Goal: Information Seeking & Learning: Find specific fact

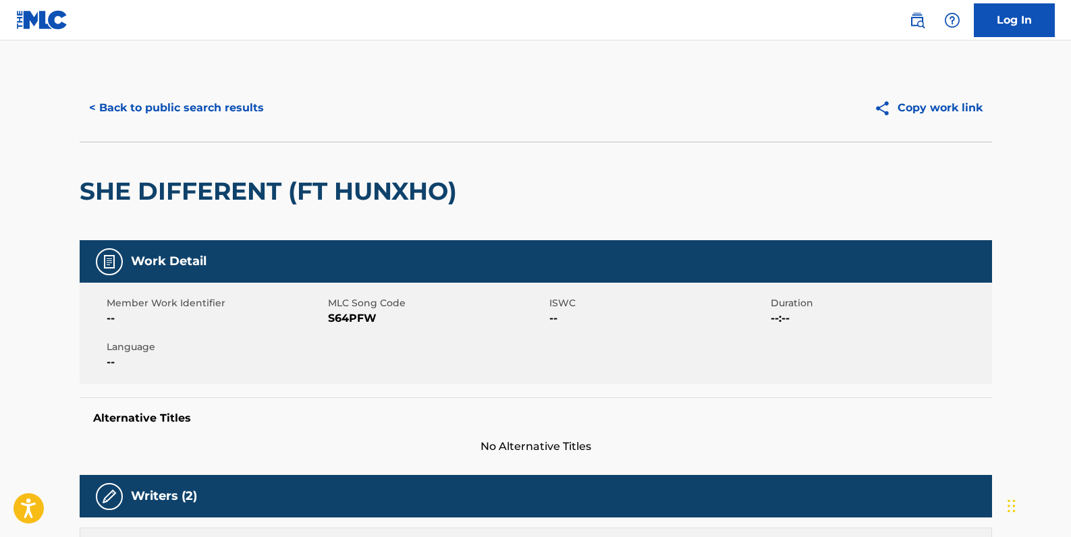
drag, startPoint x: 0, startPoint y: 0, endPoint x: 217, endPoint y: 103, distance: 240.3
click at [217, 103] on button "< Back to public search results" at bounding box center [177, 108] width 194 height 34
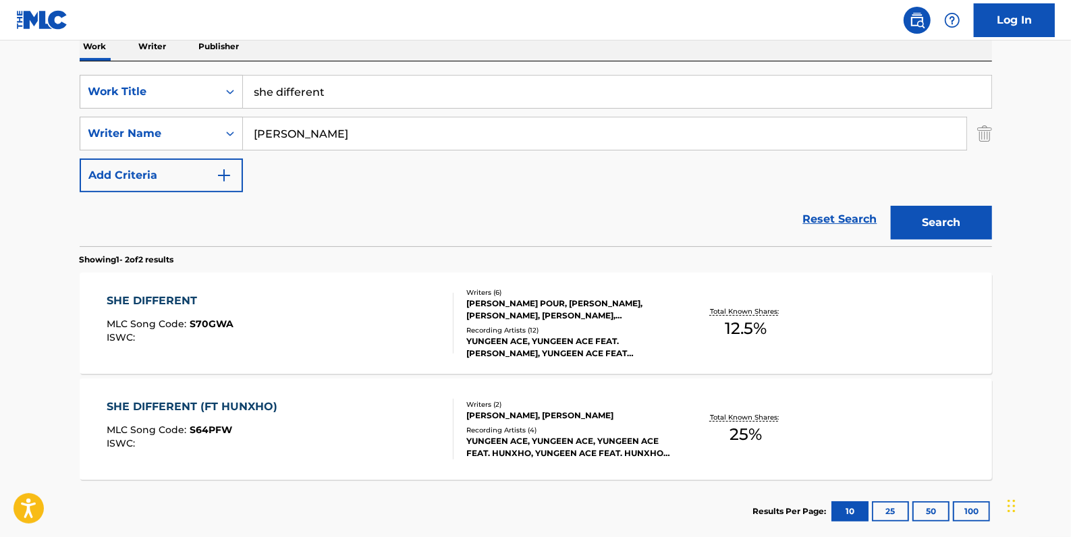
click at [846, 217] on link "Reset Search" at bounding box center [840, 219] width 88 height 30
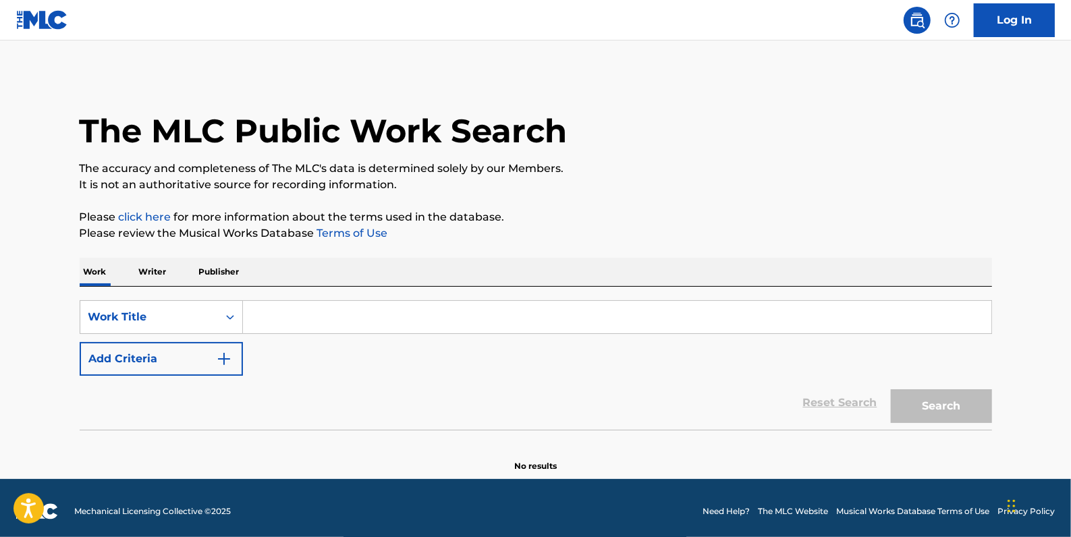
click at [142, 350] on button "Add Criteria" at bounding box center [161, 359] width 163 height 34
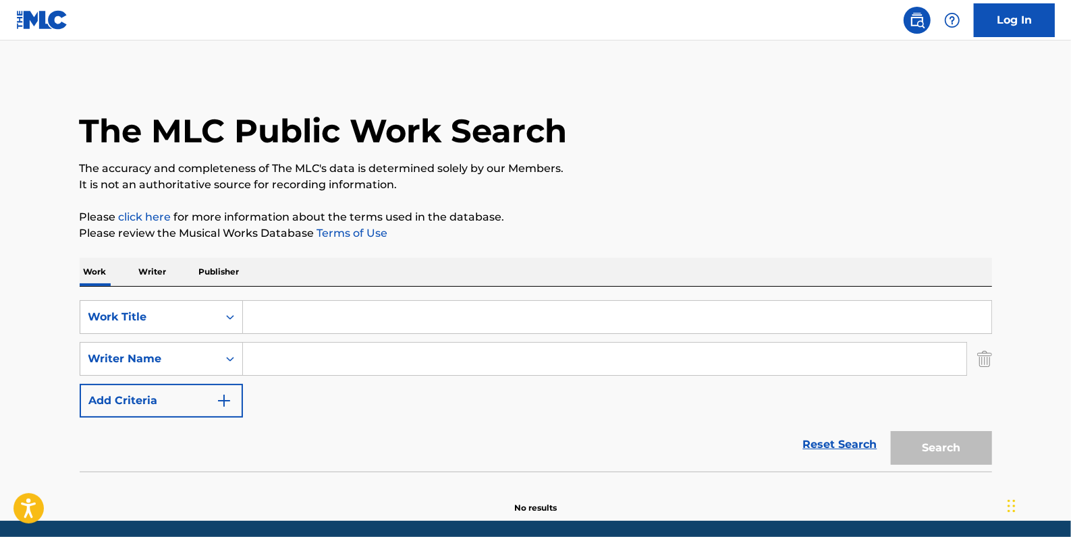
paste input "[PERSON_NAME]"
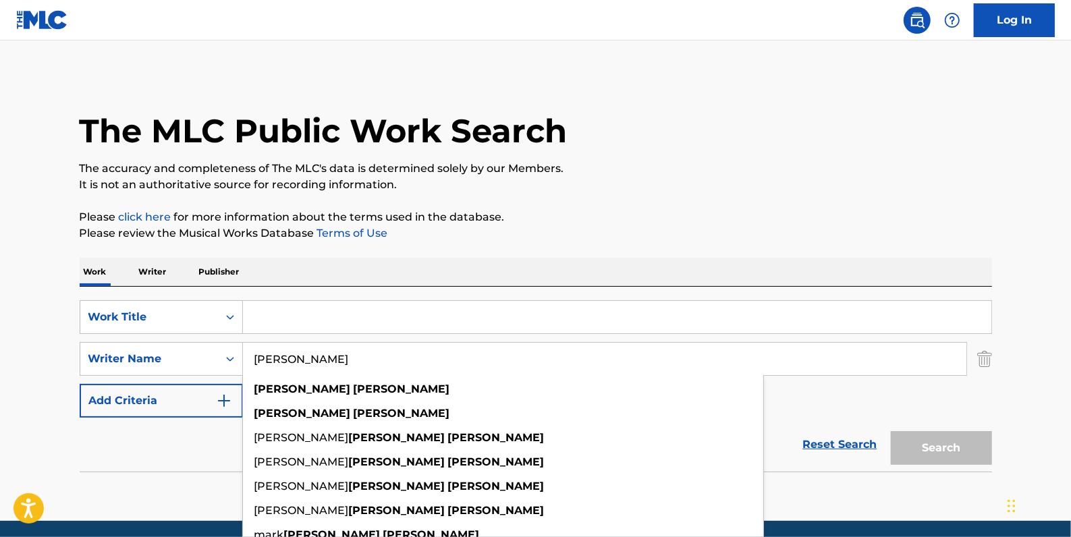
type input "[PERSON_NAME]"
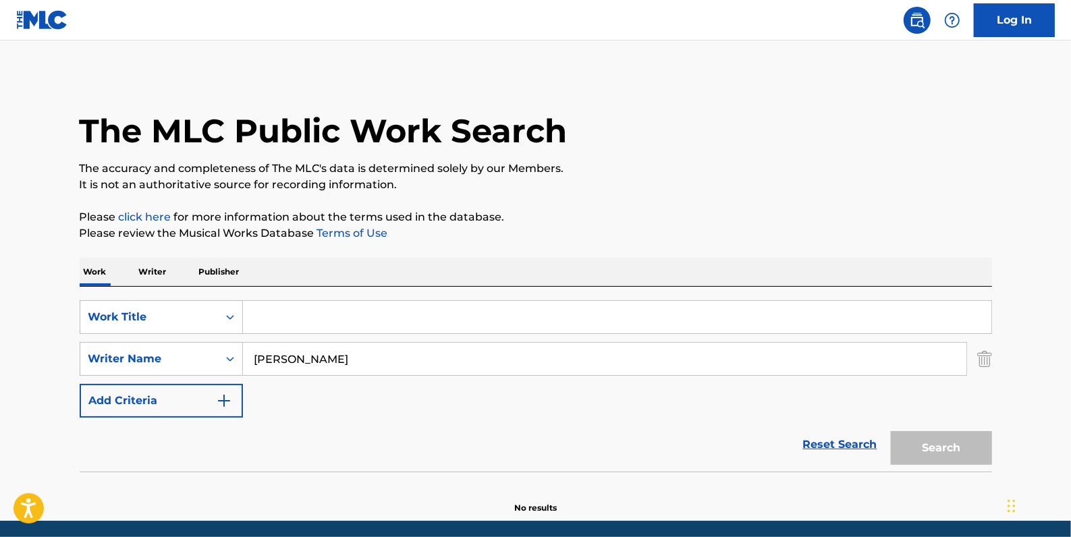
paste input "5AM"
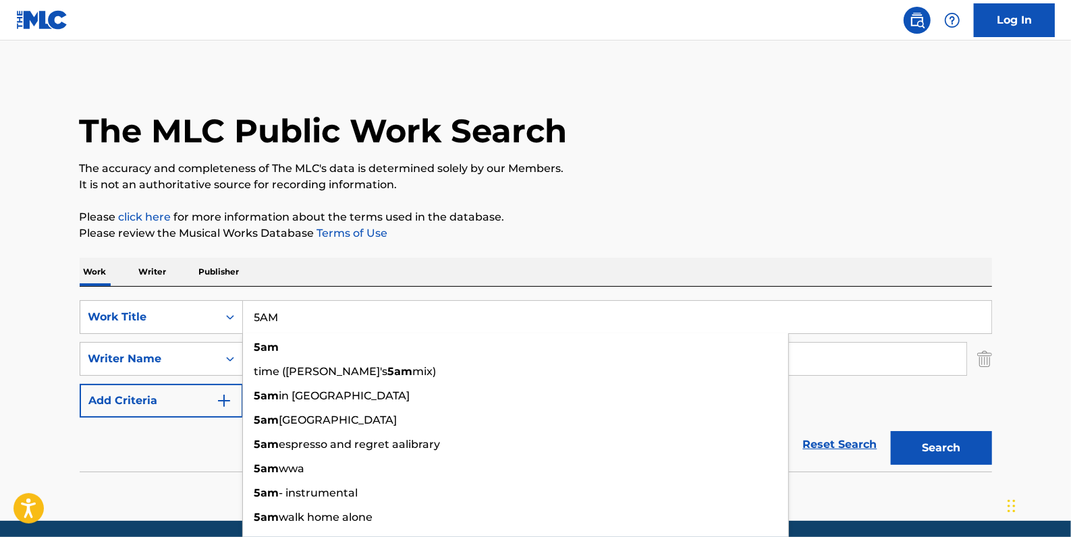
type input "5AM"
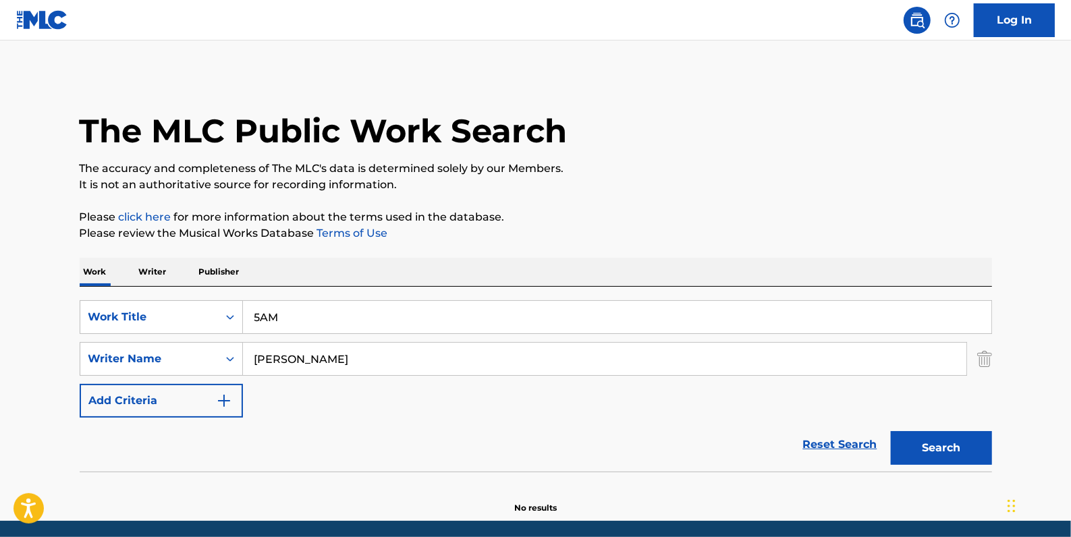
click at [945, 447] on button "Search" at bounding box center [941, 448] width 101 height 34
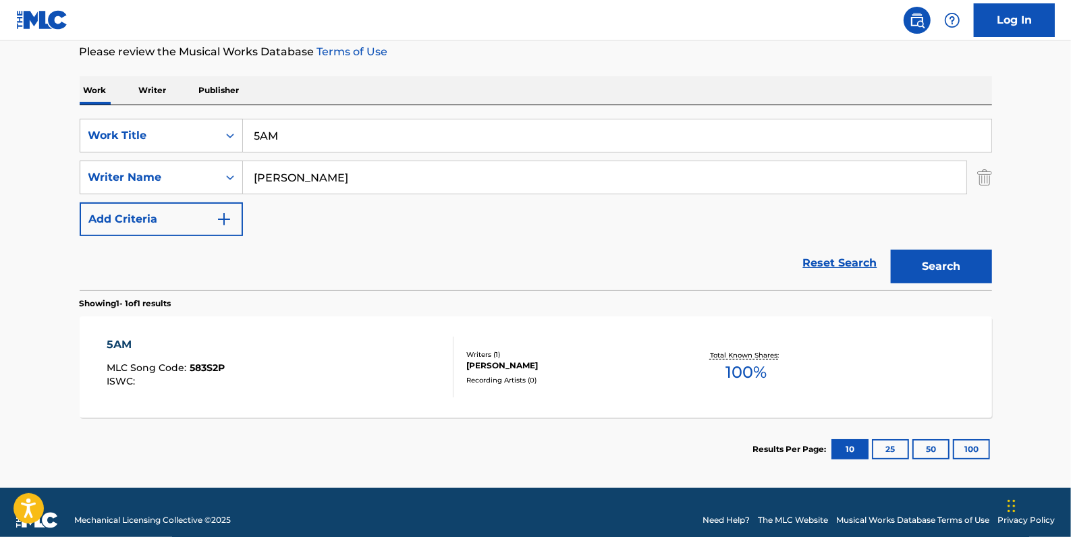
scroll to position [196, 0]
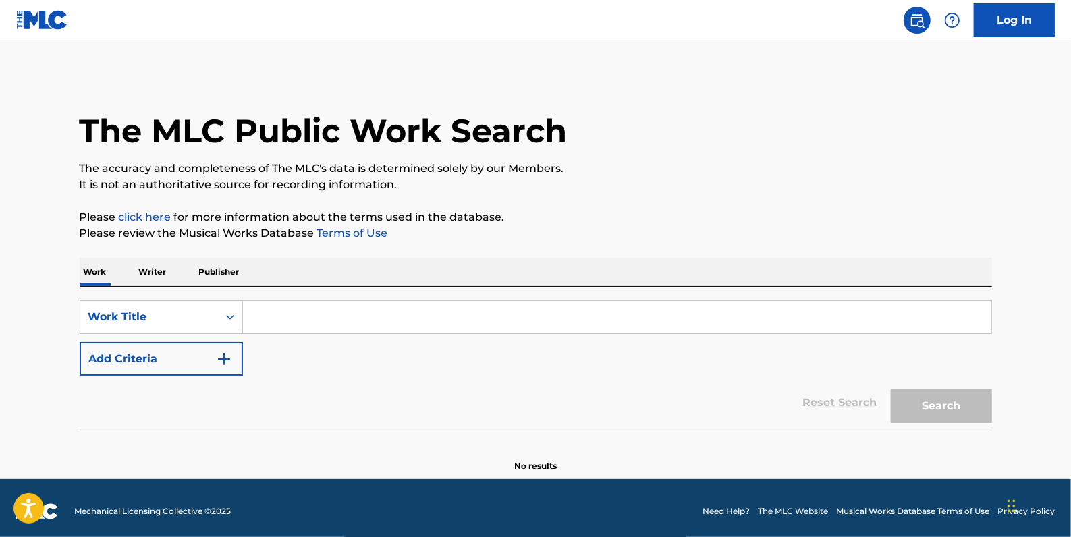
click at [299, 321] on input "Search Form" at bounding box center [617, 317] width 748 height 32
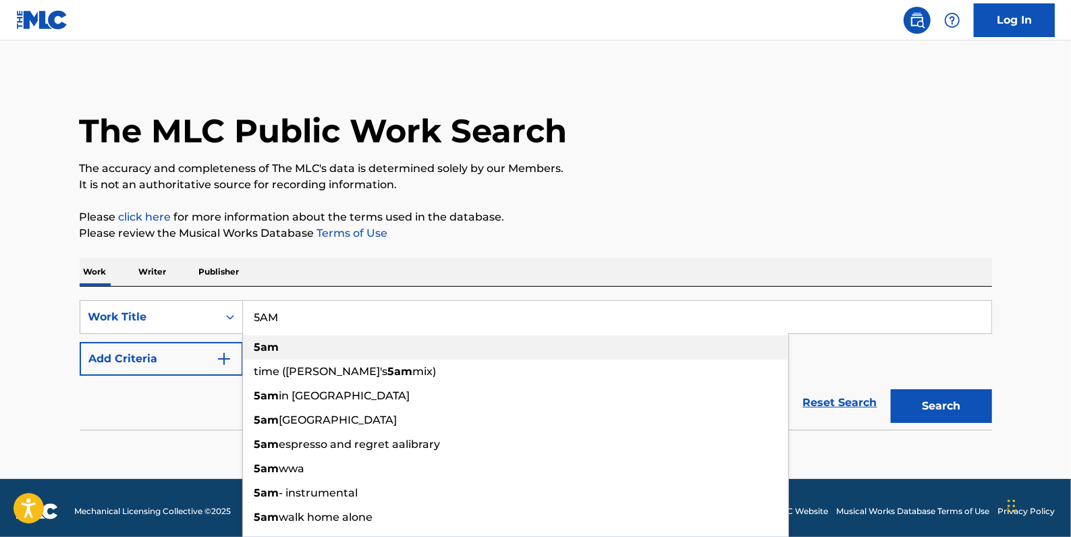
click at [290, 346] on div "5am" at bounding box center [515, 347] width 545 height 24
type input "5am"
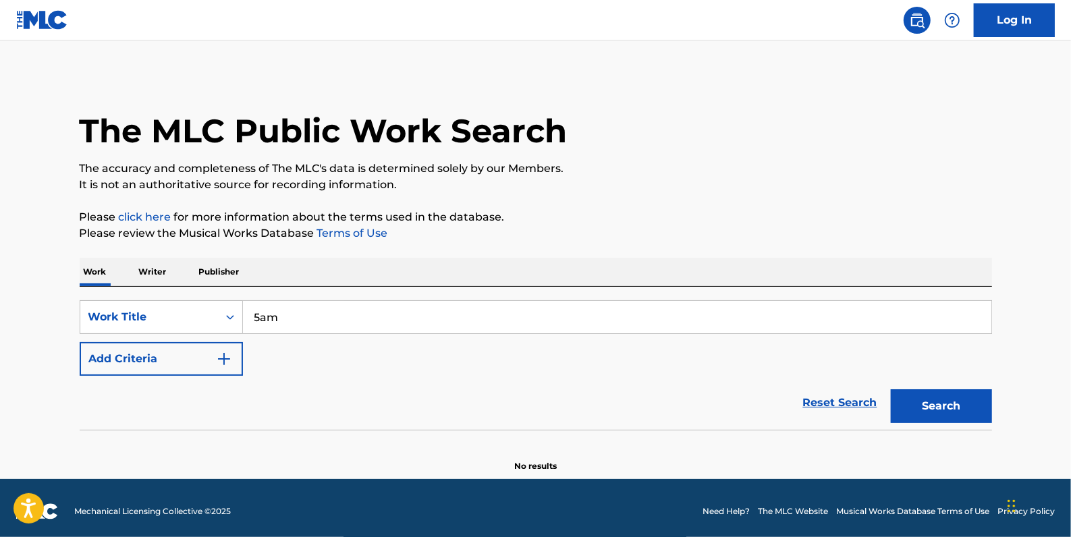
click at [159, 352] on button "Add Criteria" at bounding box center [161, 359] width 163 height 34
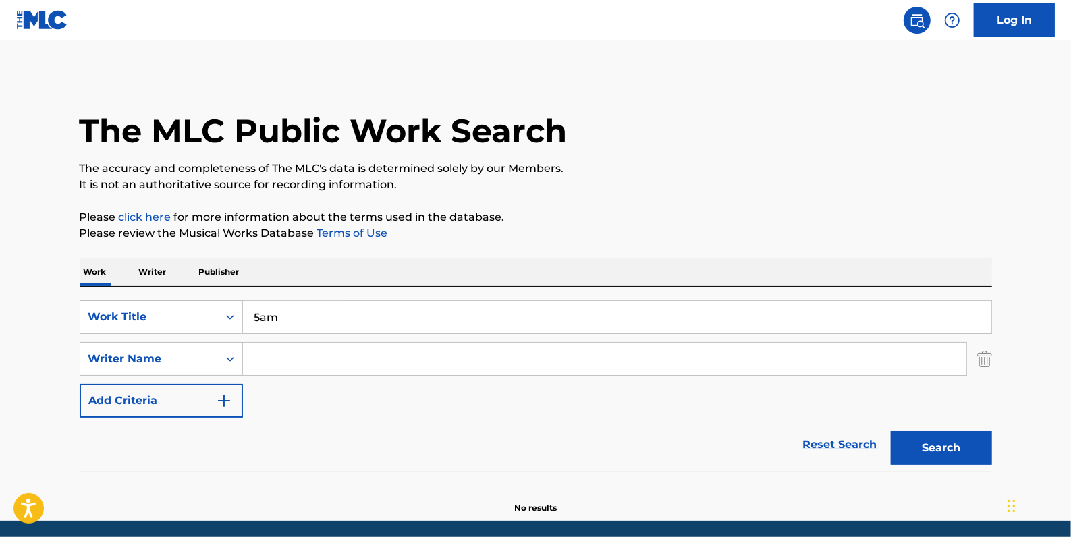
click at [284, 356] on input "Search Form" at bounding box center [604, 359] width 723 height 32
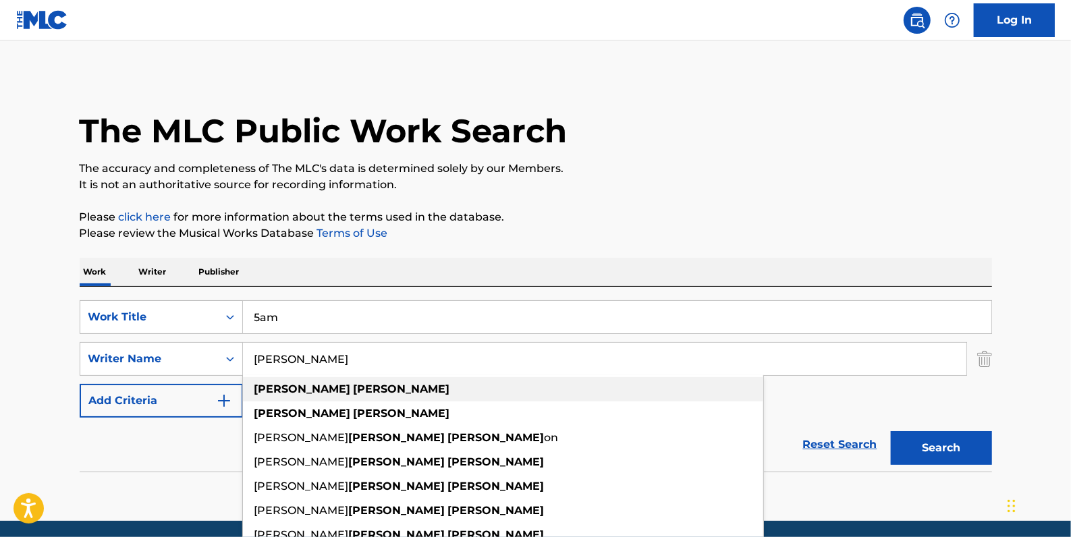
click at [354, 389] on strong "[PERSON_NAME]" at bounding box center [402, 389] width 97 height 13
type input "[PERSON_NAME]"
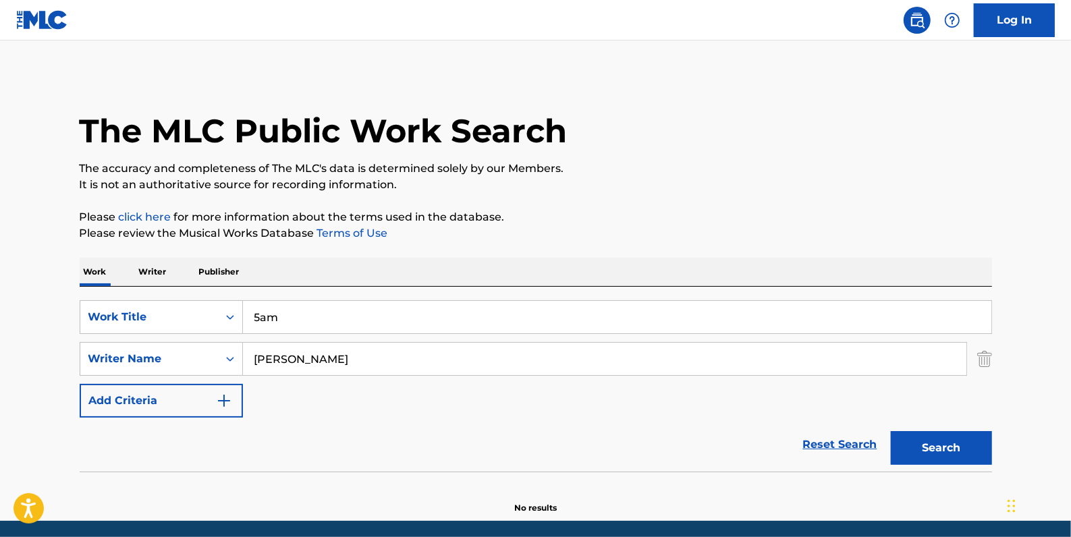
click at [957, 439] on button "Search" at bounding box center [941, 448] width 101 height 34
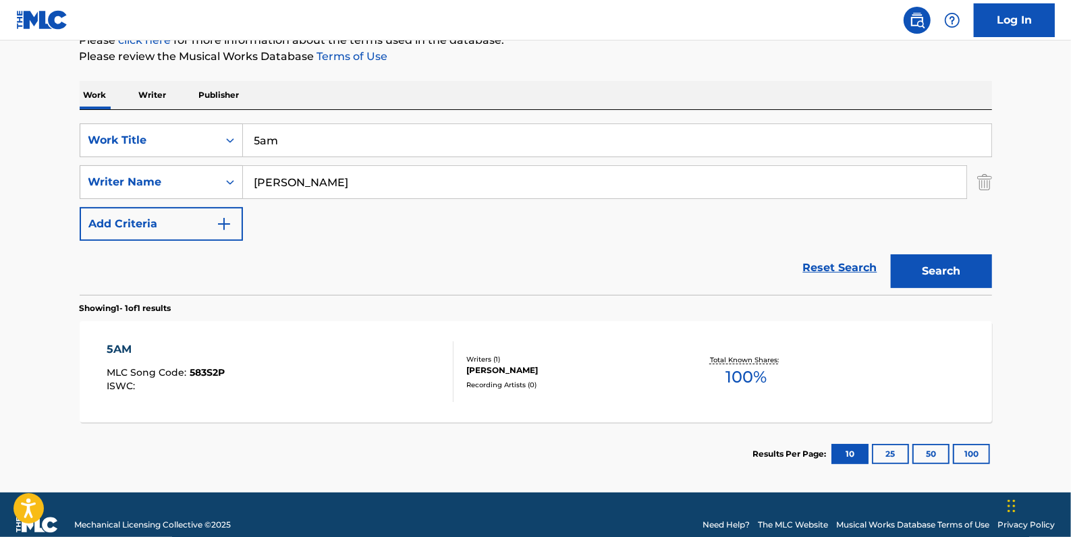
scroll to position [184, 0]
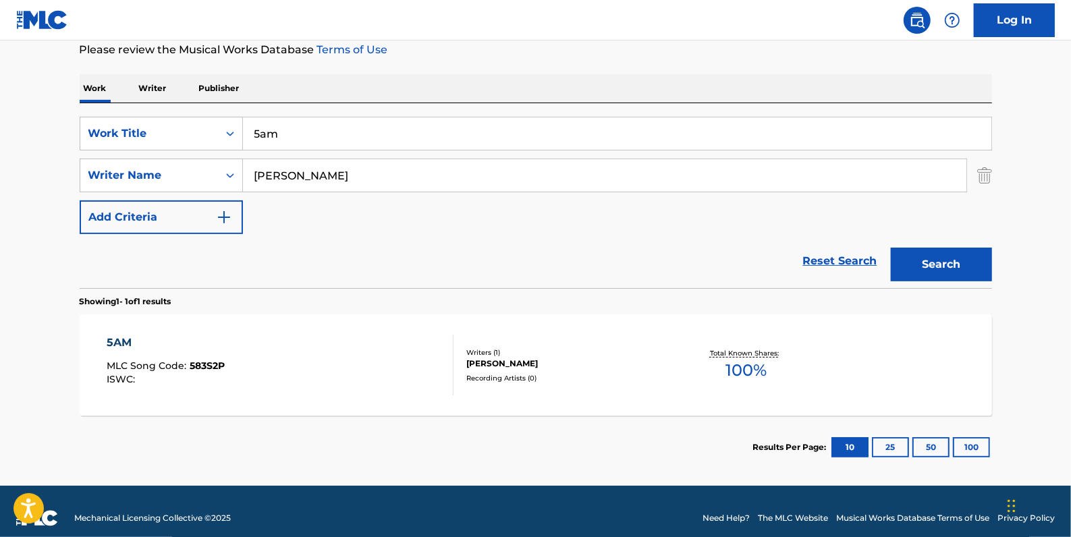
click at [333, 383] on div "5AM MLC Song Code : 583S2P ISWC :" at bounding box center [280, 365] width 347 height 61
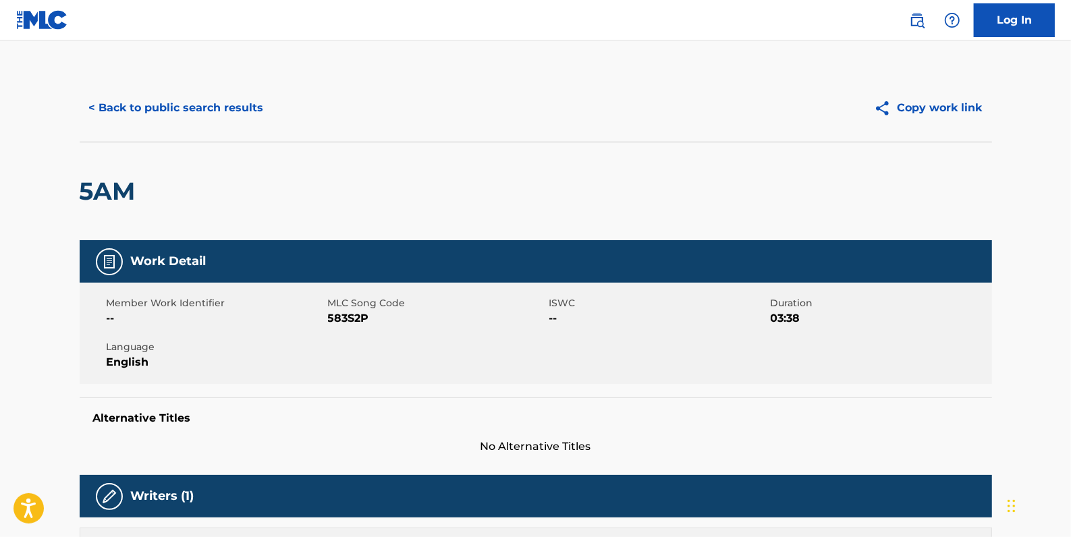
click at [159, 115] on button "< Back to public search results" at bounding box center [177, 108] width 194 height 34
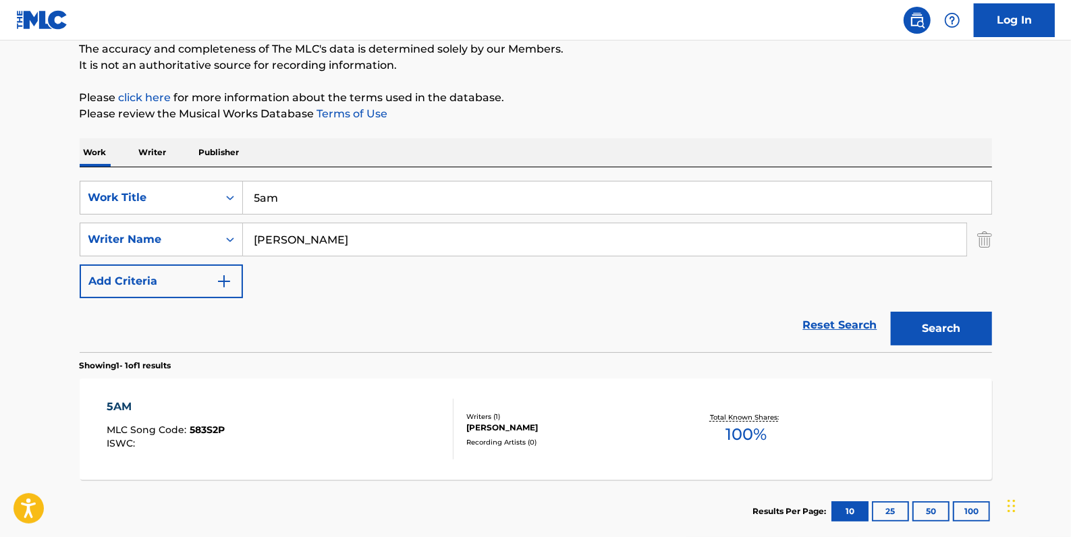
click at [261, 196] on input "5am" at bounding box center [617, 198] width 748 height 32
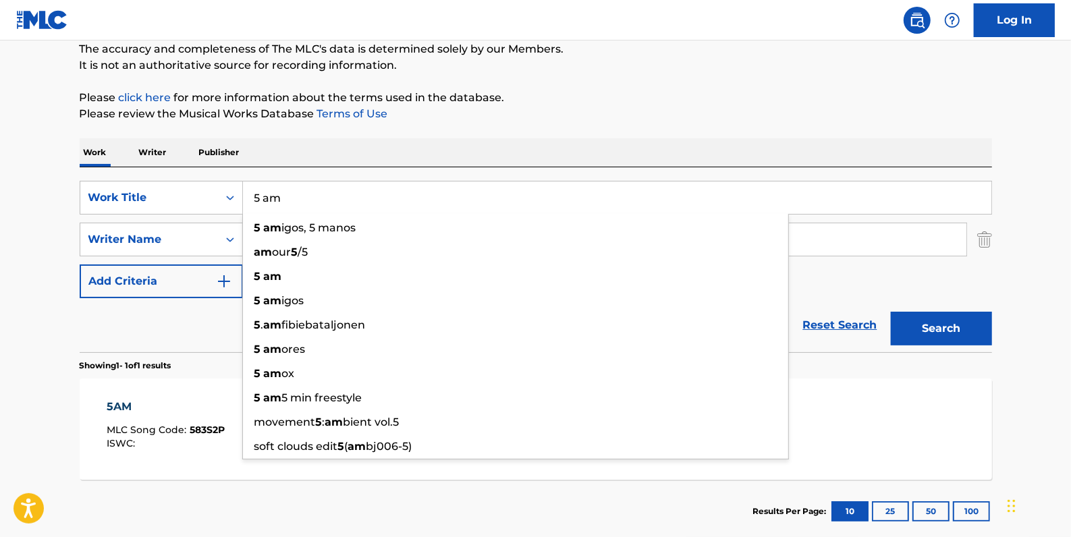
type input "5 am"
click at [937, 328] on button "Search" at bounding box center [941, 329] width 101 height 34
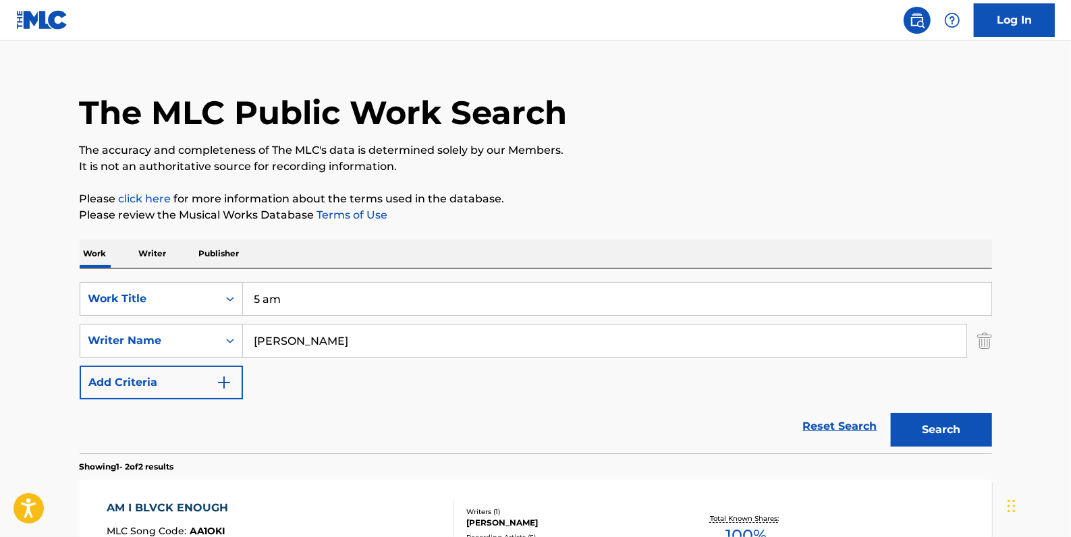
scroll to position [0, 0]
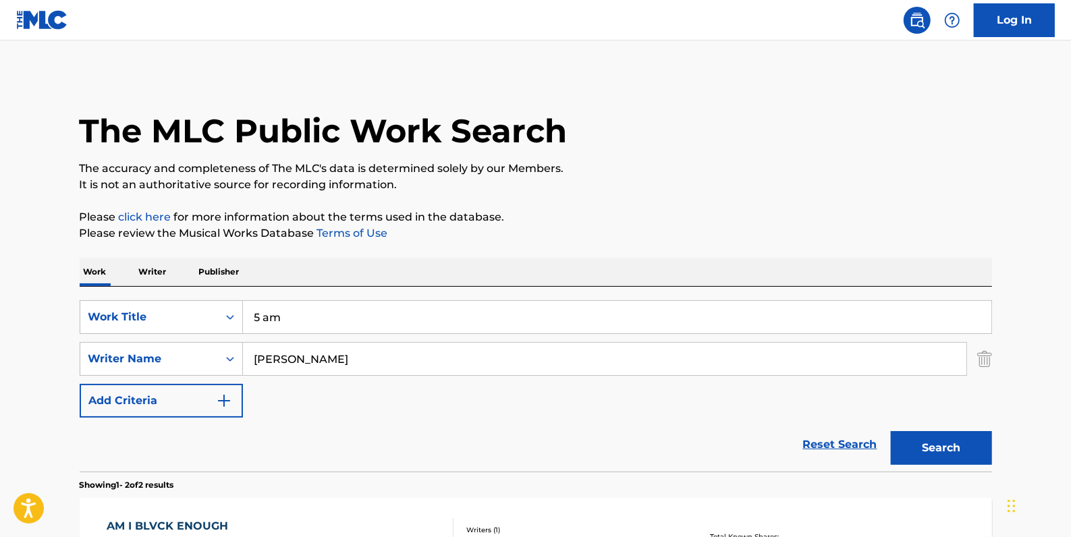
click at [846, 444] on link "Reset Search" at bounding box center [840, 445] width 88 height 30
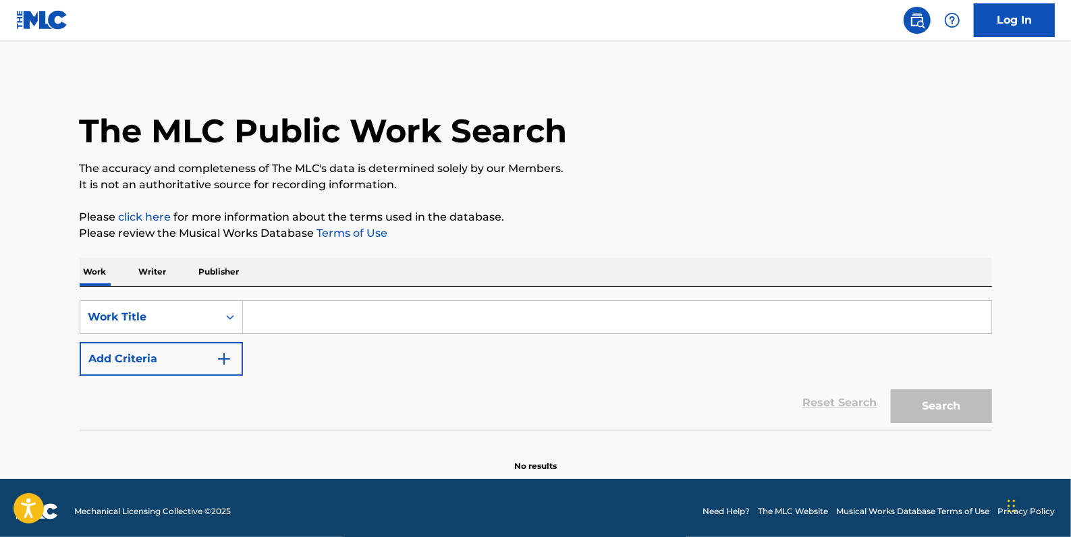
click at [182, 356] on button "Add Criteria" at bounding box center [161, 359] width 163 height 34
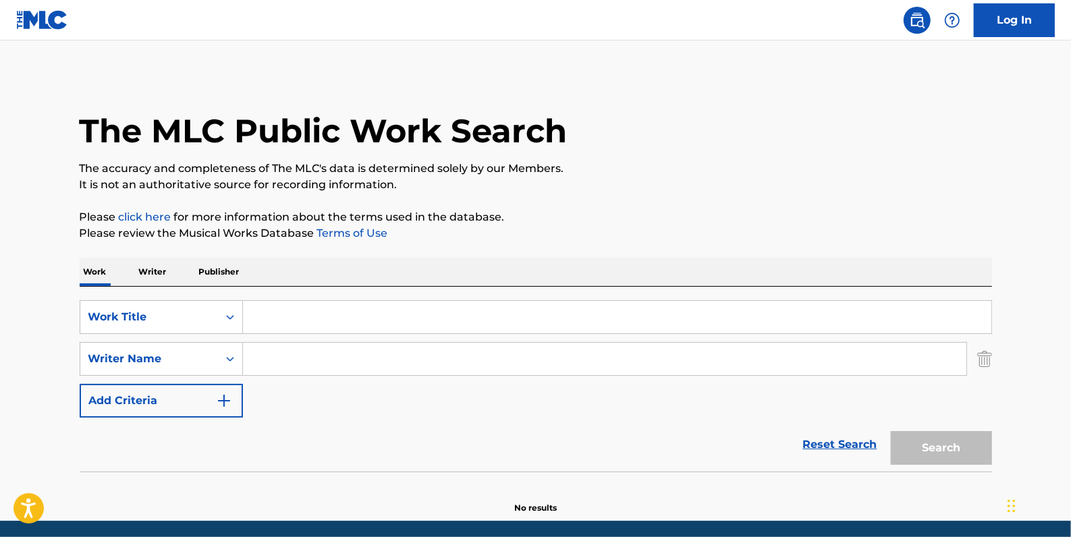
paste input "[PERSON_NAME];"
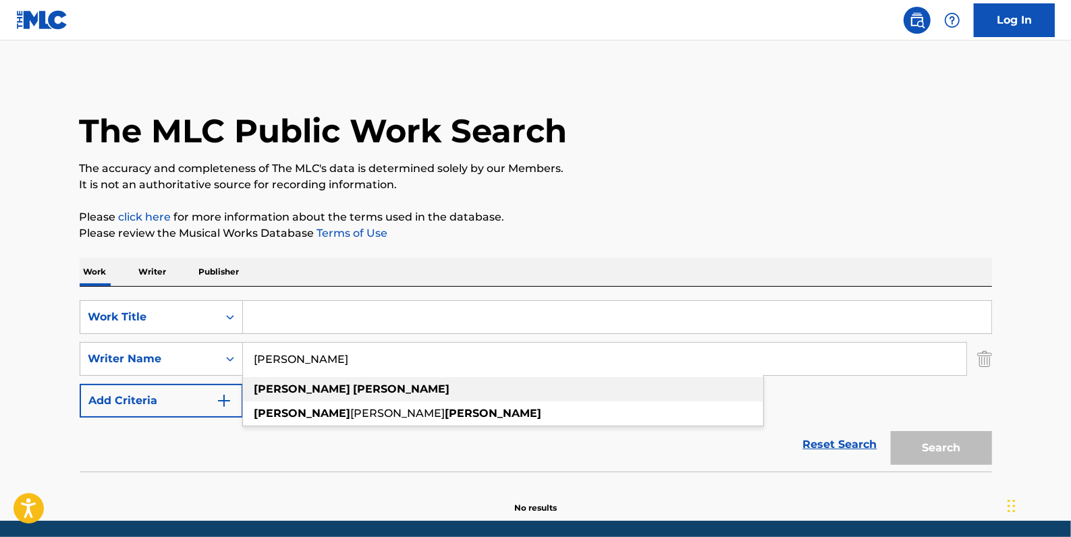
click at [392, 388] on div "[PERSON_NAME]" at bounding box center [503, 389] width 520 height 24
type input "[PERSON_NAME]"
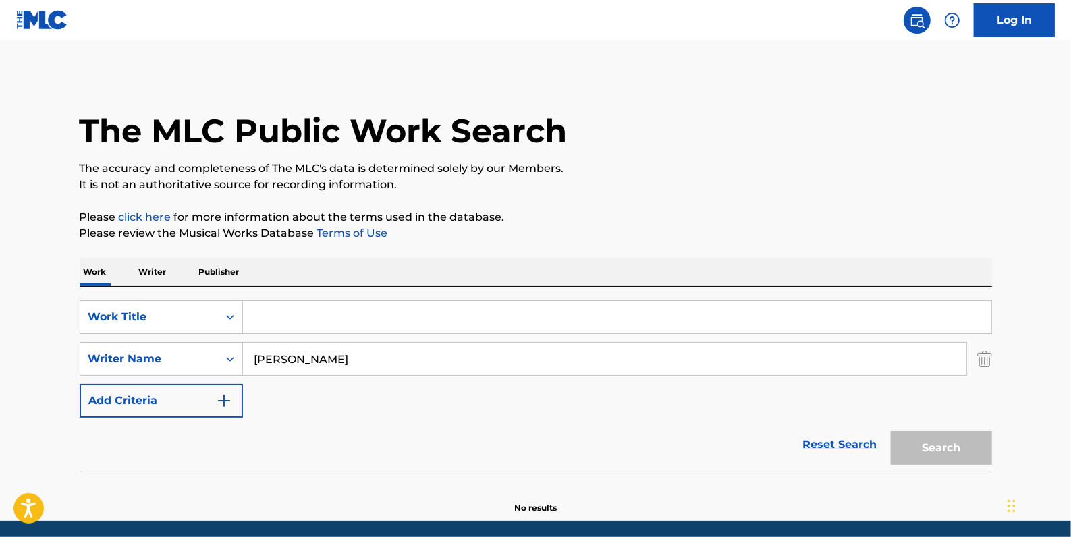
paste input "WAY DOWN"
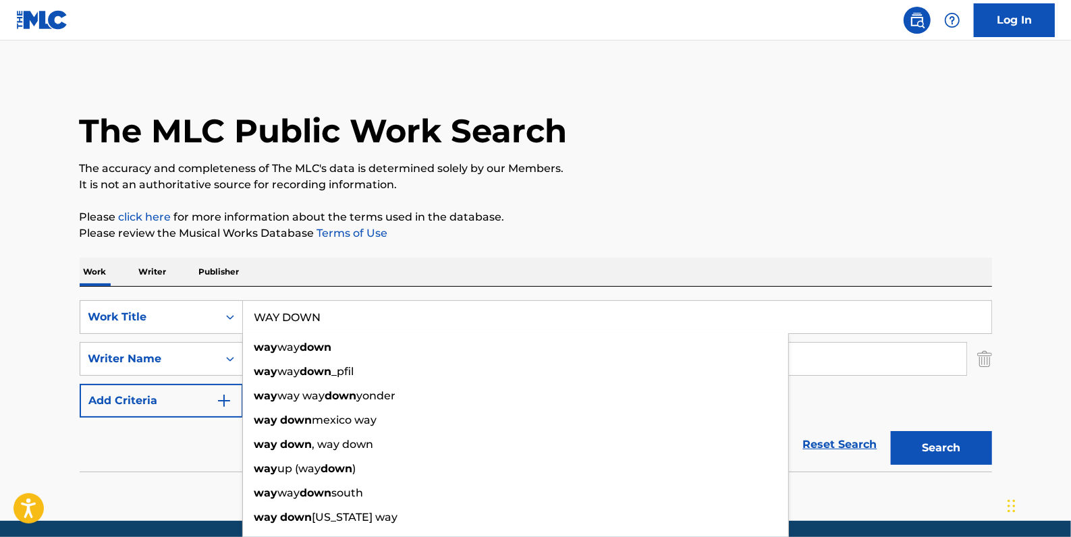
type input "WAY DOWN"
click at [939, 446] on button "Search" at bounding box center [941, 448] width 101 height 34
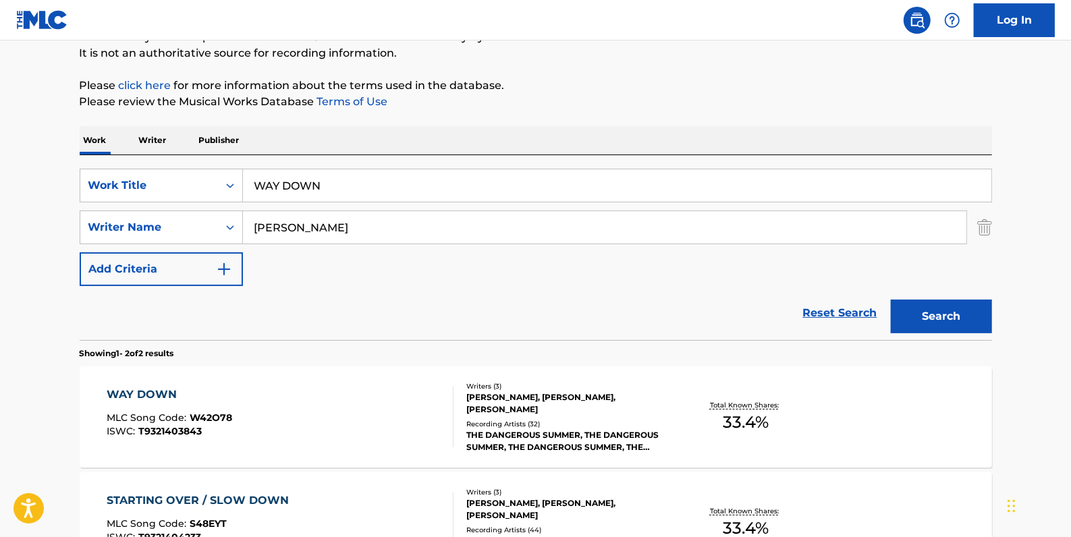
scroll to position [184, 0]
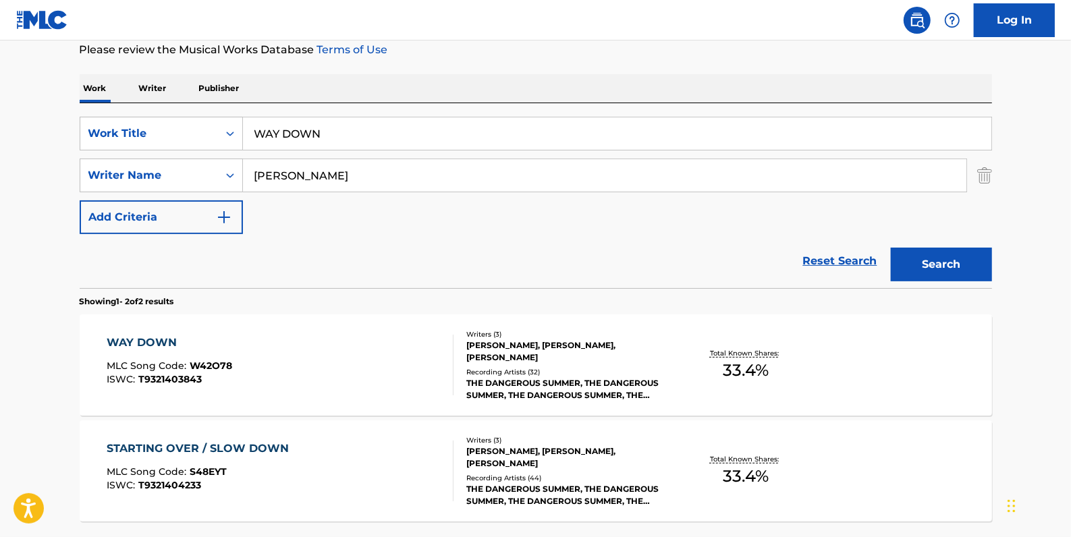
click at [362, 378] on div "WAY DOWN MLC Song Code : W42O78 ISWC : T9321403843" at bounding box center [280, 365] width 347 height 61
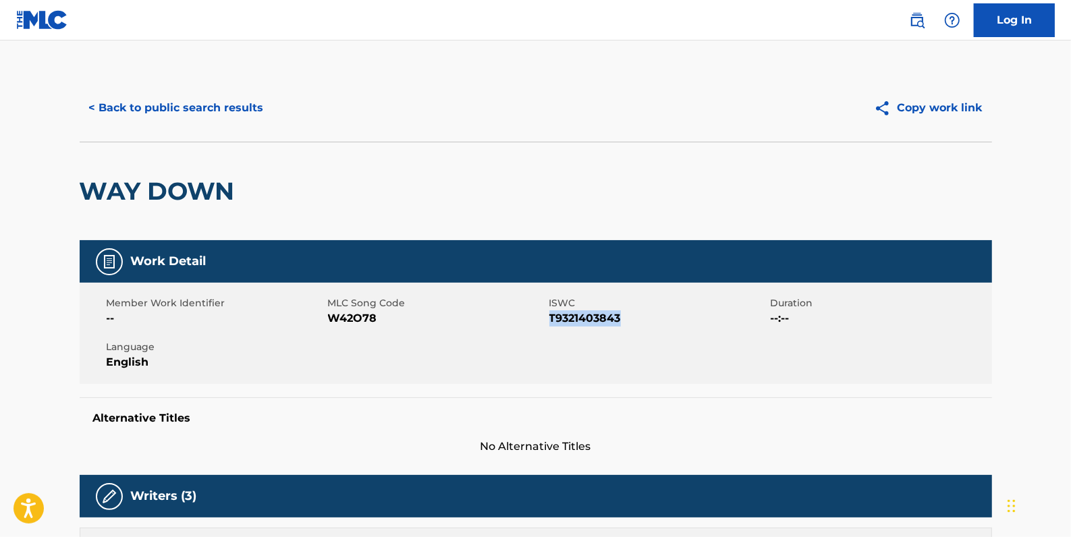
drag, startPoint x: 626, startPoint y: 321, endPoint x: 549, endPoint y: 317, distance: 77.0
click at [549, 317] on span "T9321403843" at bounding box center [658, 318] width 218 height 16
drag, startPoint x: 549, startPoint y: 317, endPoint x: 558, endPoint y: 323, distance: 11.2
copy span "T9321403843"
click at [250, 109] on button "< Back to public search results" at bounding box center [177, 108] width 194 height 34
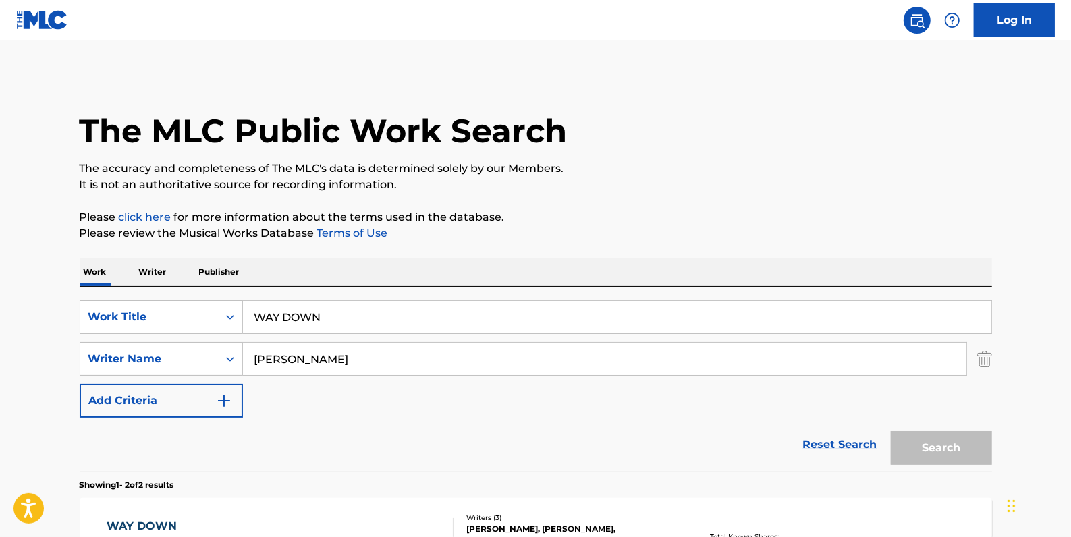
scroll to position [184, 0]
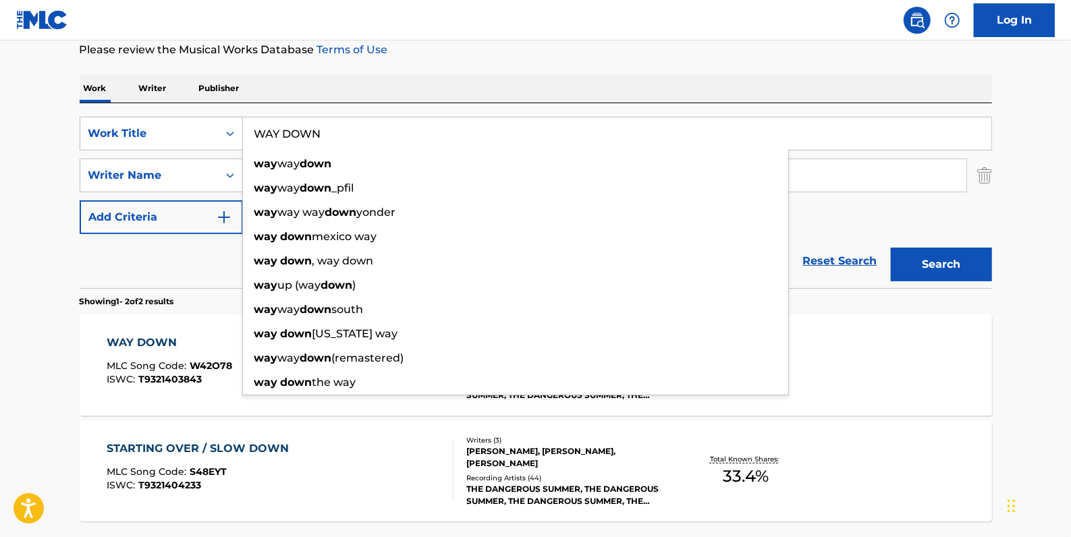
drag, startPoint x: 350, startPoint y: 130, endPoint x: 213, endPoint y: 94, distance: 141.4
click at [224, 132] on div "SearchWithCriteria84c3574c-4150-4b11-91f0-8491e5fcbdc7 Work Title WAY DOWN way …" at bounding box center [536, 134] width 912 height 34
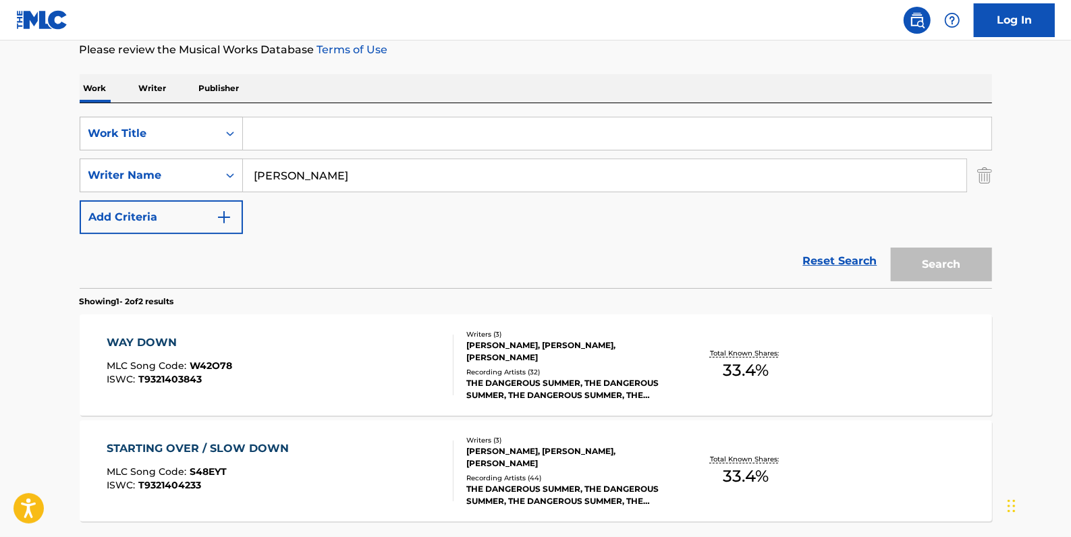
paste input "COME ALONG"
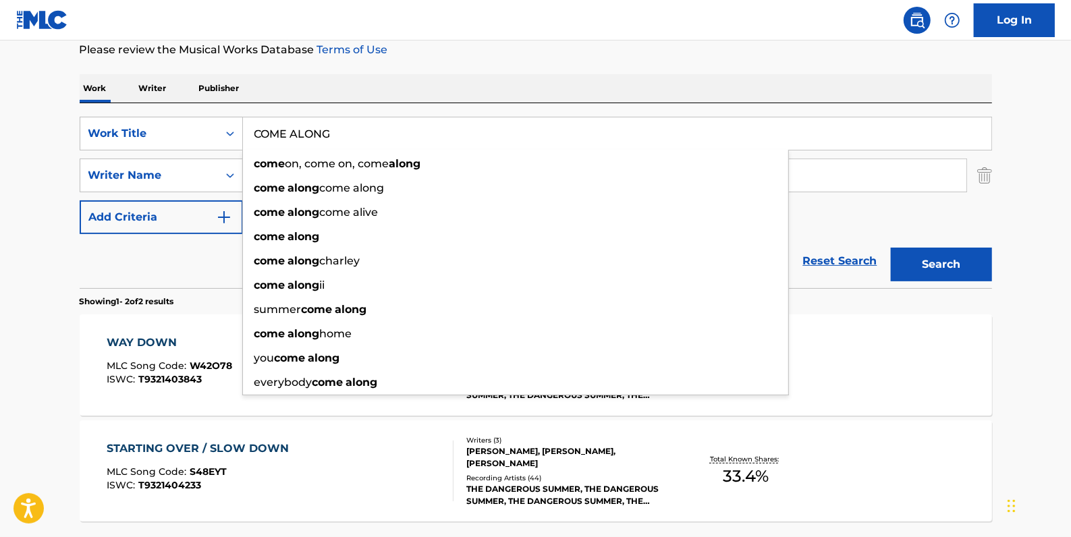
type input "COME ALONG"
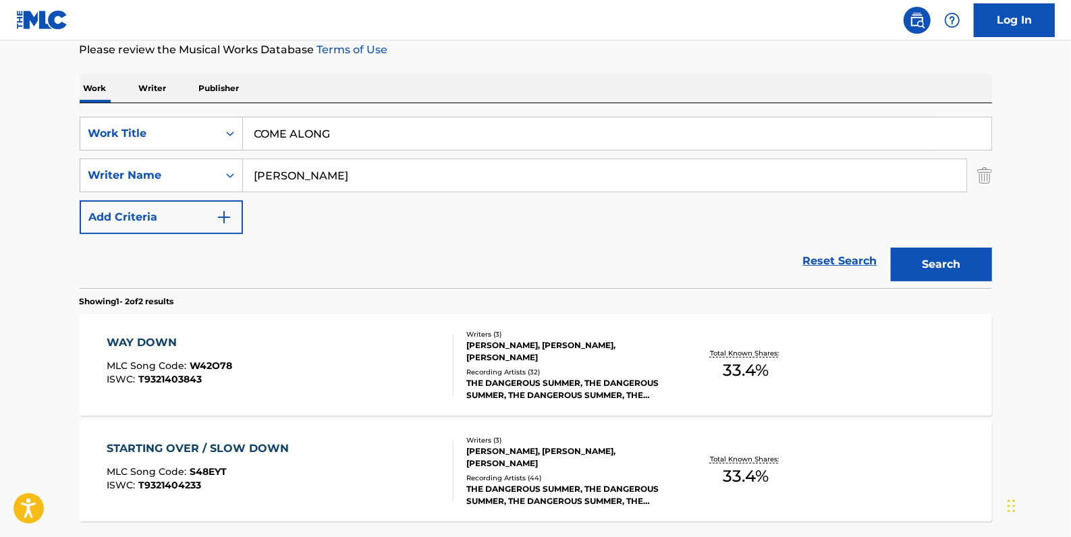
click at [934, 260] on button "Search" at bounding box center [941, 265] width 101 height 34
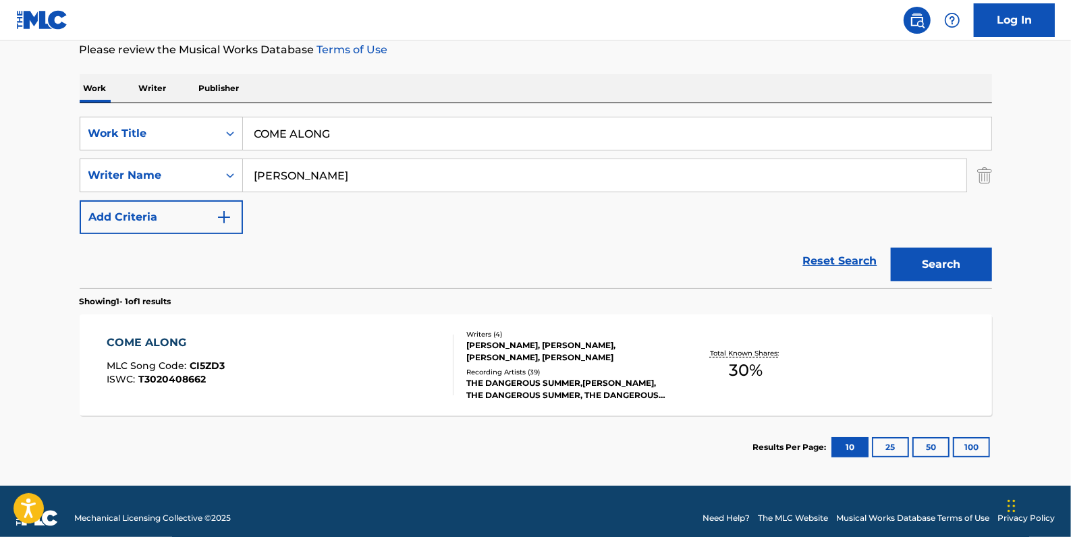
click at [371, 355] on div "COME ALONG MLC Song Code : CI5ZD3 ISWC : T3020408662" at bounding box center [280, 365] width 347 height 61
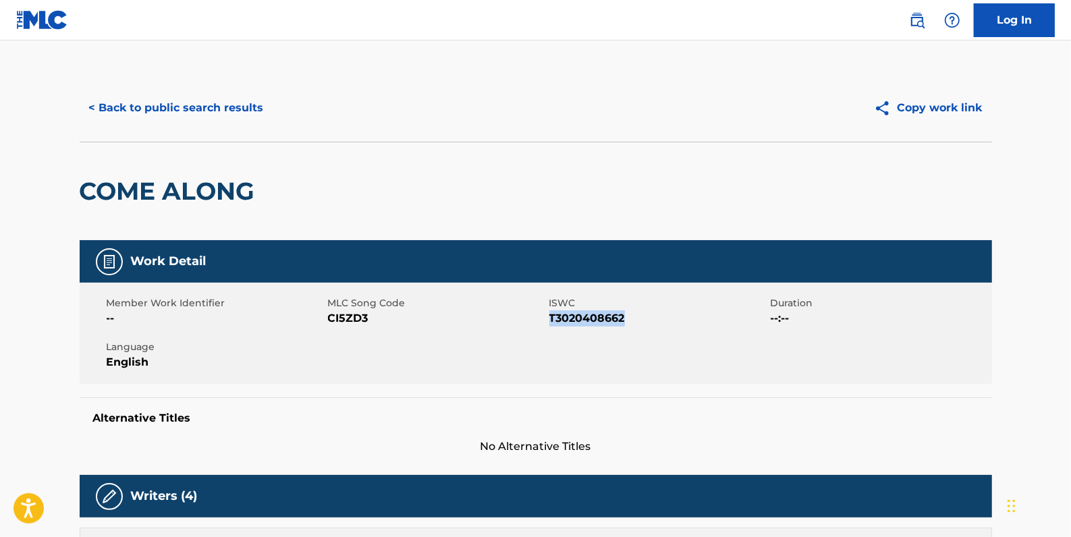
drag, startPoint x: 634, startPoint y: 317, endPoint x: 550, endPoint y: 315, distance: 83.7
click at [550, 315] on span "T3020408662" at bounding box center [658, 318] width 218 height 16
drag, startPoint x: 550, startPoint y: 315, endPoint x: 562, endPoint y: 318, distance: 12.4
copy span "T3020408662"
click at [242, 105] on button "< Back to public search results" at bounding box center [177, 108] width 194 height 34
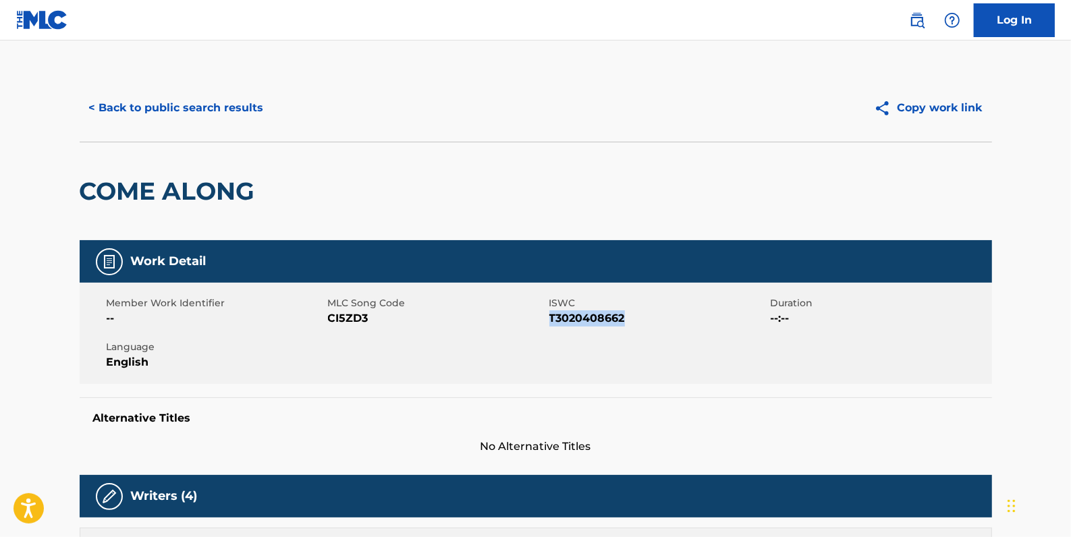
scroll to position [119, 0]
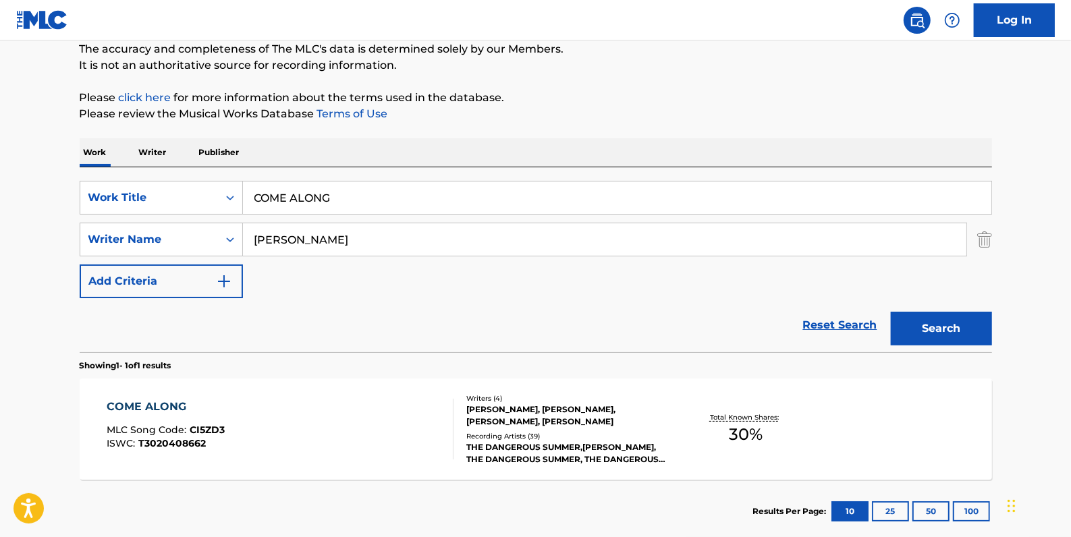
click at [248, 433] on div "COME ALONG MLC Song Code : CI5ZD3 ISWC : T3020408662" at bounding box center [280, 429] width 347 height 61
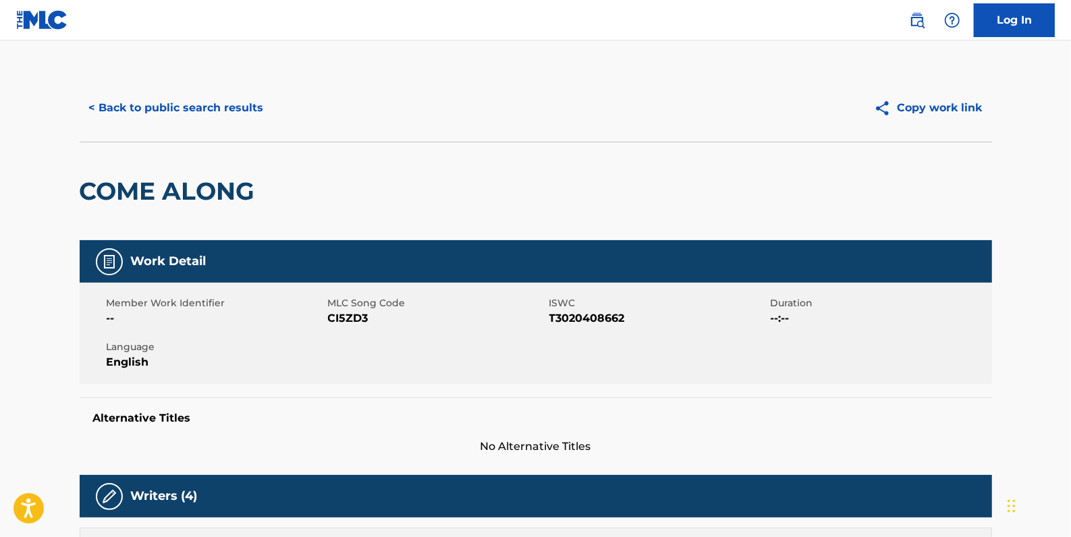
click at [172, 108] on button "< Back to public search results" at bounding box center [177, 108] width 194 height 34
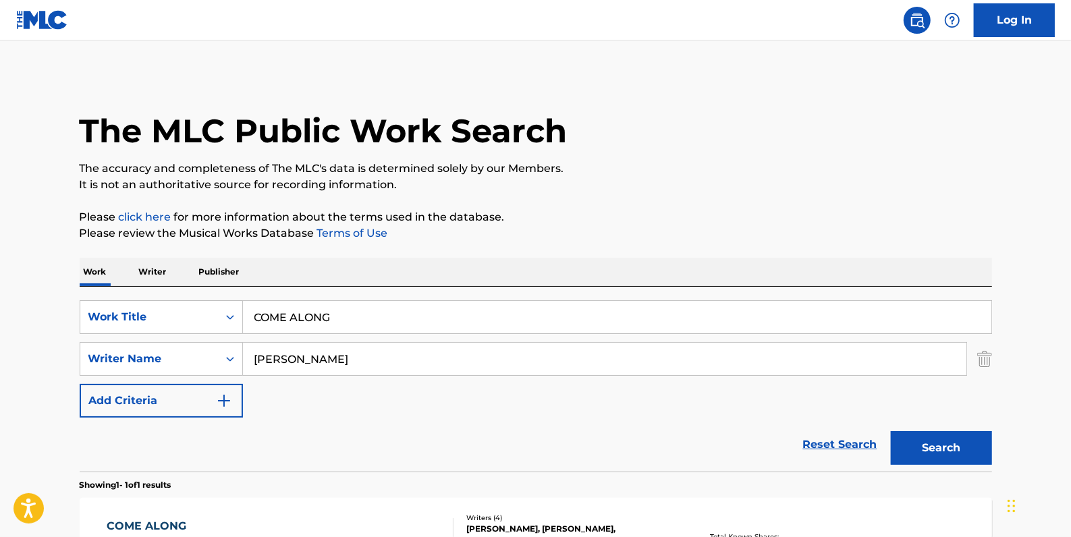
scroll to position [119, 0]
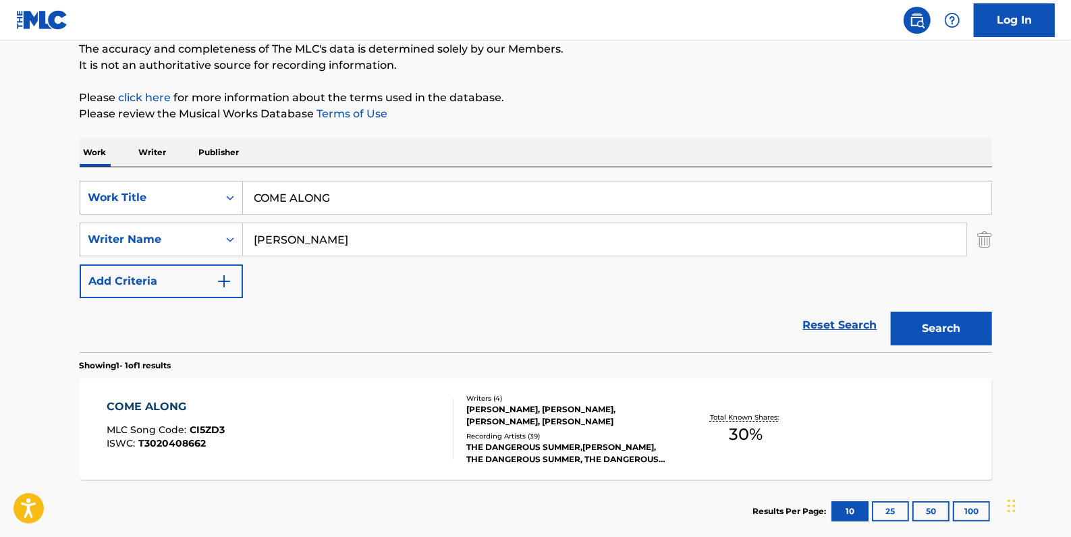
drag, startPoint x: 350, startPoint y: 200, endPoint x: 232, endPoint y: 204, distance: 117.5
click at [232, 204] on div "SearchWithCriteria84c3574c-4150-4b11-91f0-8491e5fcbdc7 Work Title COME ALONG" at bounding box center [536, 198] width 912 height 34
paste input "COMEDOWN"
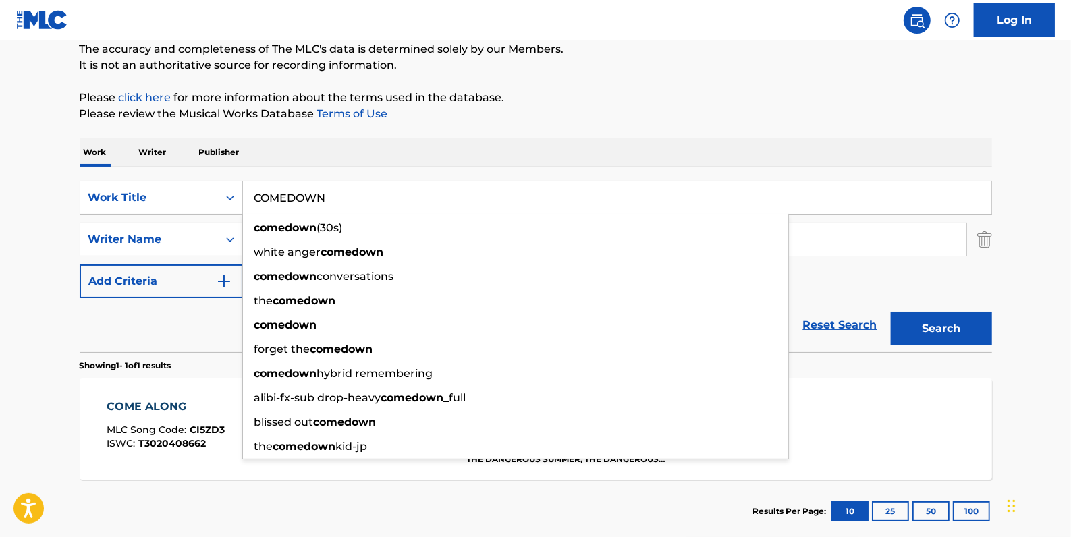
type input "COMEDOWN"
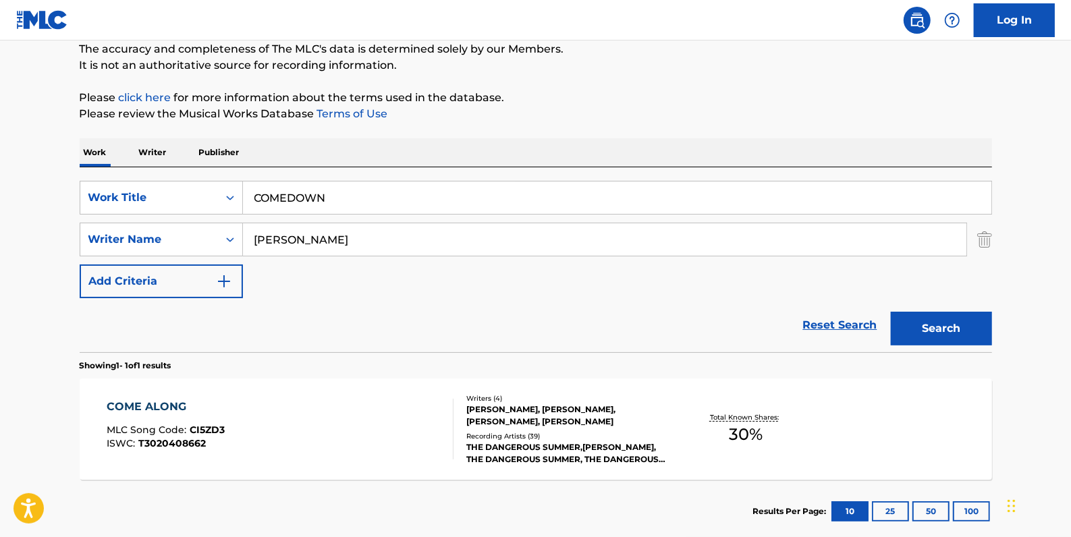
click at [944, 335] on button "Search" at bounding box center [941, 329] width 101 height 34
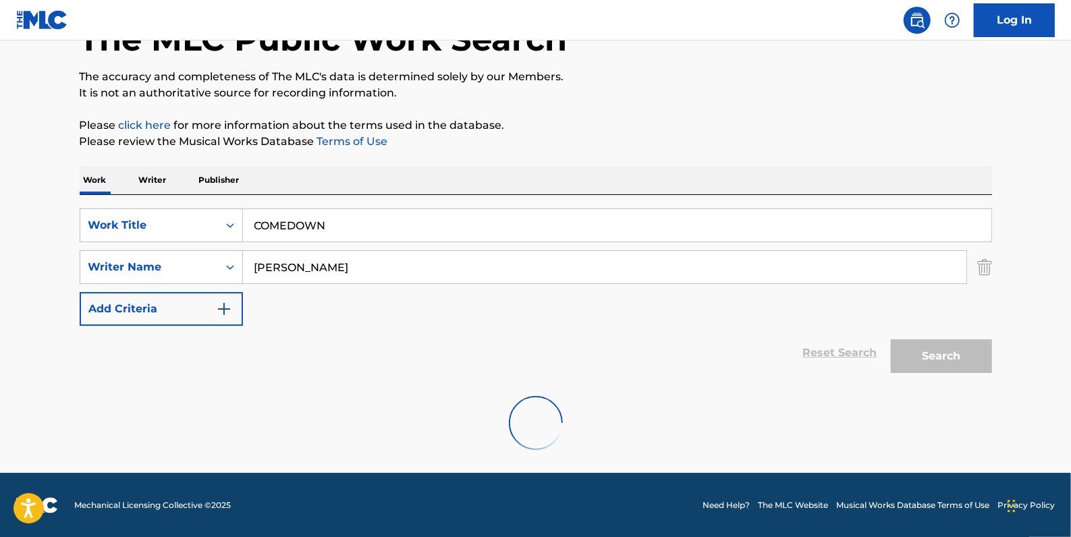
scroll to position [47, 0]
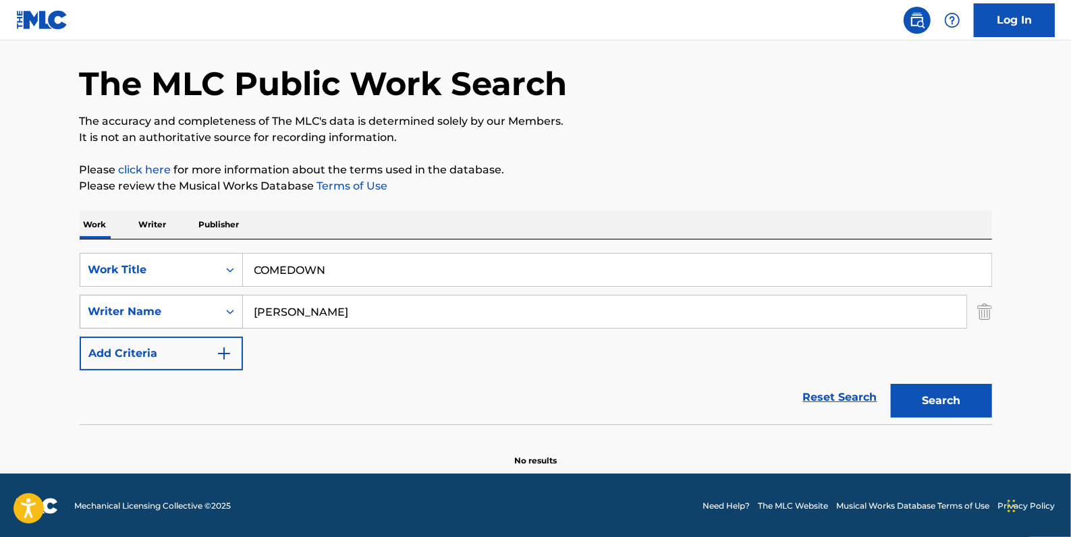
drag, startPoint x: 353, startPoint y: 313, endPoint x: 221, endPoint y: 300, distance: 132.9
click at [229, 308] on div "SearchWithCriteria273b25e1-386f-46bd-a47e-da4b5c3cc6a5 Writer Name [PERSON_NAME]" at bounding box center [536, 312] width 912 height 34
paste input "[PERSON_NAME]"
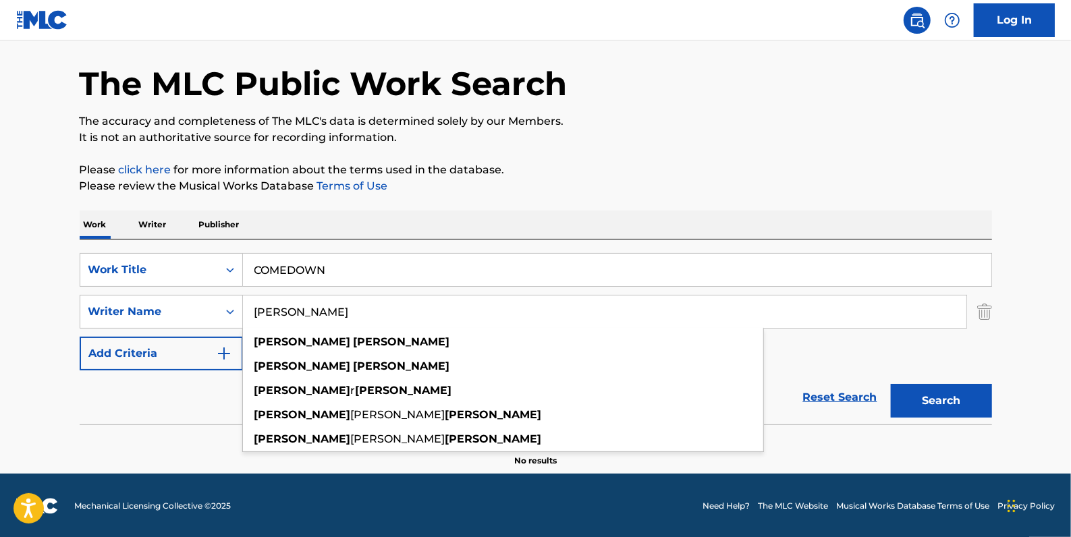
type input "[PERSON_NAME]"
click at [931, 397] on button "Search" at bounding box center [941, 401] width 101 height 34
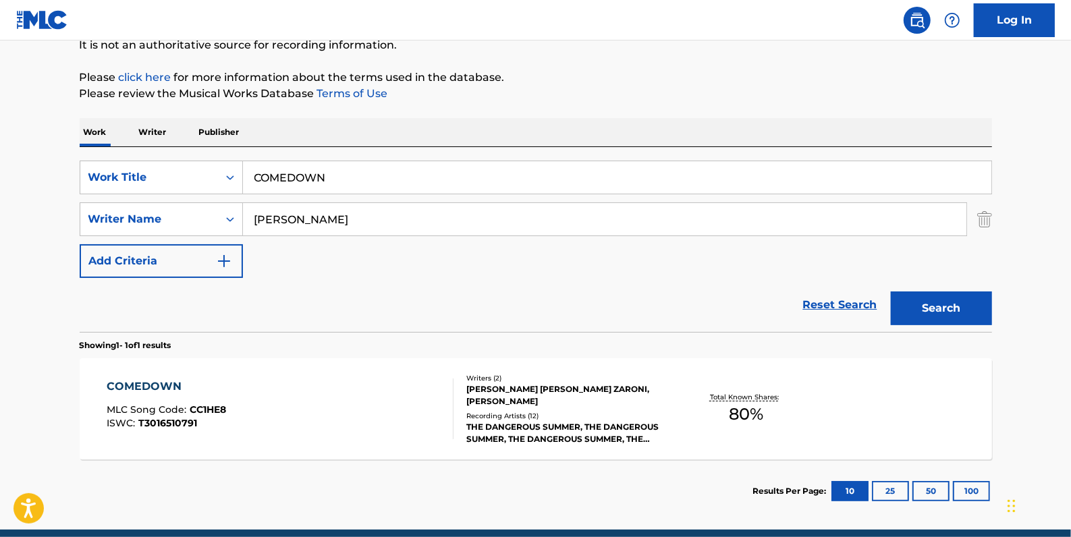
scroll to position [196, 0]
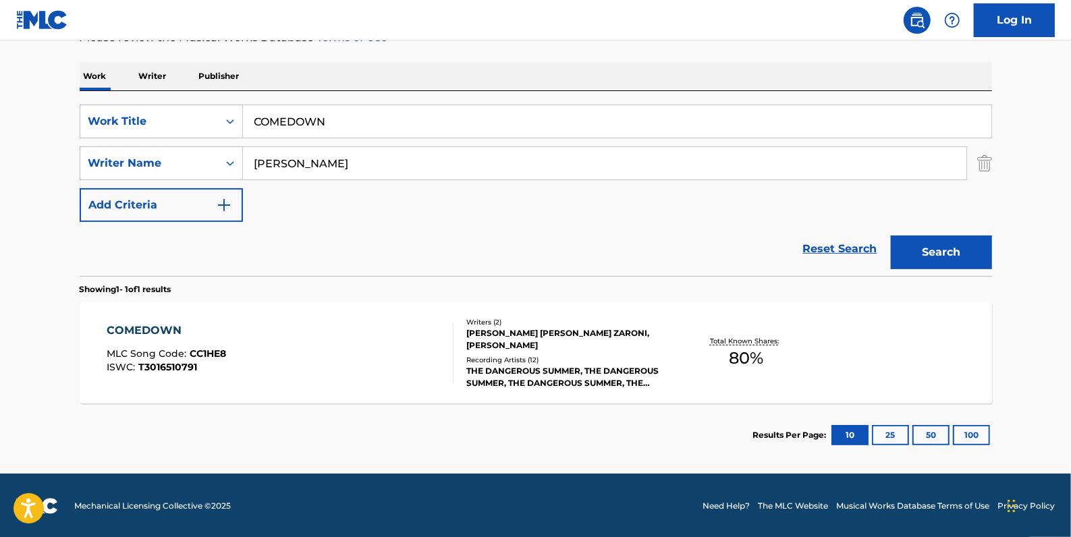
click at [398, 344] on div "COMEDOWN MLC Song Code : CC1HE8 ISWC : T3016510791" at bounding box center [280, 353] width 347 height 61
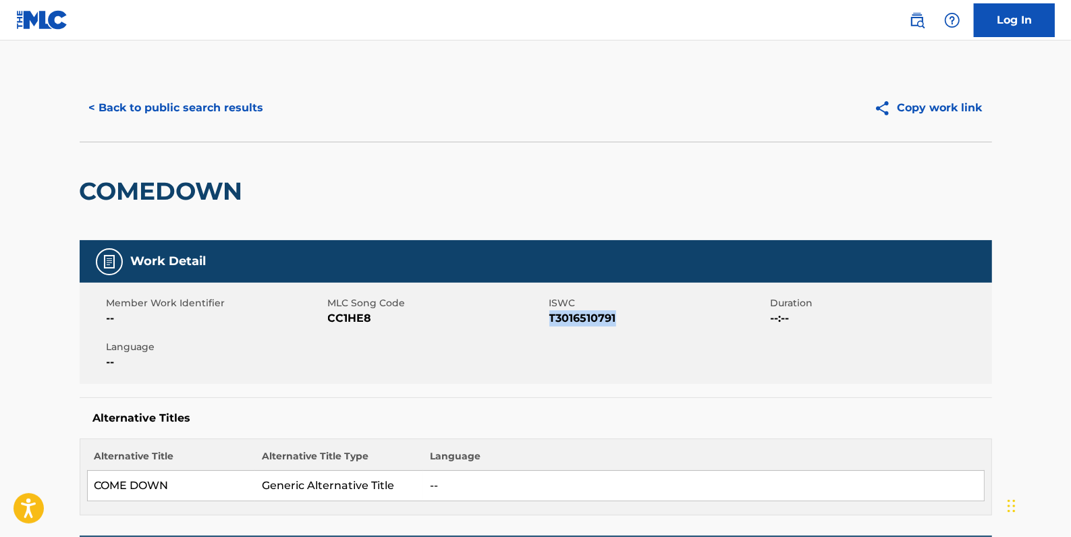
drag, startPoint x: 624, startPoint y: 318, endPoint x: 550, endPoint y: 317, distance: 74.3
click at [550, 317] on span "T3016510791" at bounding box center [658, 318] width 218 height 16
drag, startPoint x: 550, startPoint y: 317, endPoint x: 563, endPoint y: 317, distance: 12.8
copy span "T3016510791"
click at [225, 118] on button "< Back to public search results" at bounding box center [177, 108] width 194 height 34
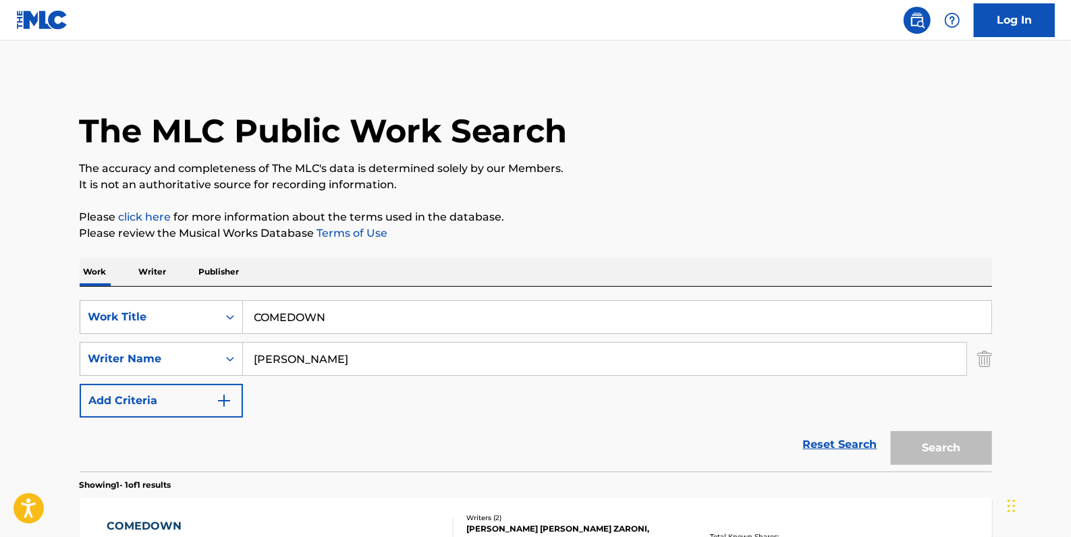
scroll to position [119, 0]
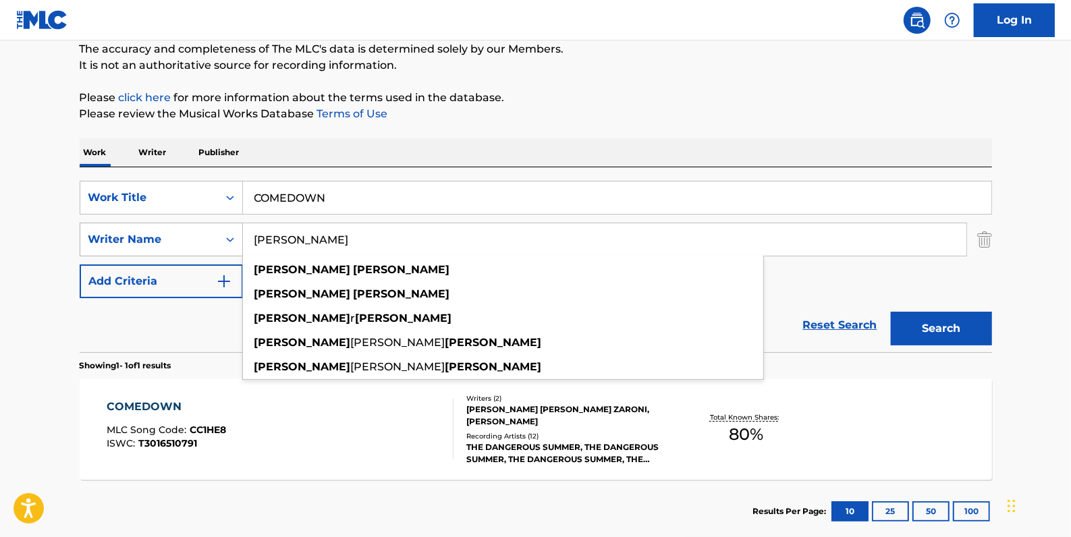
drag, startPoint x: 364, startPoint y: 239, endPoint x: 231, endPoint y: 236, distance: 133.0
click at [231, 236] on div "SearchWithCriteria273b25e1-386f-46bd-a47e-da4b5c3cc6a5 Writer Name [PERSON_NAME…" at bounding box center [536, 240] width 912 height 34
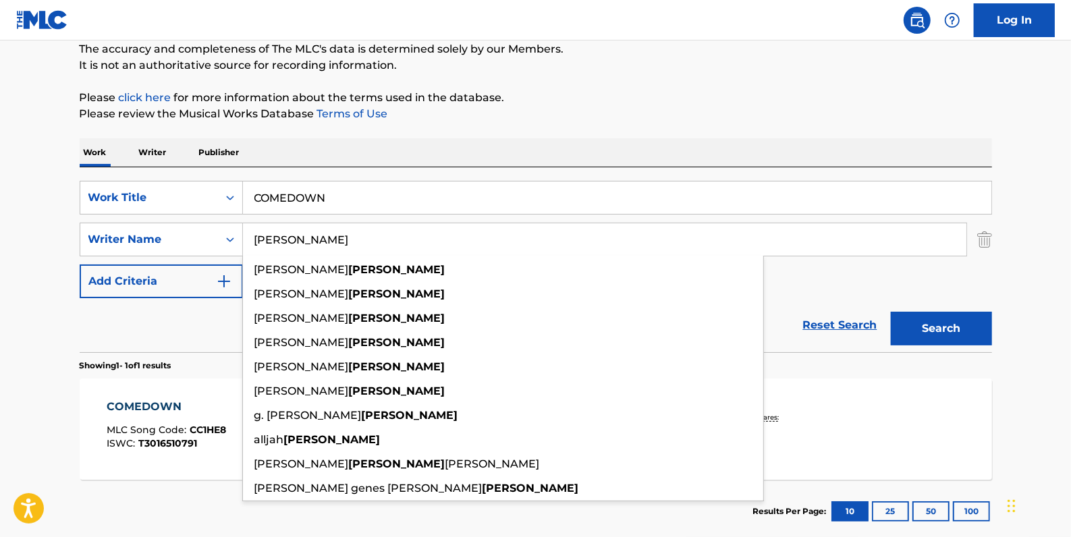
type input "[PERSON_NAME]"
click at [930, 322] on button "Search" at bounding box center [941, 329] width 101 height 34
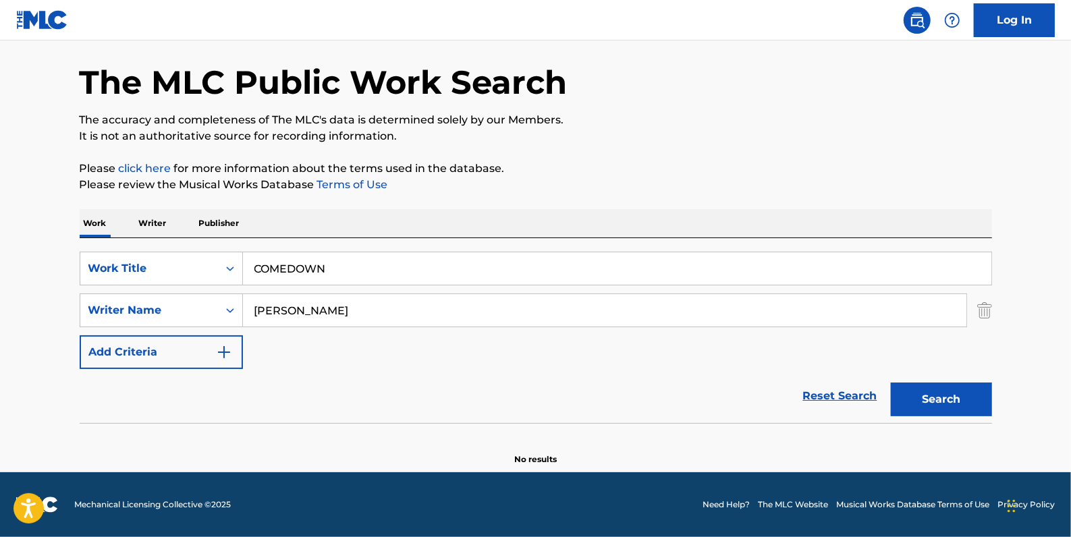
scroll to position [47, 0]
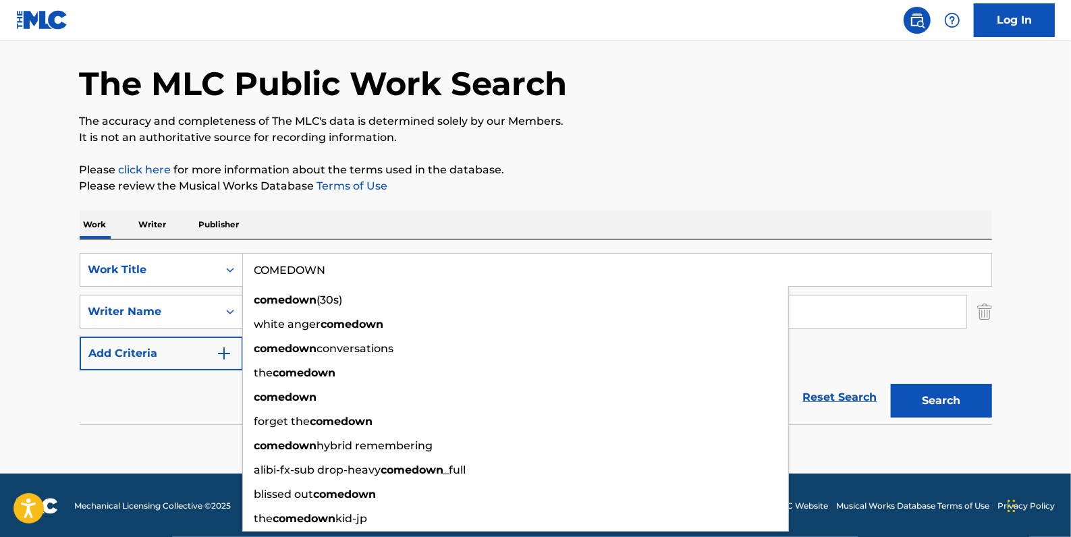
click at [289, 263] on input "COMEDOWN" at bounding box center [617, 270] width 748 height 32
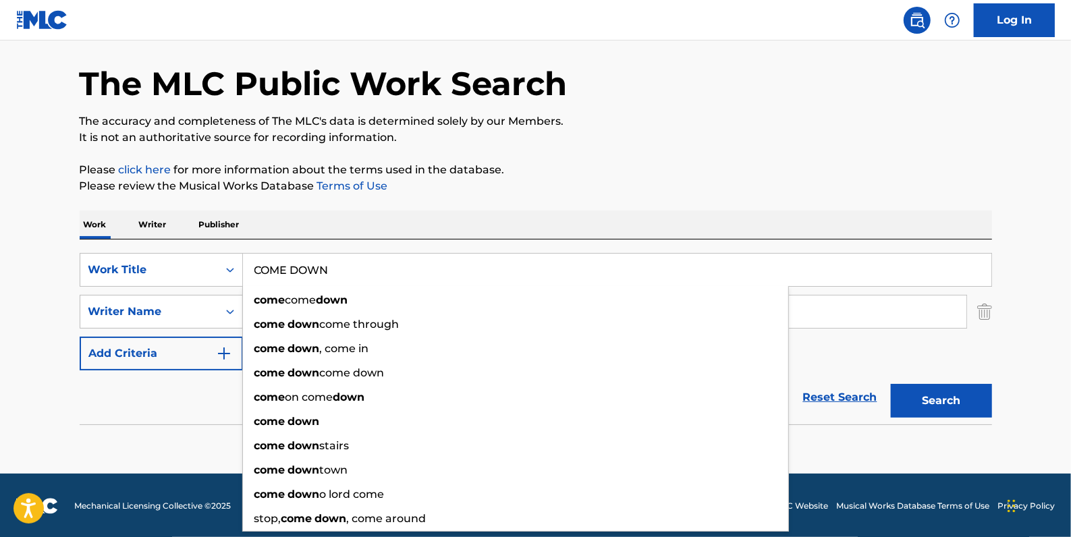
type input "COME DOWN"
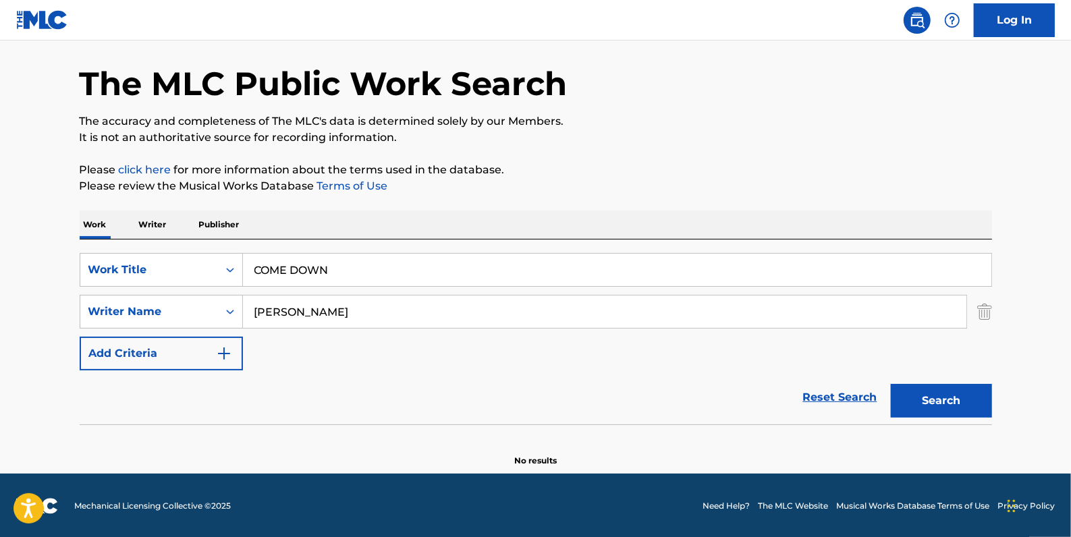
click at [937, 403] on button "Search" at bounding box center [941, 401] width 101 height 34
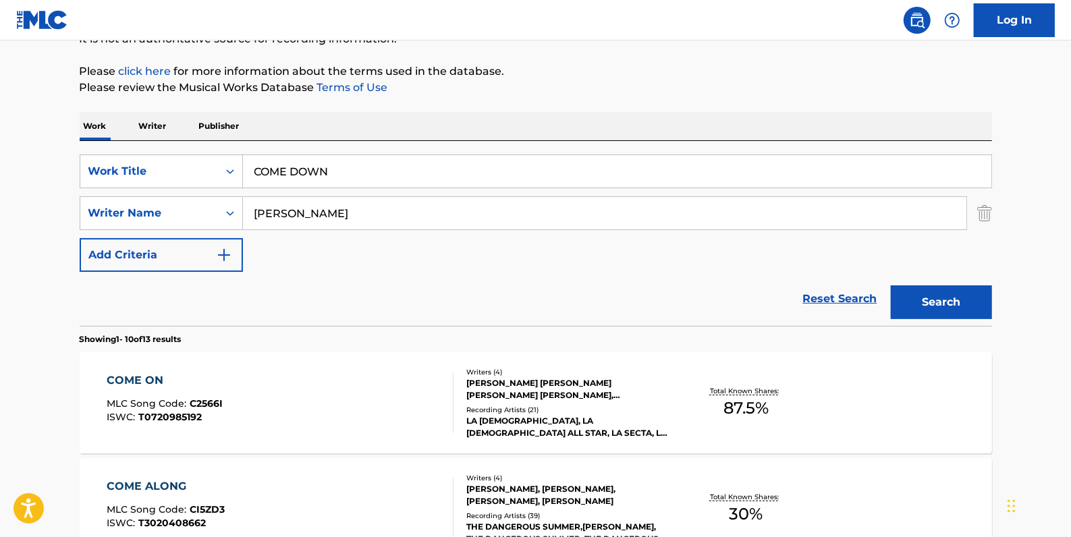
scroll to position [170, 0]
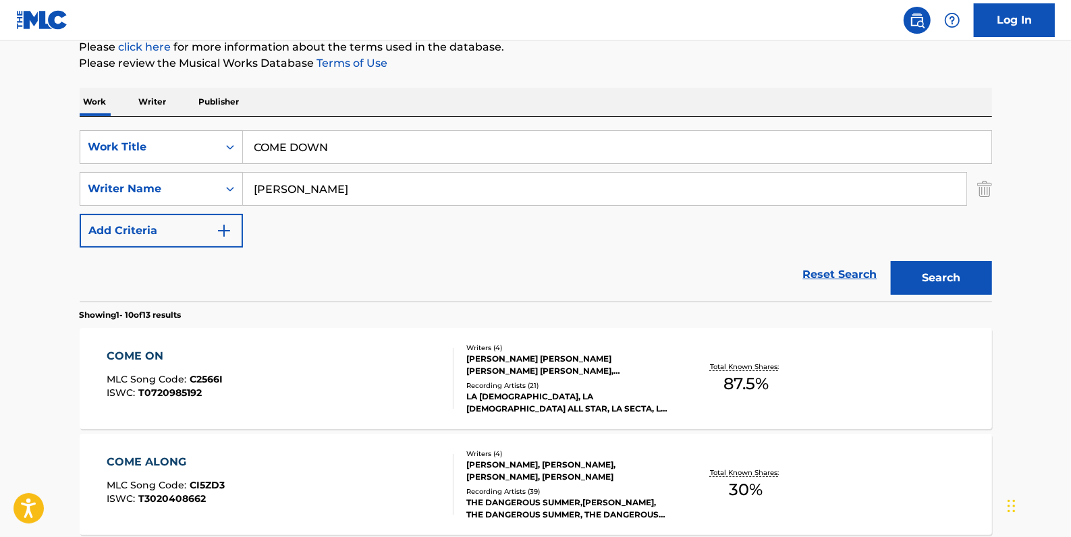
click at [395, 371] on div "COME ON MLC Song Code : C2566I ISWC : T0720985192" at bounding box center [280, 378] width 347 height 61
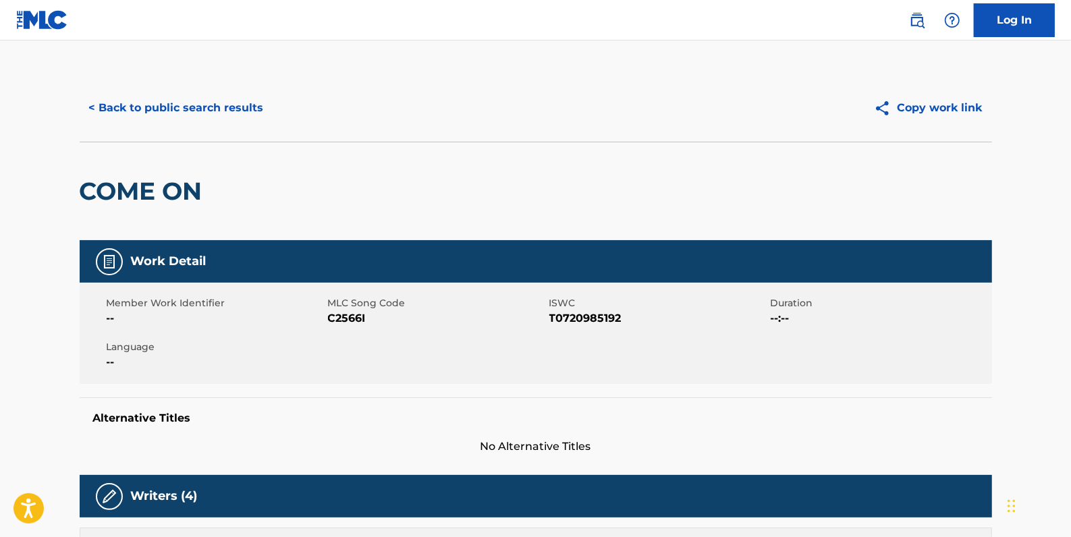
click at [160, 113] on button "< Back to public search results" at bounding box center [177, 108] width 194 height 34
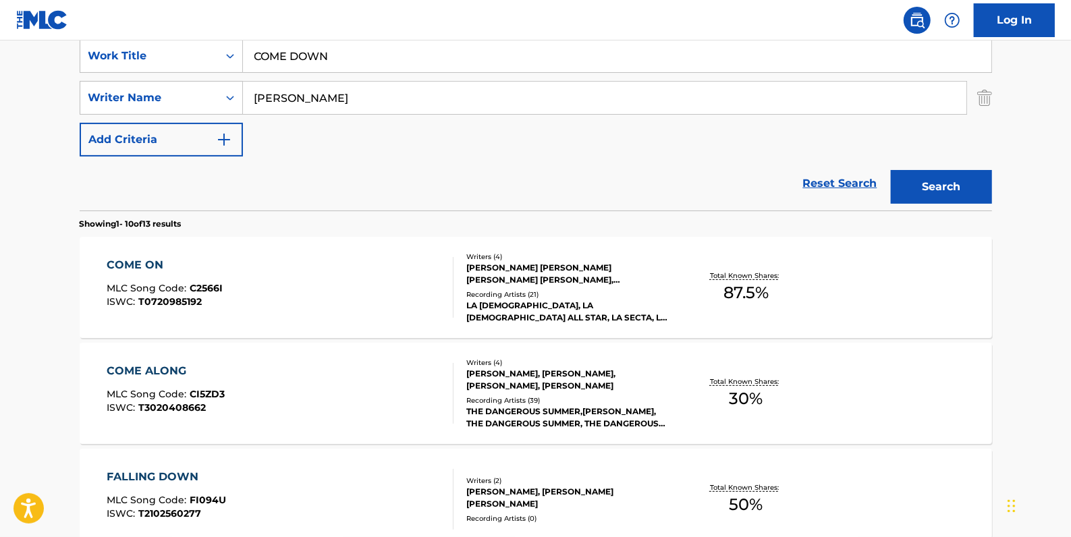
scroll to position [109, 0]
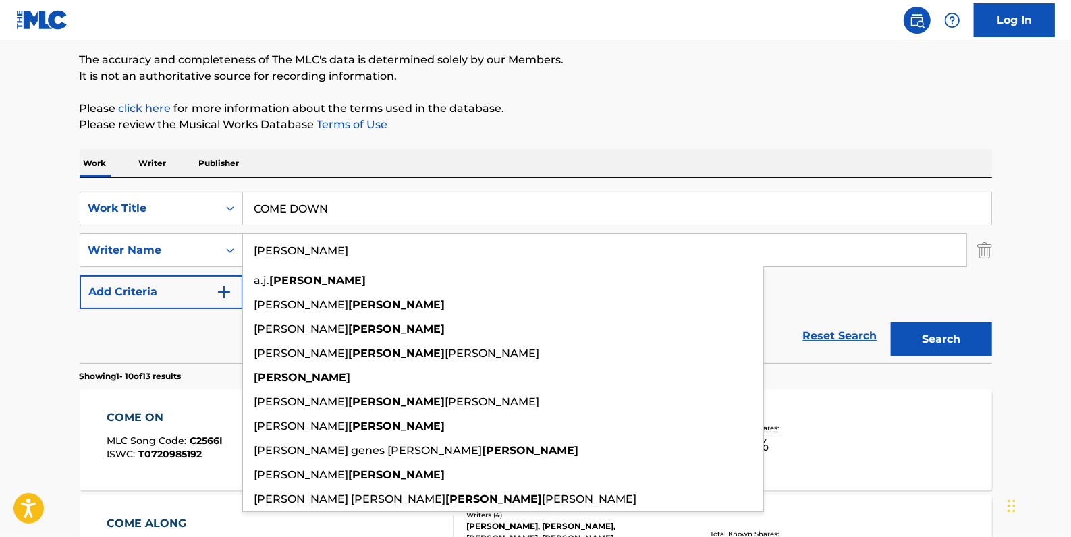
drag, startPoint x: 315, startPoint y: 250, endPoint x: 252, endPoint y: 248, distance: 62.8
click at [252, 248] on input "[PERSON_NAME]" at bounding box center [604, 250] width 723 height 32
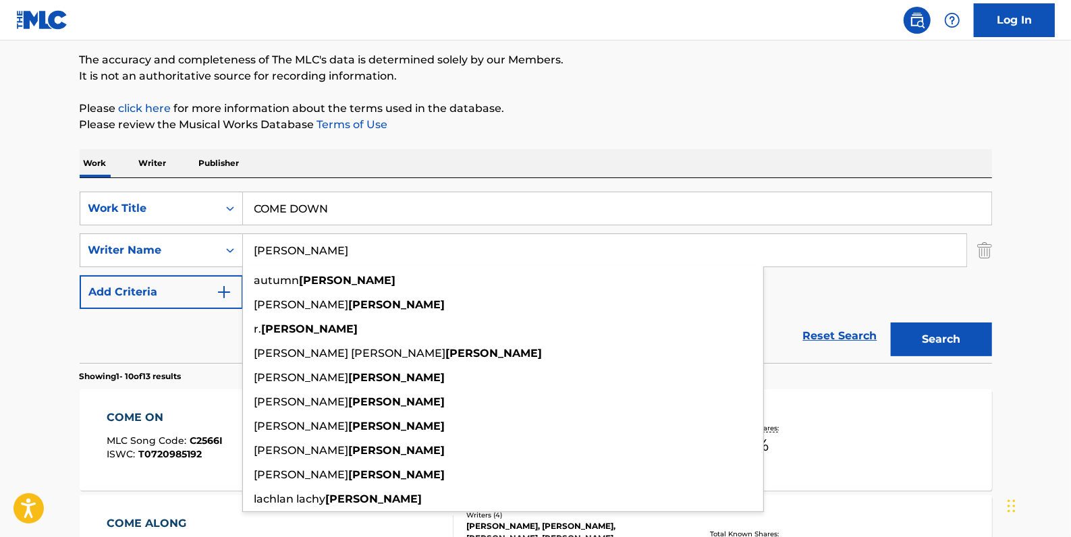
type input "[PERSON_NAME]"
click at [294, 211] on input "COME DOWN" at bounding box center [617, 208] width 748 height 32
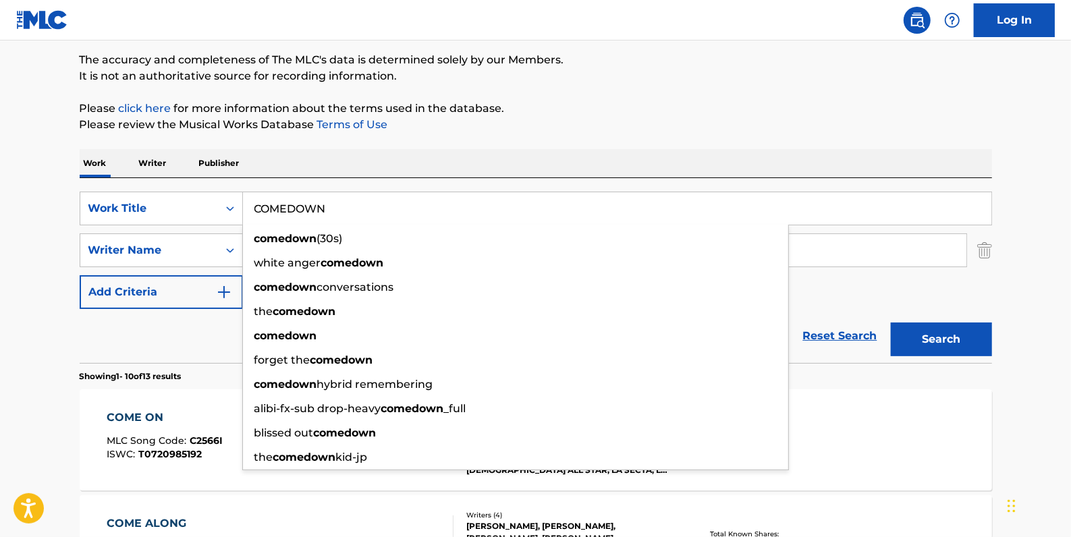
type input "COMEDOWN"
click at [929, 335] on button "Search" at bounding box center [941, 340] width 101 height 34
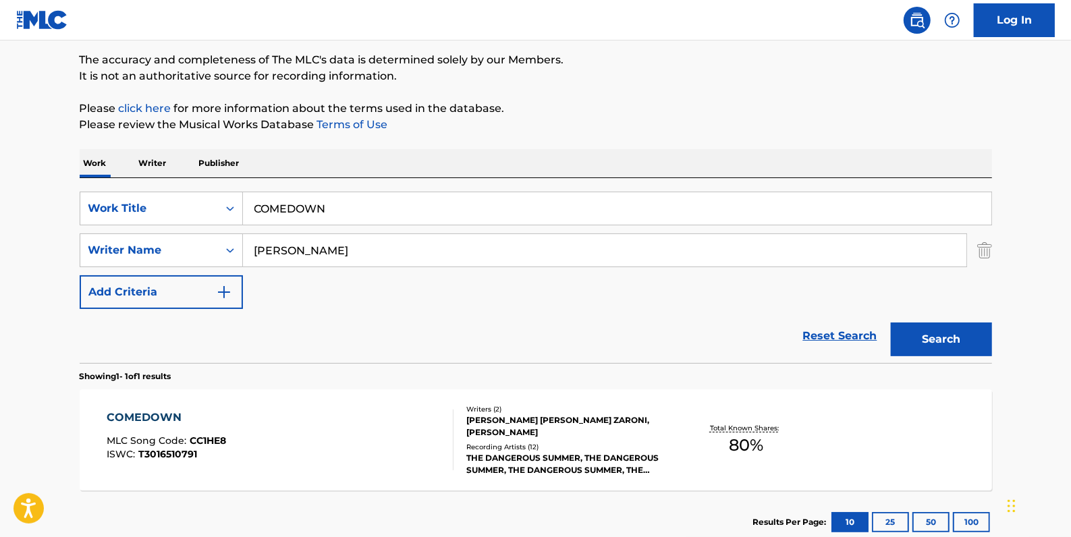
click at [350, 426] on div "COMEDOWN MLC Song Code : CC1HE8 ISWC : T3016510791" at bounding box center [280, 440] width 347 height 61
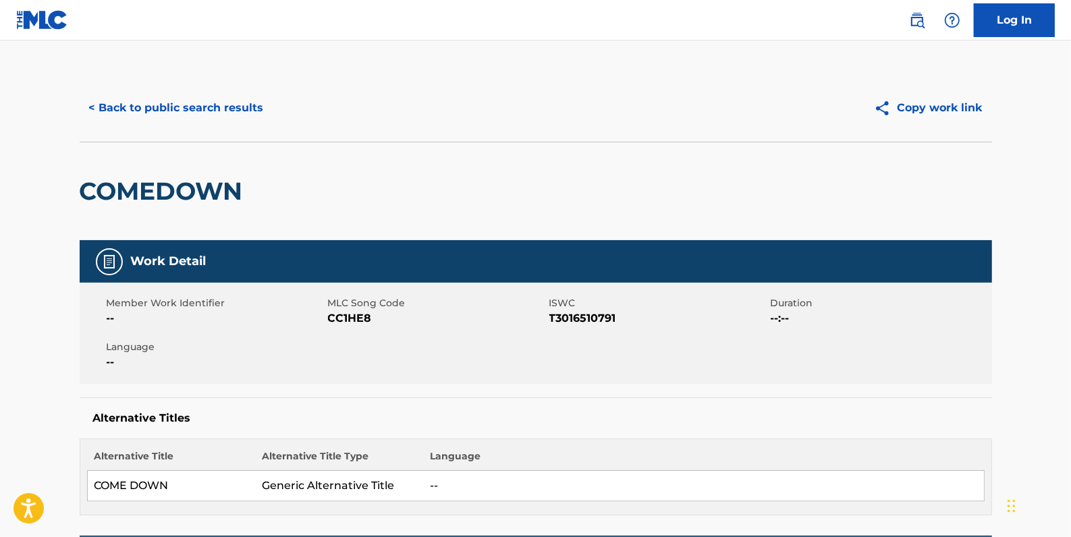
click at [211, 119] on button "< Back to public search results" at bounding box center [177, 108] width 194 height 34
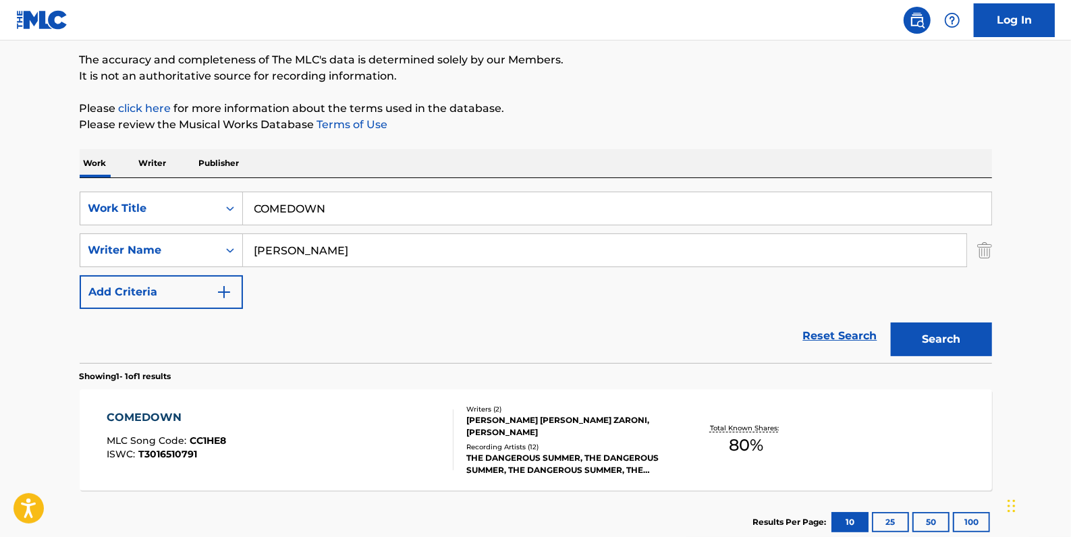
click at [827, 327] on link "Reset Search" at bounding box center [840, 336] width 88 height 30
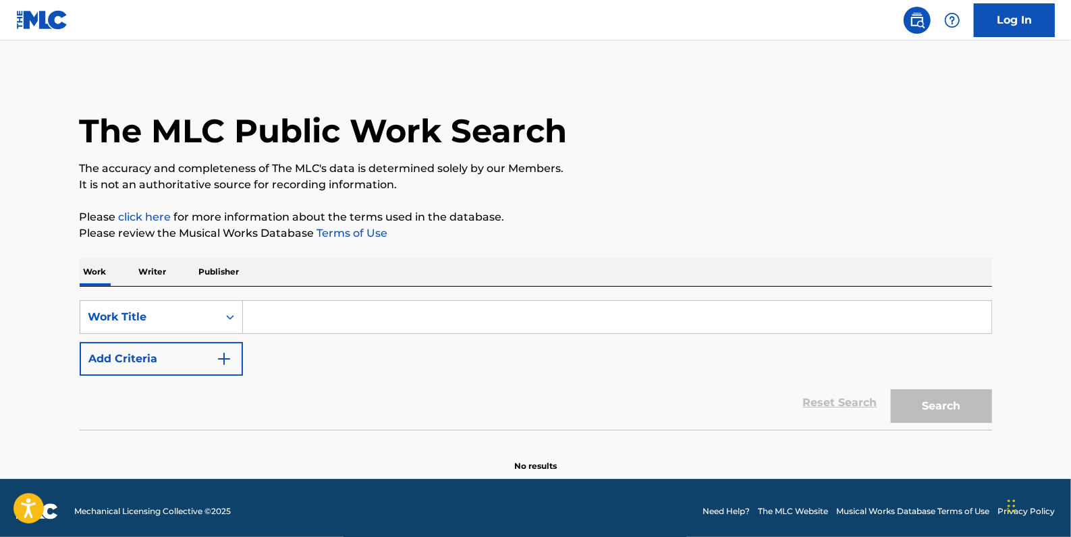
paste input "BLIND AMBITION"
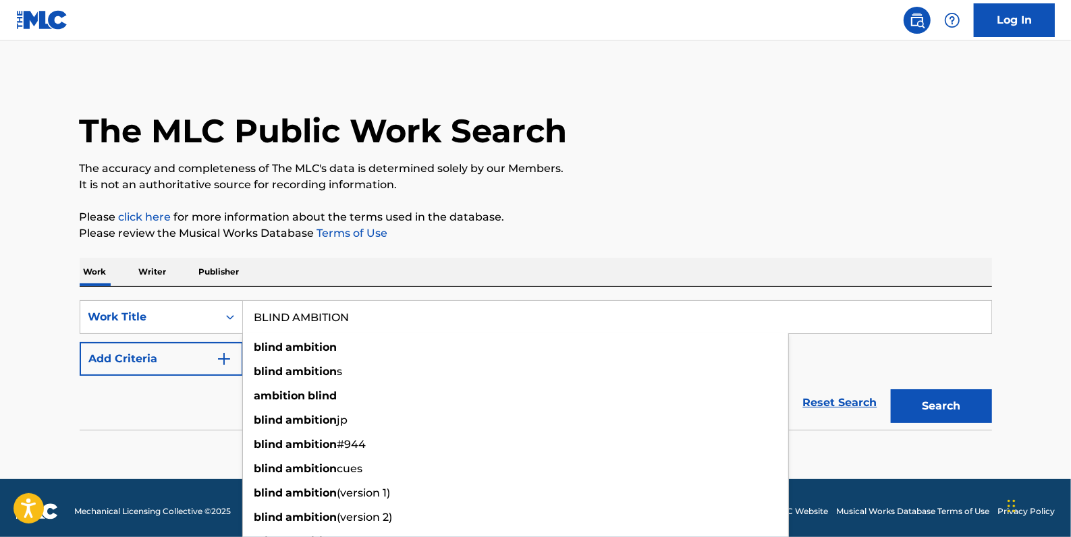
type input "BLIND AMBITION"
click at [184, 359] on button "Add Criteria" at bounding box center [161, 359] width 163 height 34
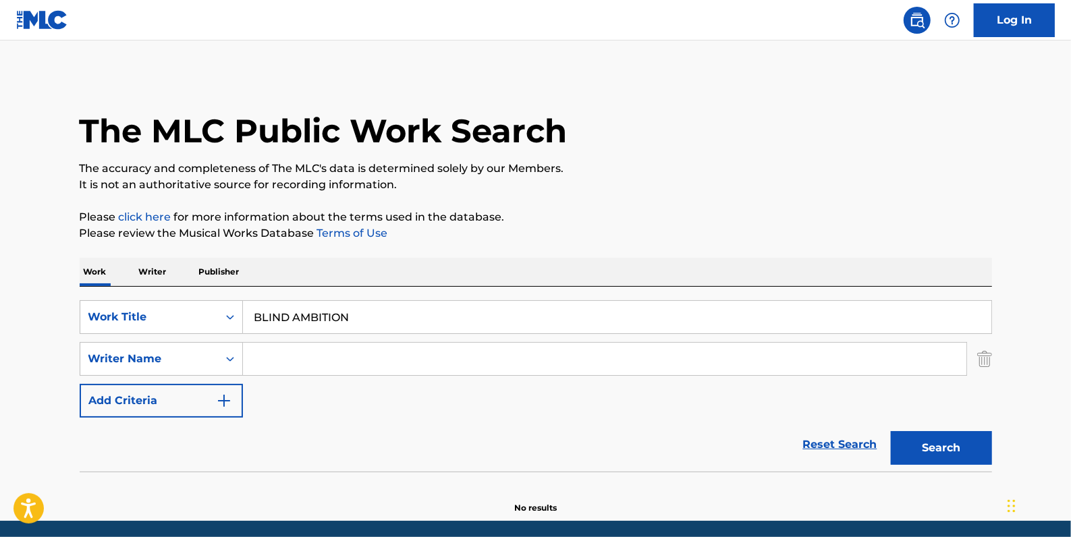
click at [299, 356] on input "Search Form" at bounding box center [604, 359] width 723 height 32
paste input "[PERSON_NAME];"
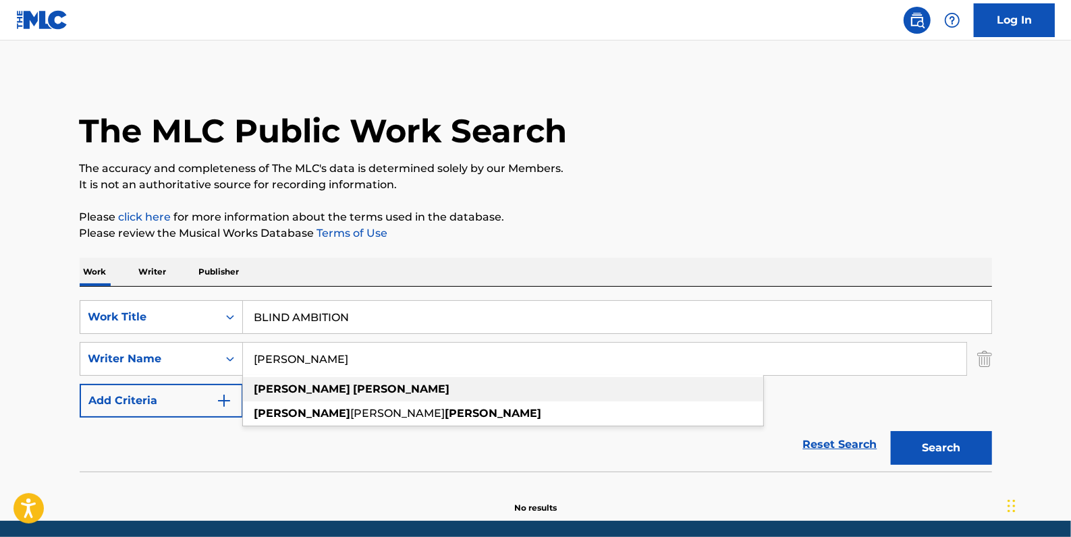
click at [354, 390] on strong "[PERSON_NAME]" at bounding box center [402, 389] width 97 height 13
type input "[PERSON_NAME]"
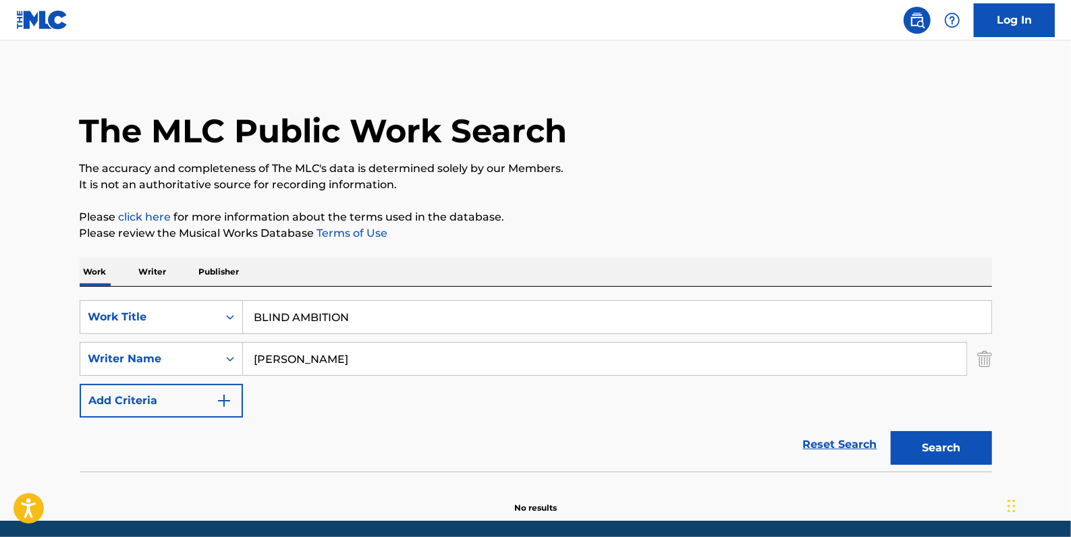
click at [932, 441] on button "Search" at bounding box center [941, 448] width 101 height 34
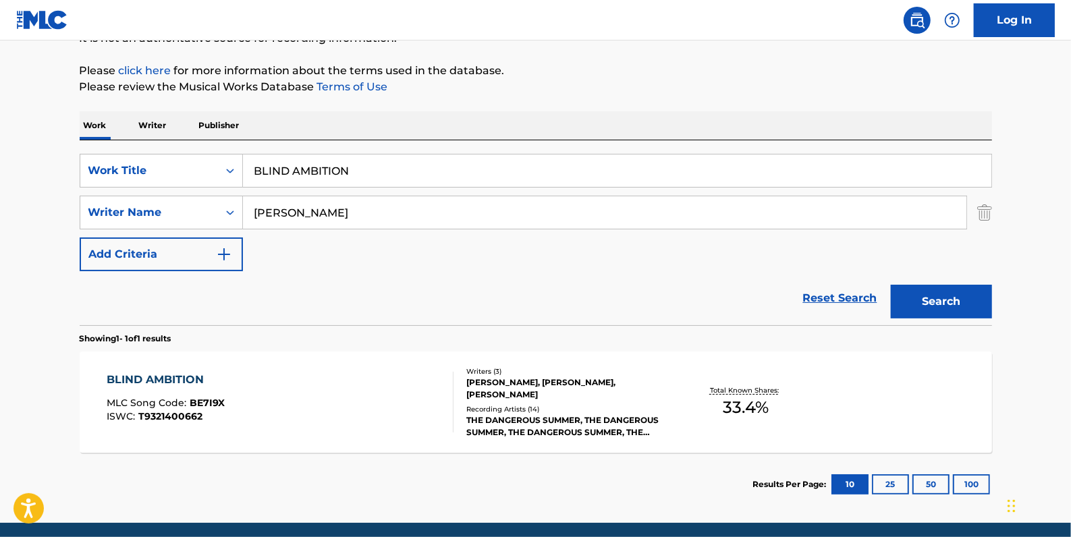
scroll to position [184, 0]
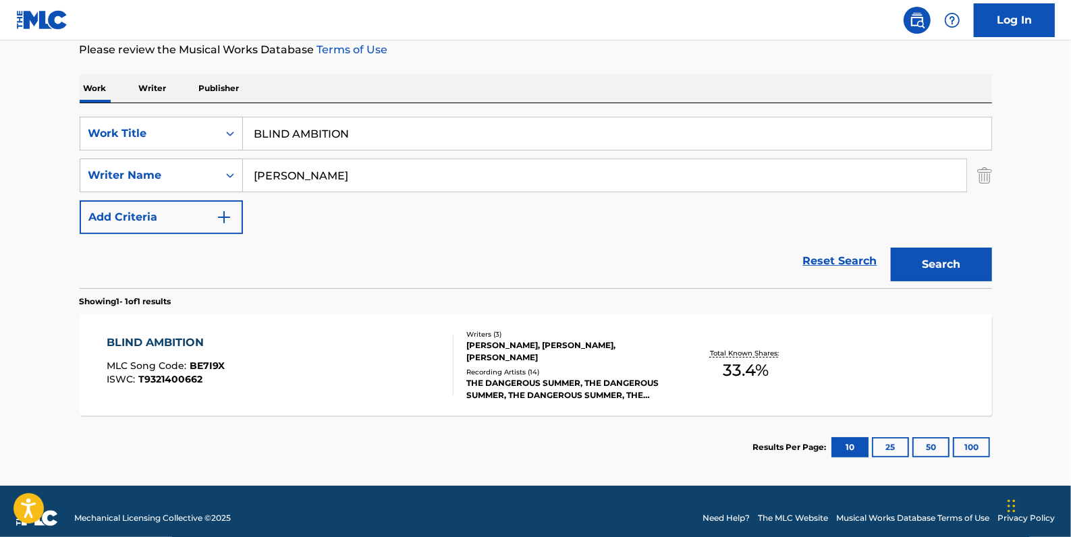
click at [360, 356] on div "BLIND AMBITION MLC Song Code : BE7I9X ISWC : T9321400662" at bounding box center [280, 365] width 347 height 61
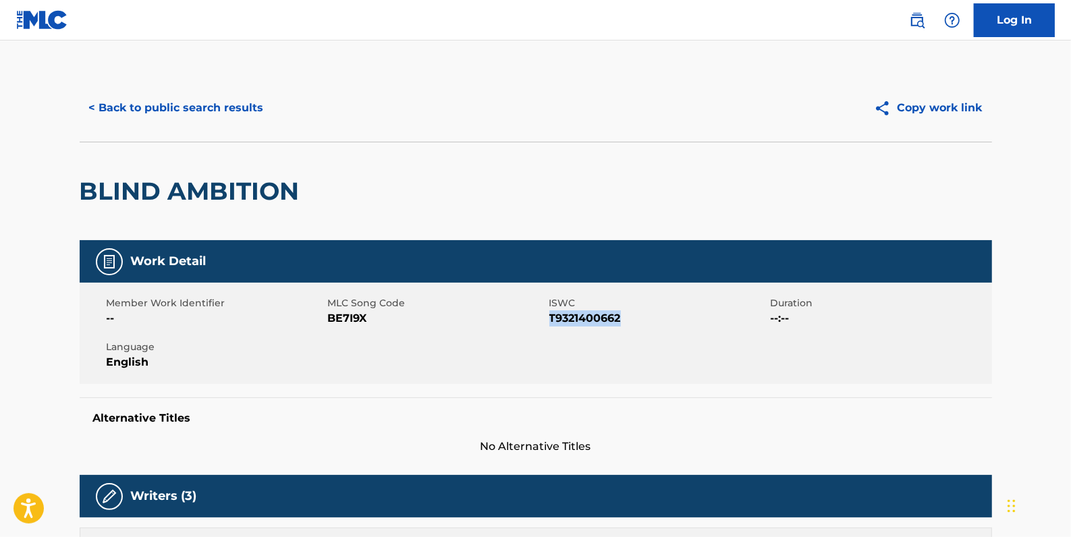
drag, startPoint x: 638, startPoint y: 319, endPoint x: 551, endPoint y: 321, distance: 86.4
click at [551, 321] on span "T9321400662" at bounding box center [658, 318] width 218 height 16
copy span "T9321400662"
click at [237, 107] on button "< Back to public search results" at bounding box center [177, 108] width 194 height 34
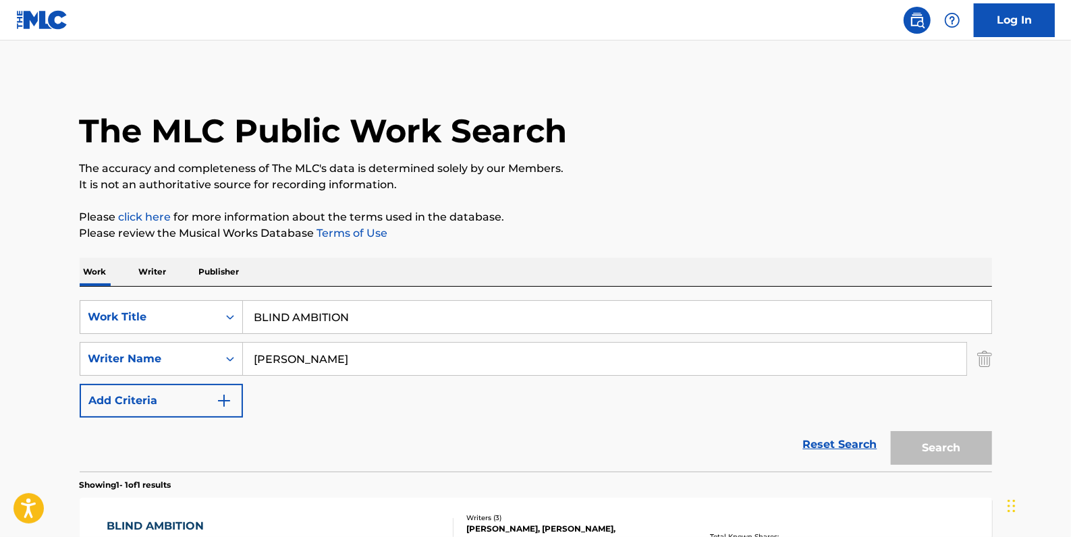
scroll to position [119, 0]
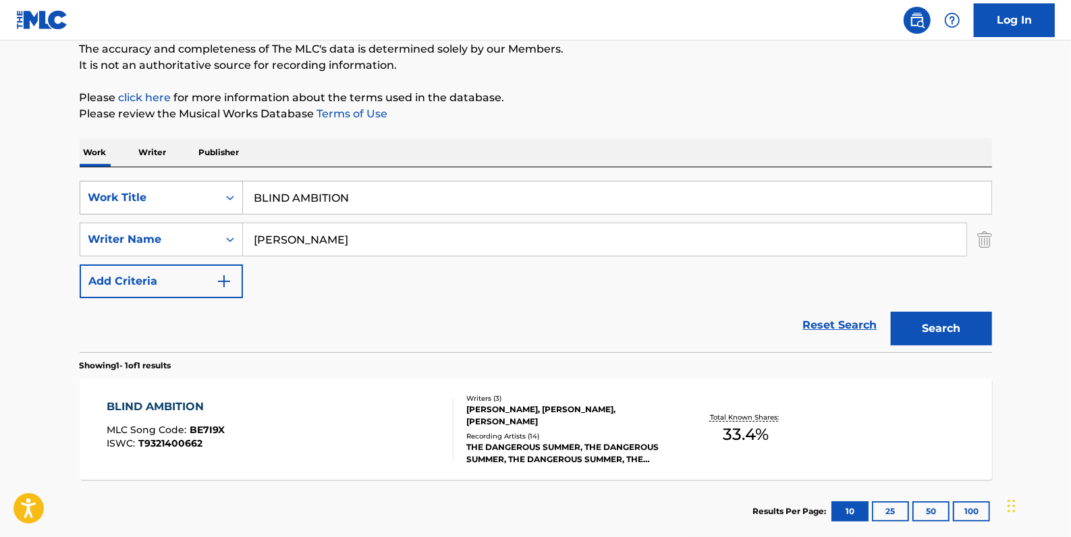
drag, startPoint x: 389, startPoint y: 201, endPoint x: 207, endPoint y: 182, distance: 183.9
click at [207, 182] on div "SearchWithCriteria84c3574c-4150-4b11-91f0-8491e5fcbdc7 Work Title BLIND AMBITION" at bounding box center [536, 198] width 912 height 34
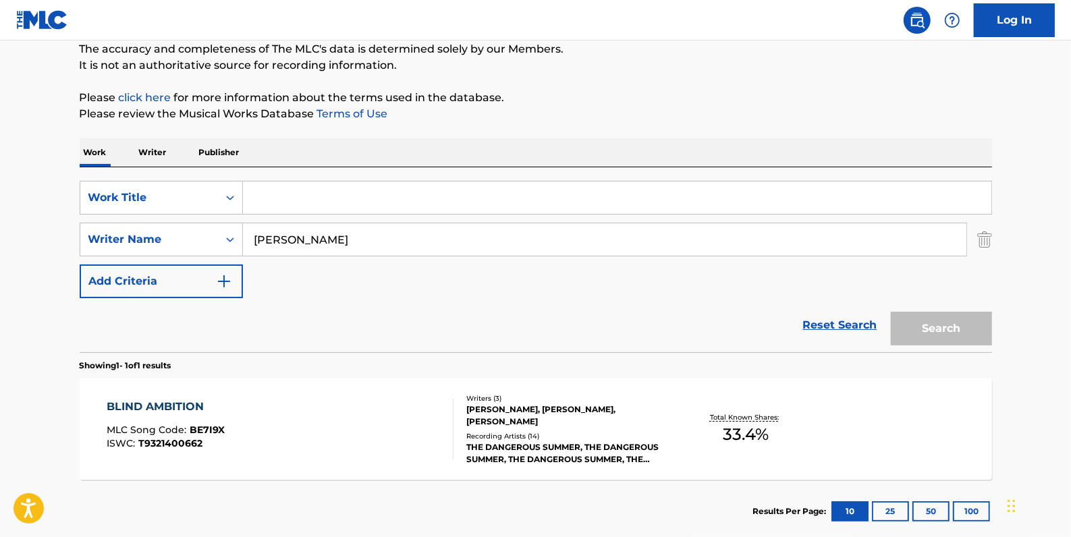
paste input "MOTHER NATURE"
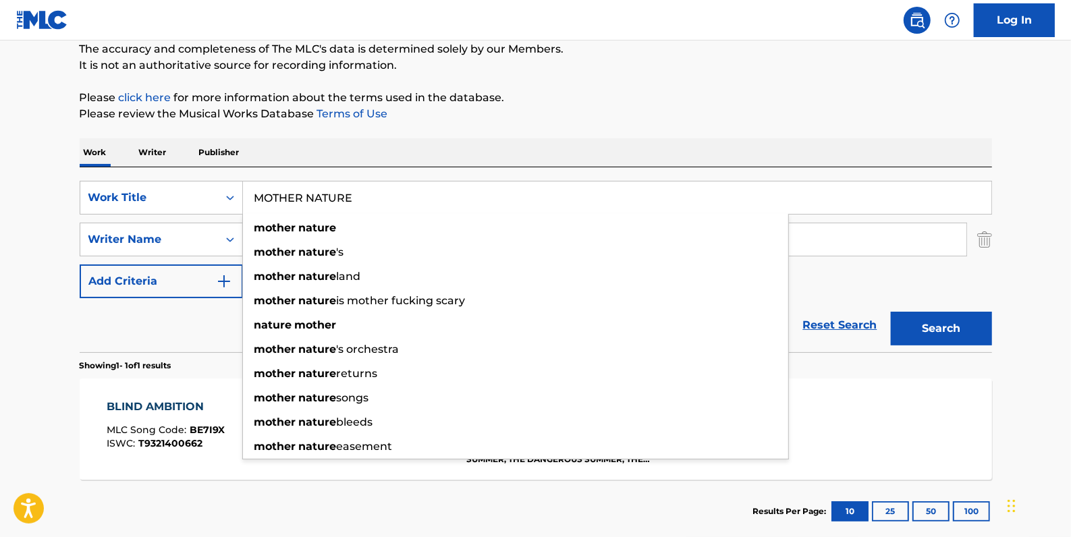
type input "MOTHER NATURE"
click at [952, 319] on button "Search" at bounding box center [941, 329] width 101 height 34
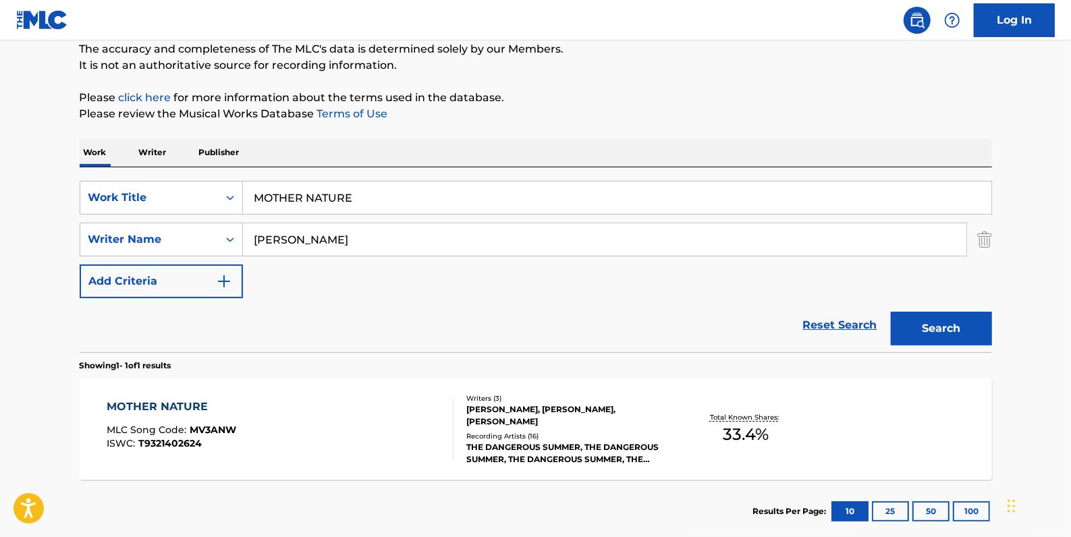
click at [330, 404] on div "MOTHER NATURE MLC Song Code : MV3ANW ISWC : T9321402624" at bounding box center [280, 429] width 347 height 61
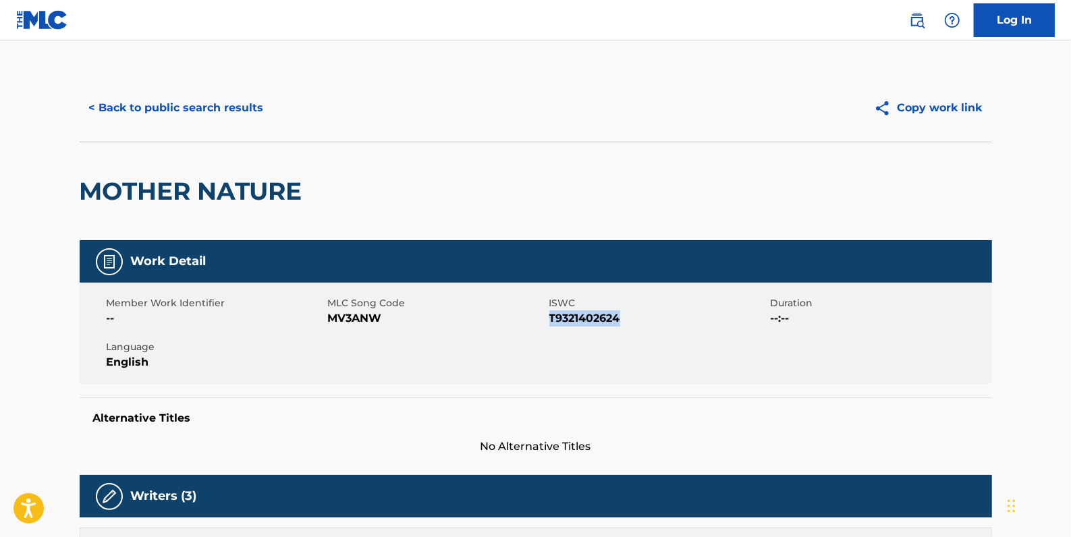
drag, startPoint x: 624, startPoint y: 319, endPoint x: 549, endPoint y: 316, distance: 75.0
click at [549, 316] on span "T9321402624" at bounding box center [658, 318] width 218 height 16
drag, startPoint x: 549, startPoint y: 316, endPoint x: 559, endPoint y: 319, distance: 10.5
copy span "T9321402624"
click at [250, 109] on button "< Back to public search results" at bounding box center [177, 108] width 194 height 34
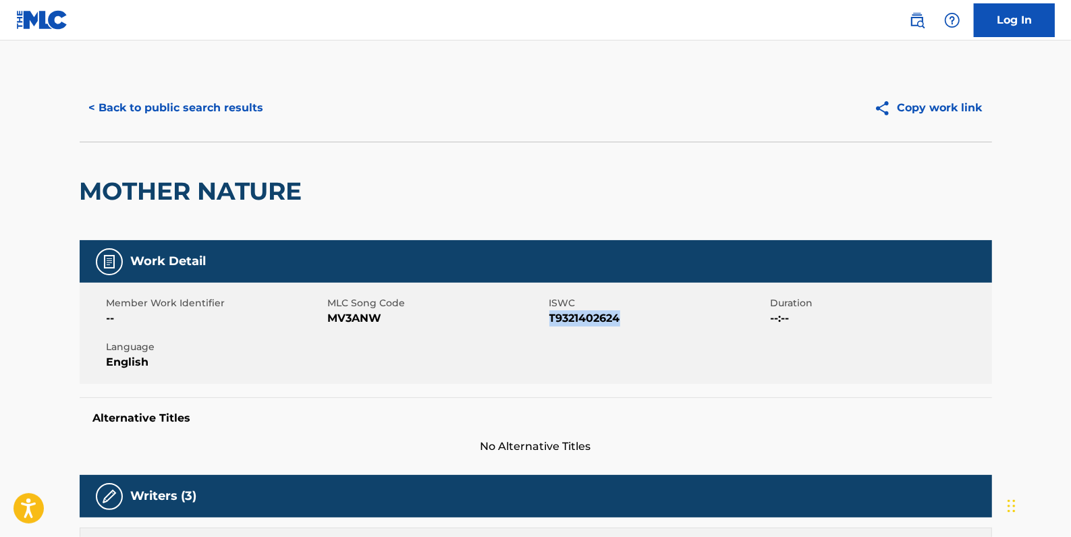
scroll to position [119, 0]
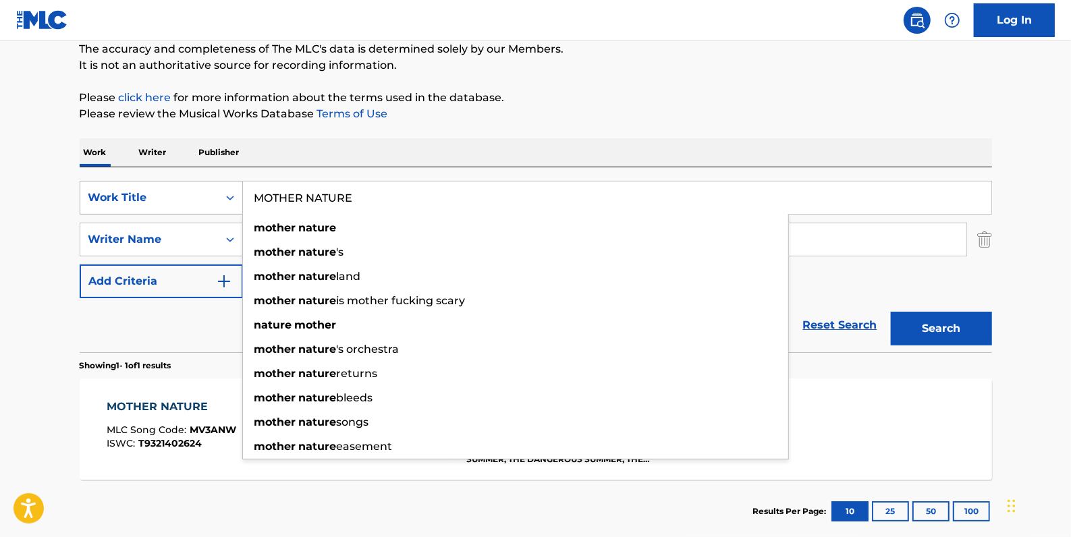
drag, startPoint x: 396, startPoint y: 199, endPoint x: 216, endPoint y: 196, distance: 180.2
click at [216, 196] on div "SearchWithCriteria84c3574c-4150-4b11-91f0-8491e5fcbdc7 Work Title MOTHER NATURE…" at bounding box center [536, 198] width 912 height 34
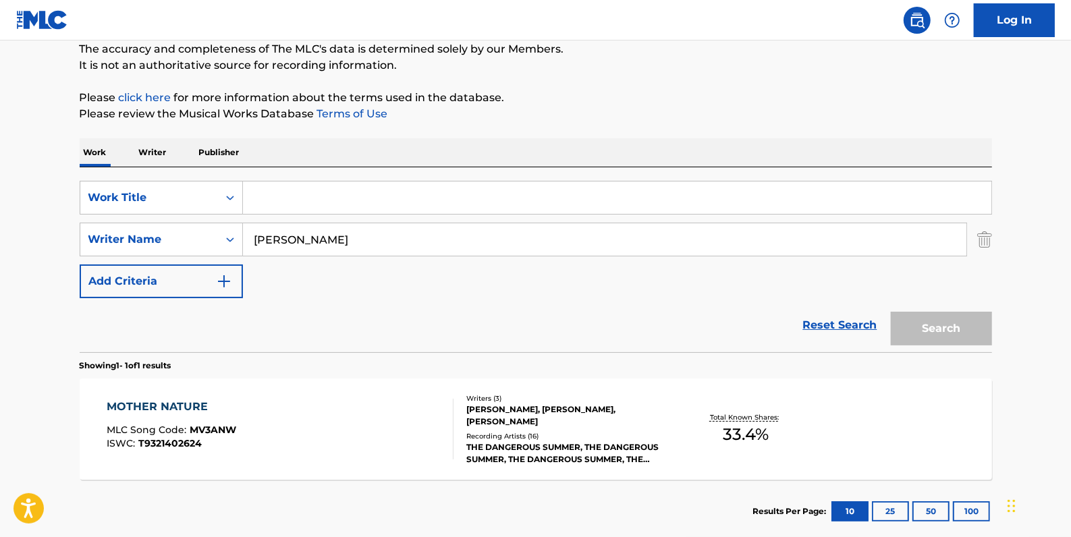
paste input "CONSEQUENCE OF LIVING"
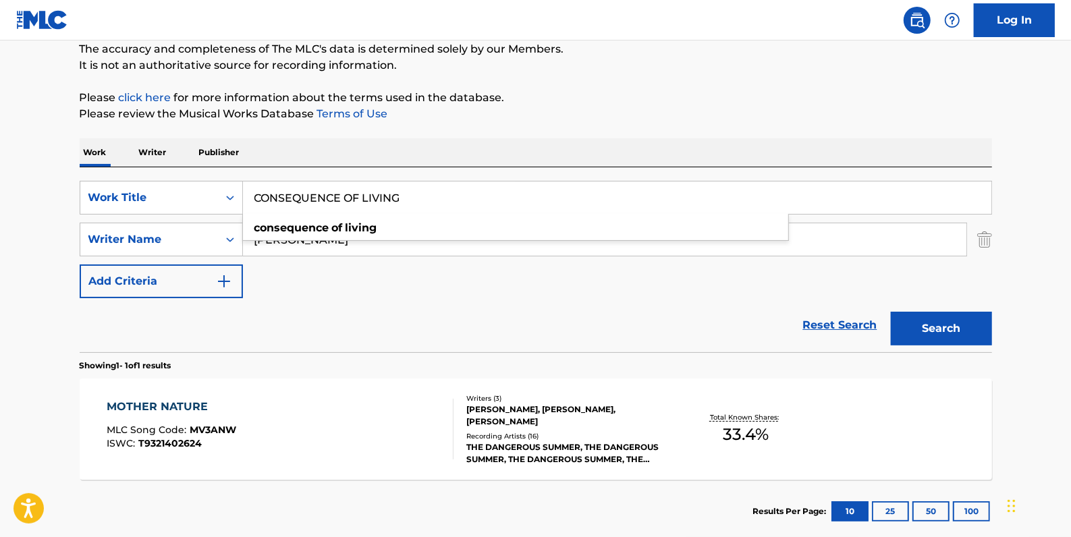
type input "CONSEQUENCE OF LIVING"
click at [938, 321] on button "Search" at bounding box center [941, 329] width 101 height 34
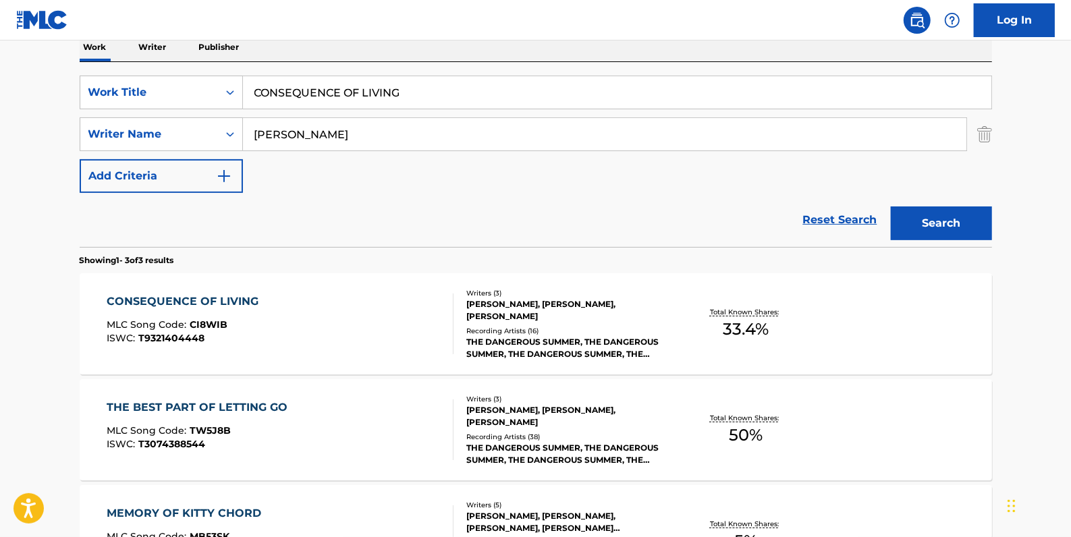
scroll to position [242, 0]
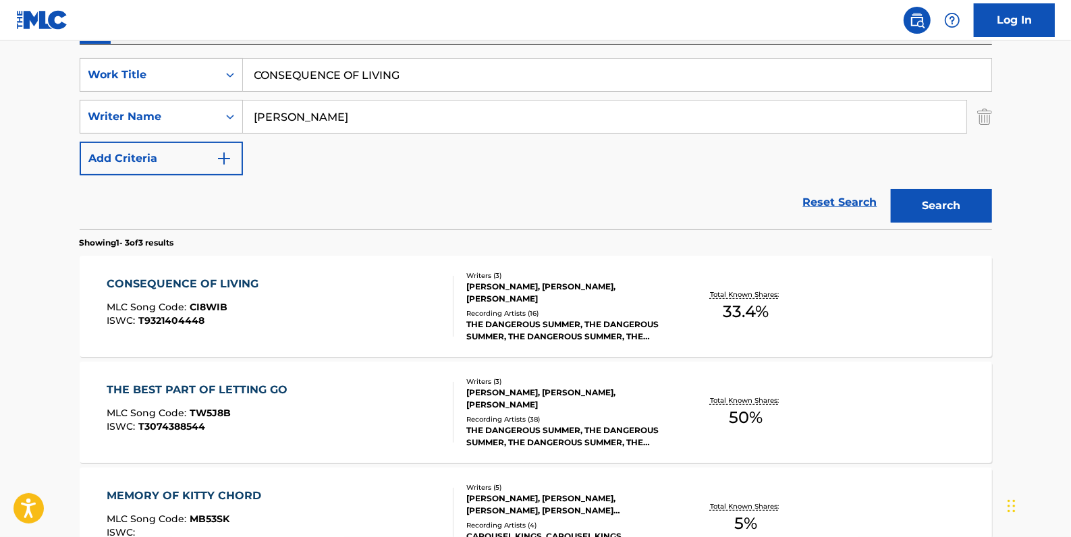
click at [310, 286] on div "CONSEQUENCE OF LIVING MLC Song Code : CI8WIB ISWC : T9321404448" at bounding box center [280, 306] width 347 height 61
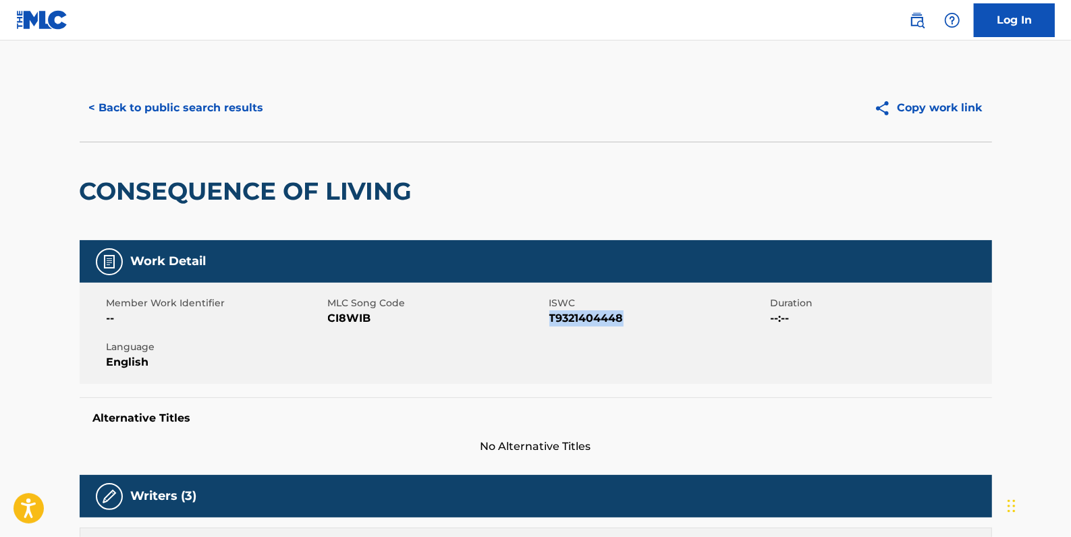
drag, startPoint x: 632, startPoint y: 313, endPoint x: 550, endPoint y: 319, distance: 81.9
click at [550, 319] on span "T9321404448" at bounding box center [658, 318] width 218 height 16
copy span "T9321404448"
click at [231, 108] on button "< Back to public search results" at bounding box center [177, 108] width 194 height 34
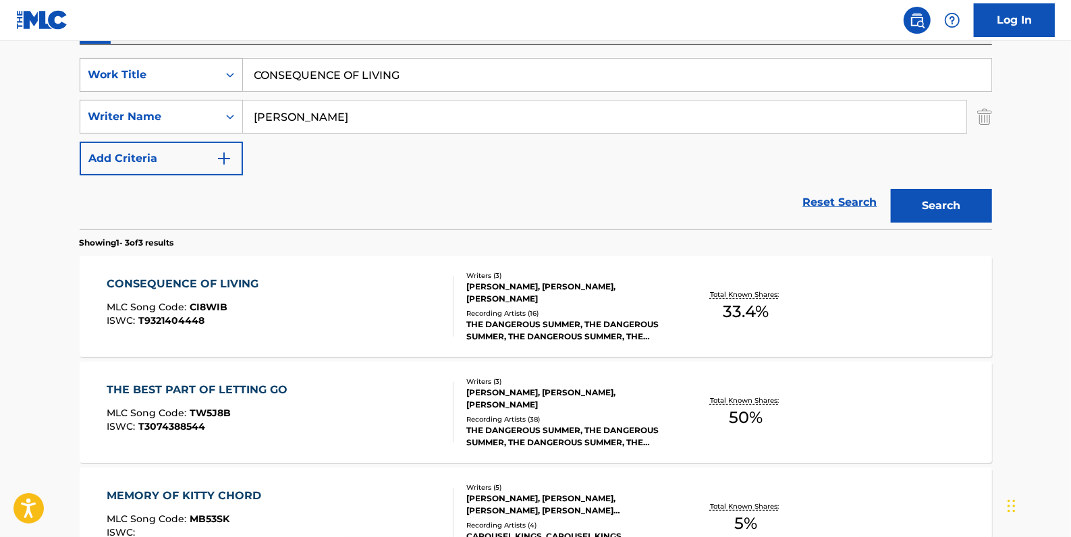
drag, startPoint x: 431, startPoint y: 70, endPoint x: 205, endPoint y: 67, distance: 225.4
click at [205, 67] on div "SearchWithCriteria84c3574c-4150-4b11-91f0-8491e5fcbdc7 Work Title CONSEQUENCE O…" at bounding box center [536, 75] width 912 height 34
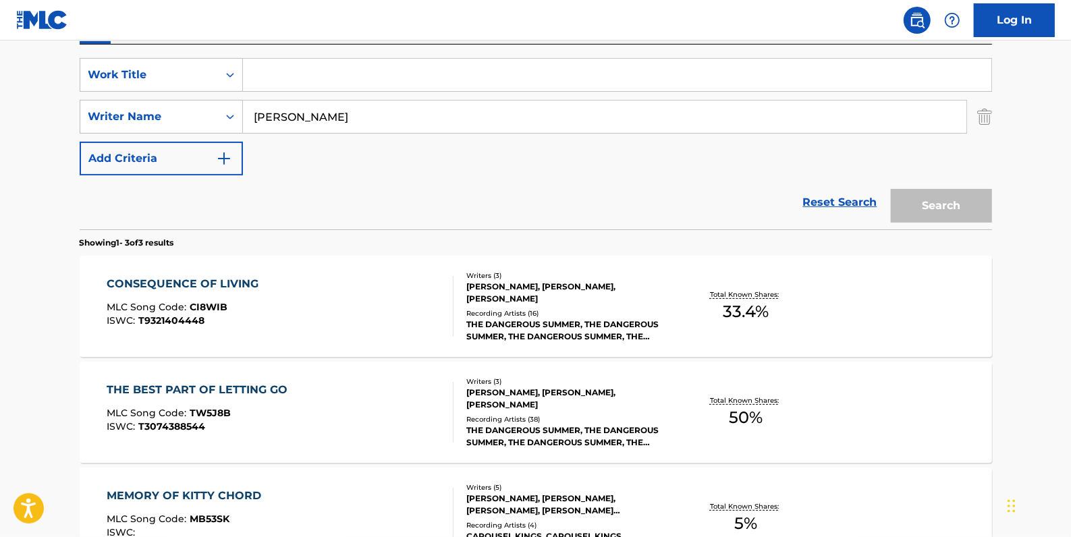
paste input "STARTING OVER / SLOW DOWN"
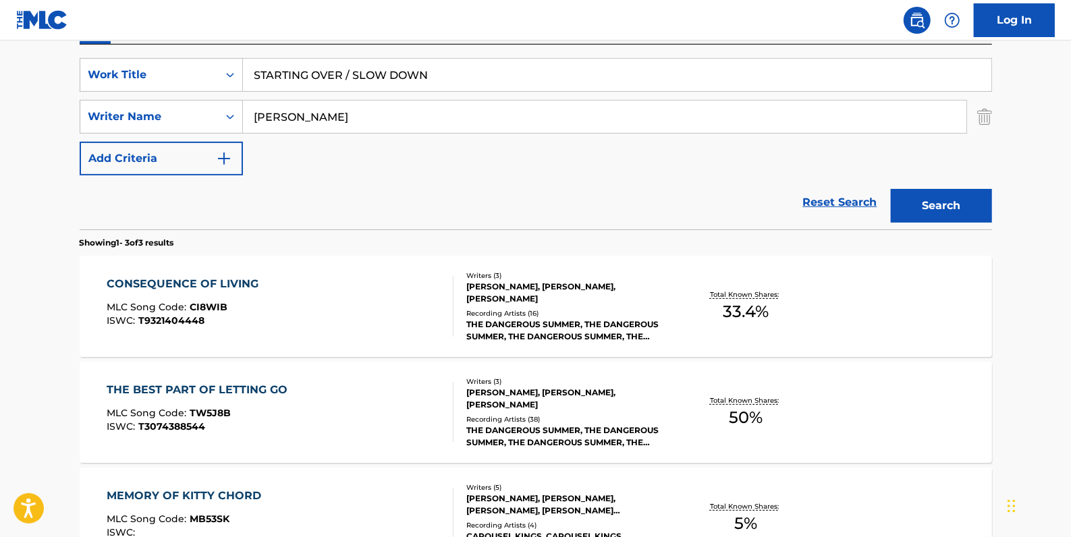
type input "STARTING OVER / SLOW DOWN"
click at [958, 195] on button "Search" at bounding box center [941, 206] width 101 height 34
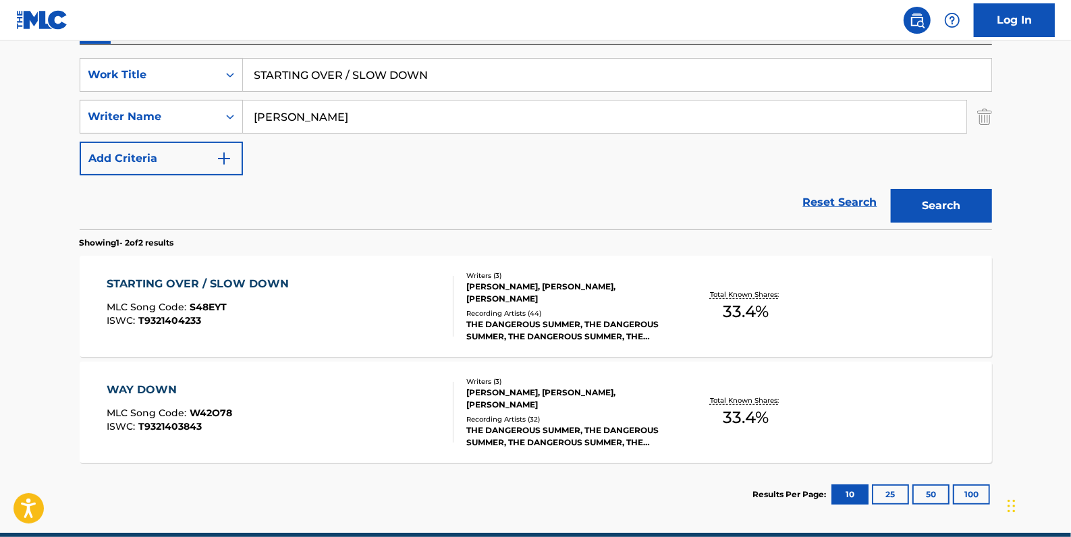
click at [327, 315] on div "STARTING OVER / SLOW DOWN MLC Song Code : S48EYT ISWC : T9321404233" at bounding box center [280, 306] width 347 height 61
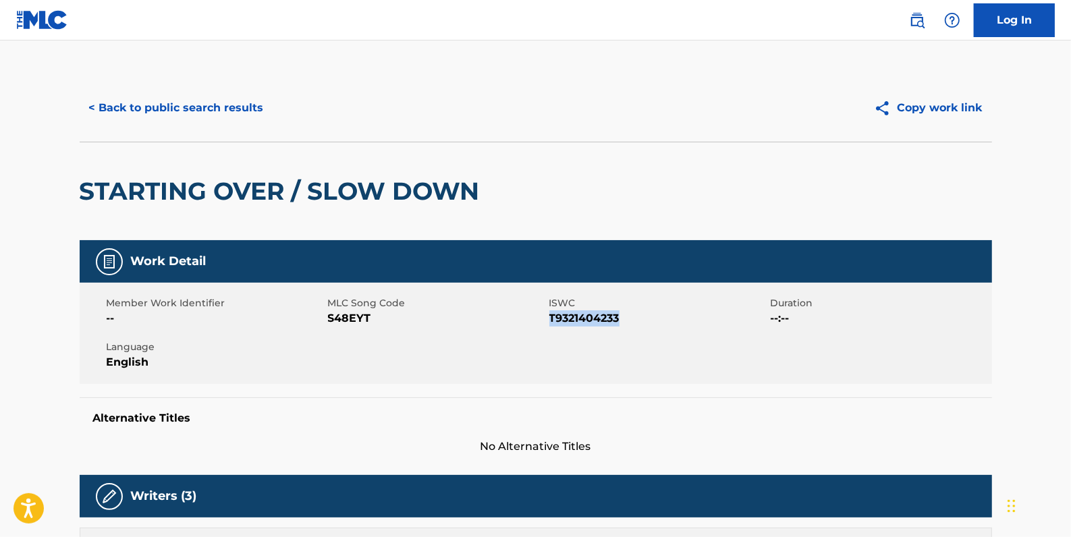
drag, startPoint x: 627, startPoint y: 316, endPoint x: 549, endPoint y: 314, distance: 77.6
click at [549, 314] on span "T9321404233" at bounding box center [658, 318] width 218 height 16
drag, startPoint x: 549, startPoint y: 314, endPoint x: 563, endPoint y: 317, distance: 13.8
copy span "T9321404233"
click at [234, 110] on button "< Back to public search results" at bounding box center [177, 108] width 194 height 34
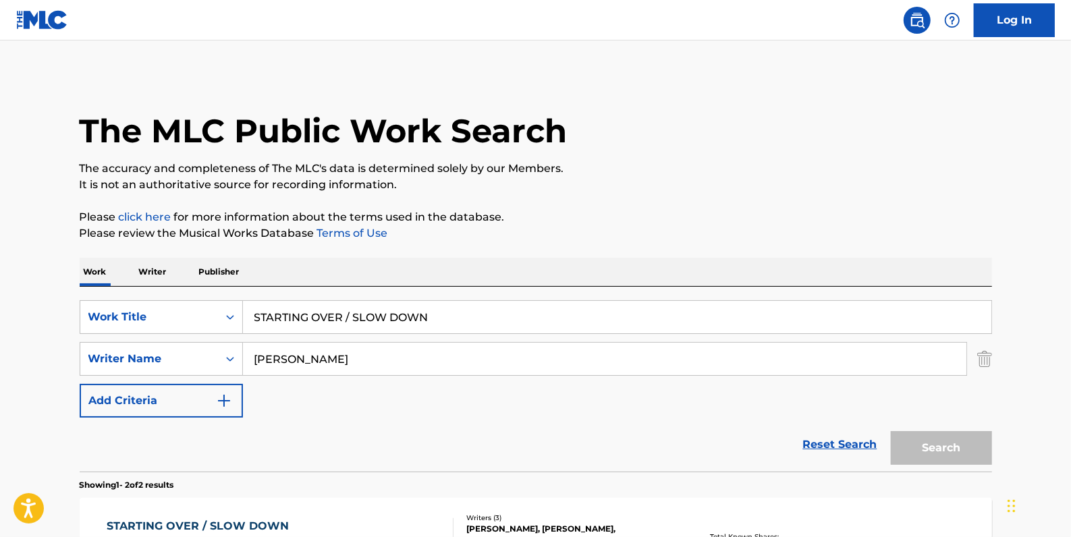
scroll to position [225, 0]
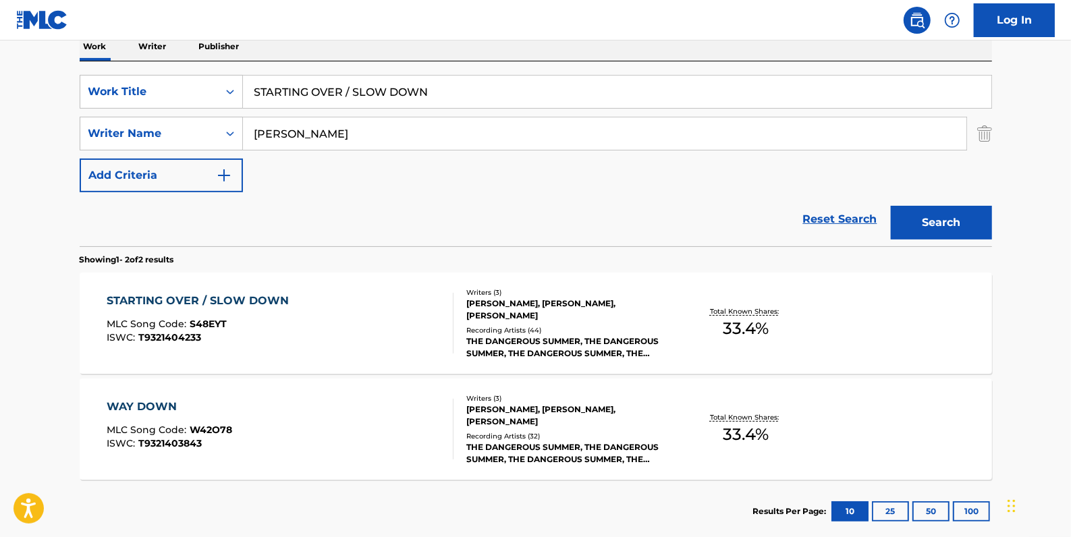
drag, startPoint x: 830, startPoint y: 222, endPoint x: 819, endPoint y: 221, distance: 11.5
click at [830, 222] on link "Reset Search" at bounding box center [840, 219] width 88 height 30
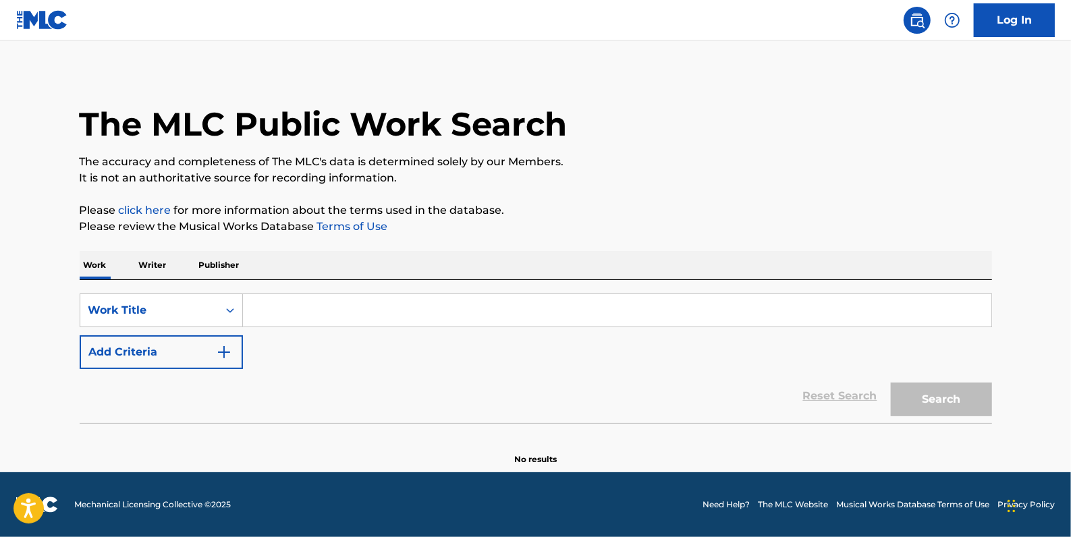
scroll to position [0, 0]
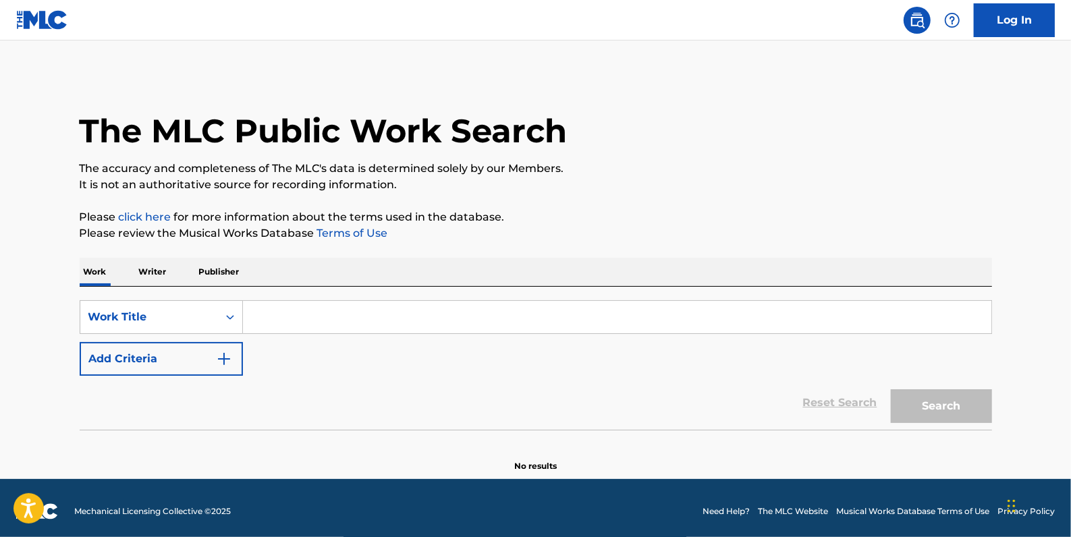
click at [181, 363] on button "Add Criteria" at bounding box center [161, 359] width 163 height 34
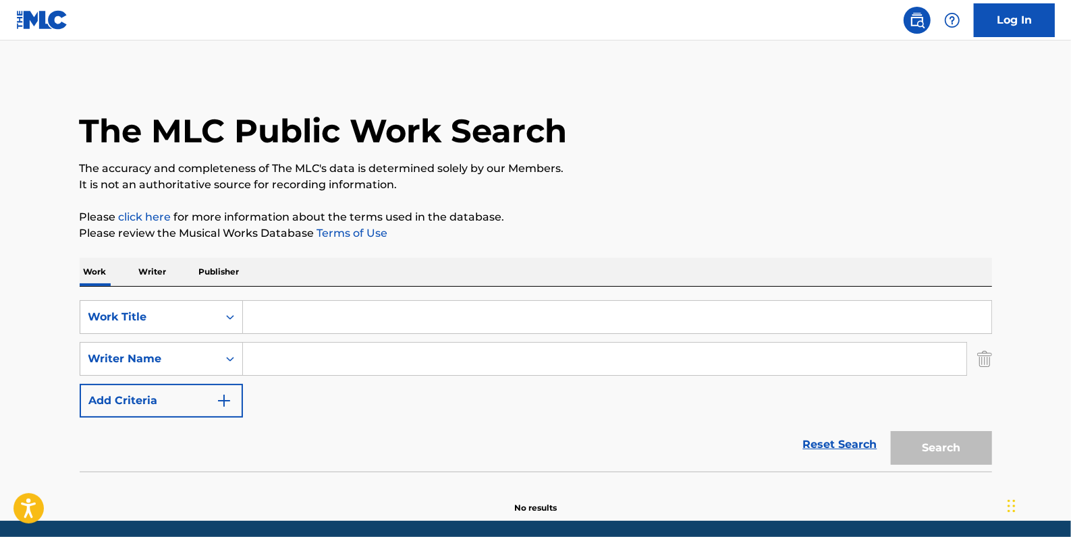
paste input "[PERSON_NAME]"
type input "[PERSON_NAME]"
paste input "KEEP A WATCH"
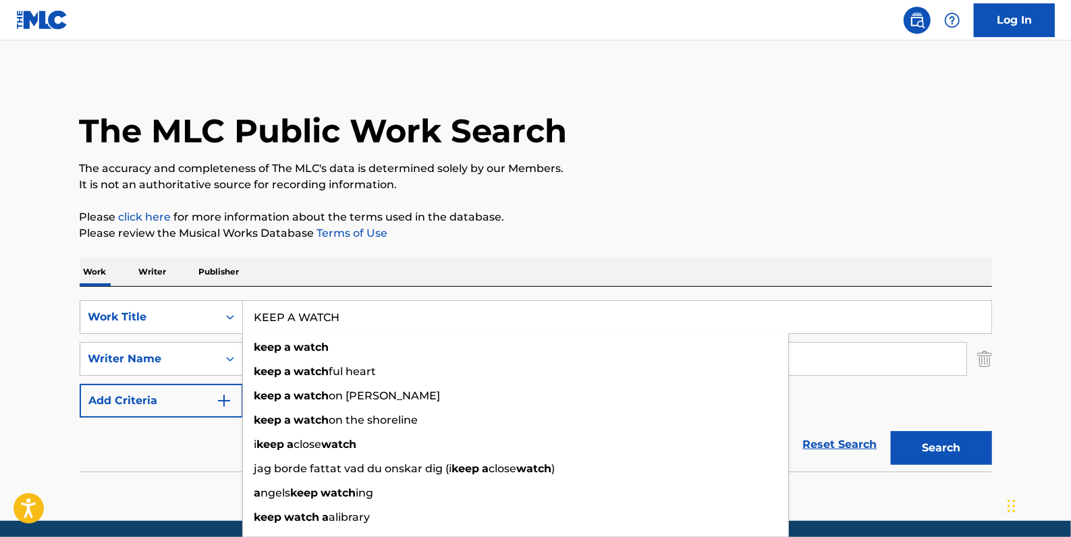
type input "KEEP A WATCH"
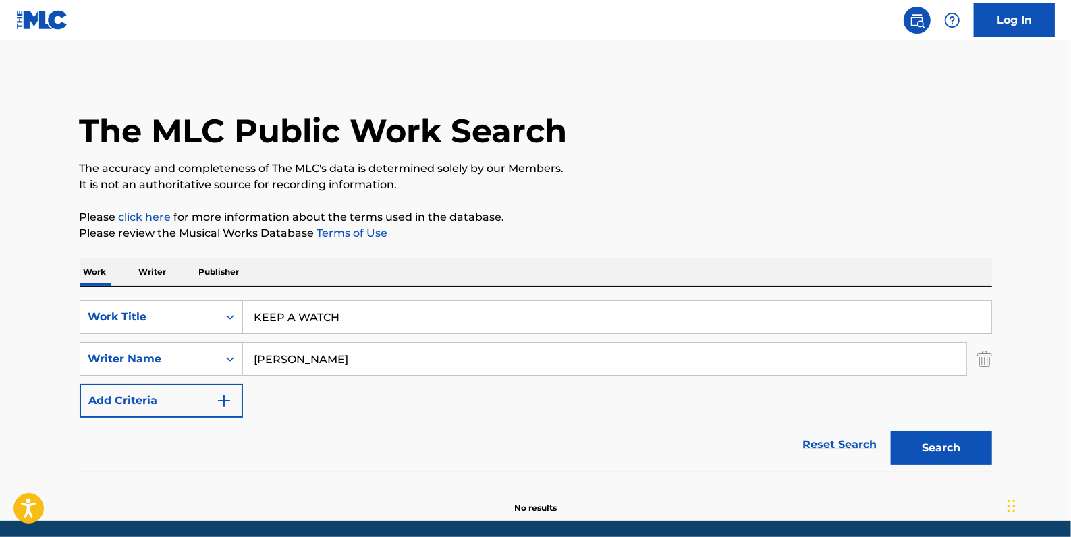
click at [950, 457] on button "Search" at bounding box center [941, 448] width 101 height 34
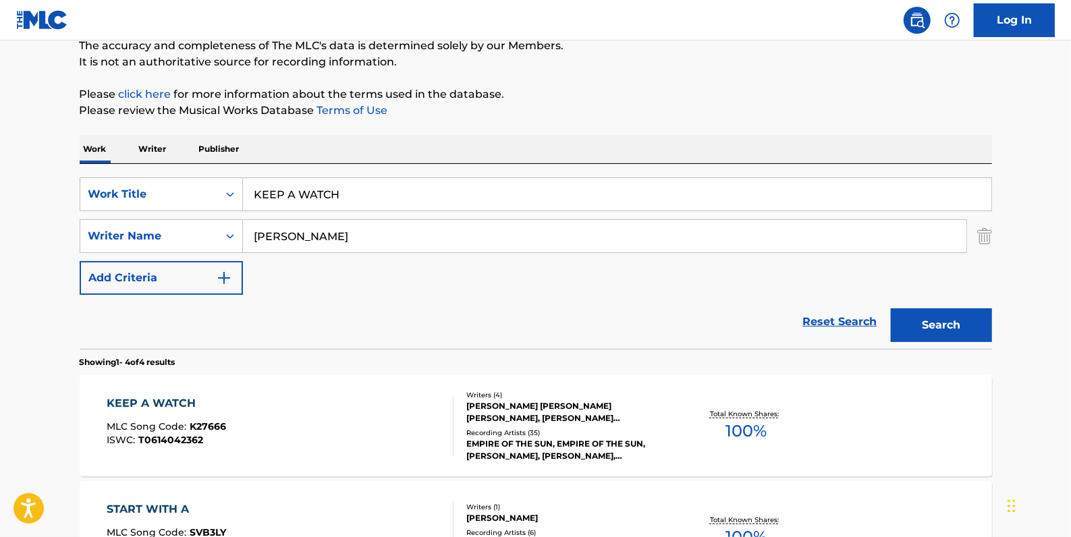
scroll to position [184, 0]
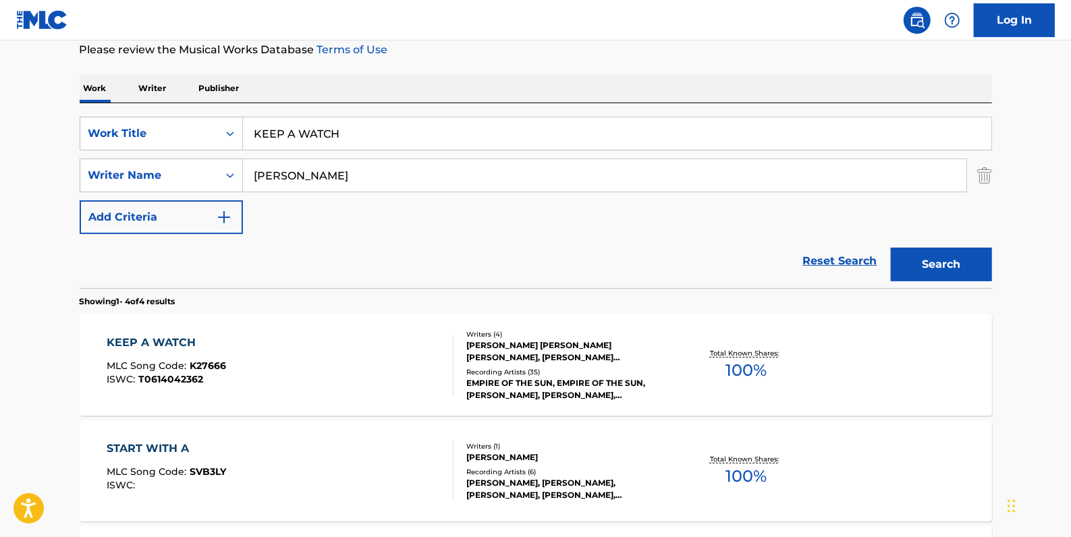
click at [371, 357] on div "KEEP A WATCH MLC Song Code : K27666 ISWC : T0614042362" at bounding box center [280, 365] width 347 height 61
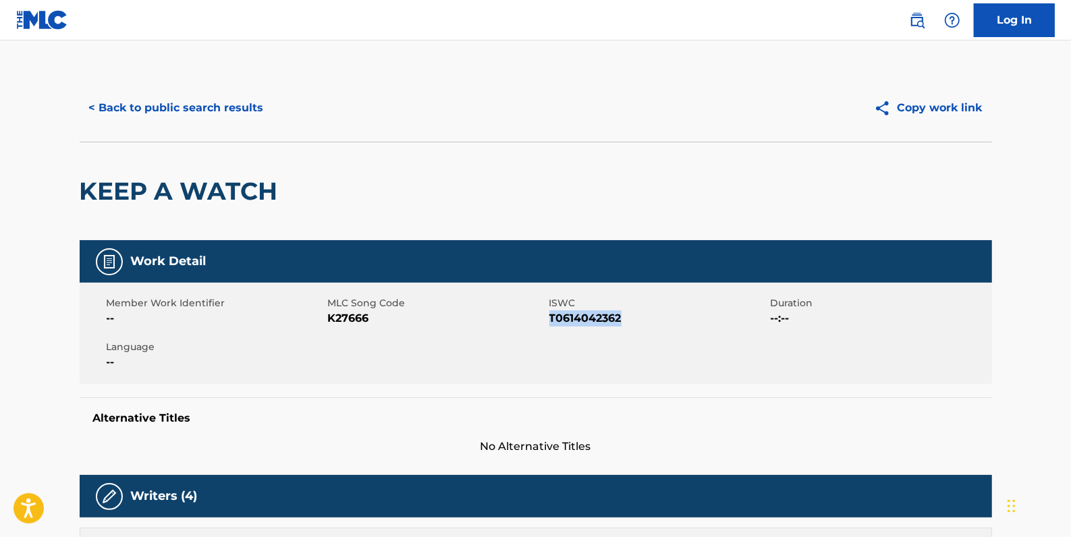
drag, startPoint x: 634, startPoint y: 319, endPoint x: 551, endPoint y: 319, distance: 83.0
click at [551, 319] on span "T0614042362" at bounding box center [658, 318] width 218 height 16
drag, startPoint x: 551, startPoint y: 319, endPoint x: 560, endPoint y: 324, distance: 10.6
copy span "T0614042362"
click at [213, 104] on button "< Back to public search results" at bounding box center [177, 108] width 194 height 34
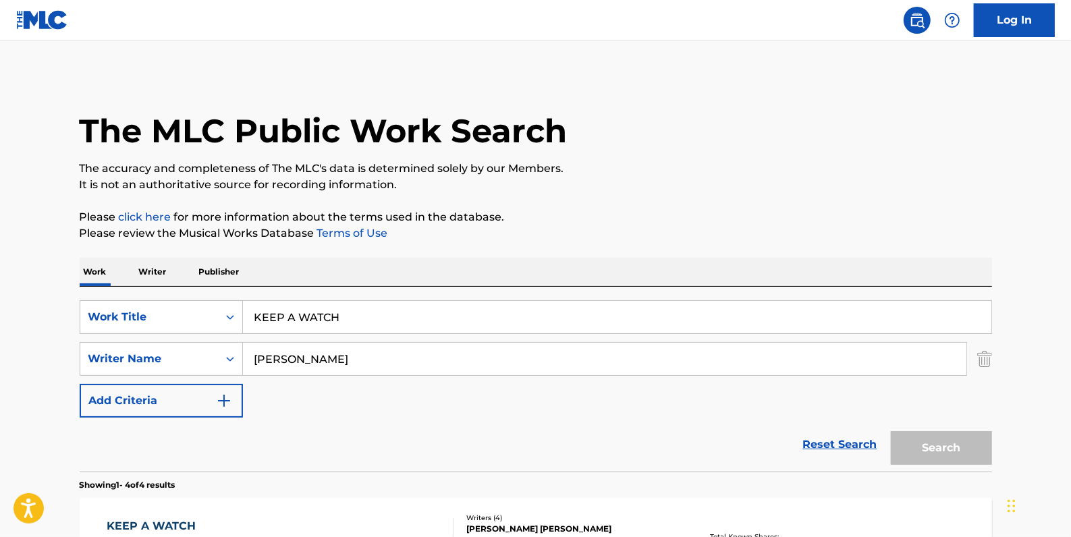
scroll to position [184, 0]
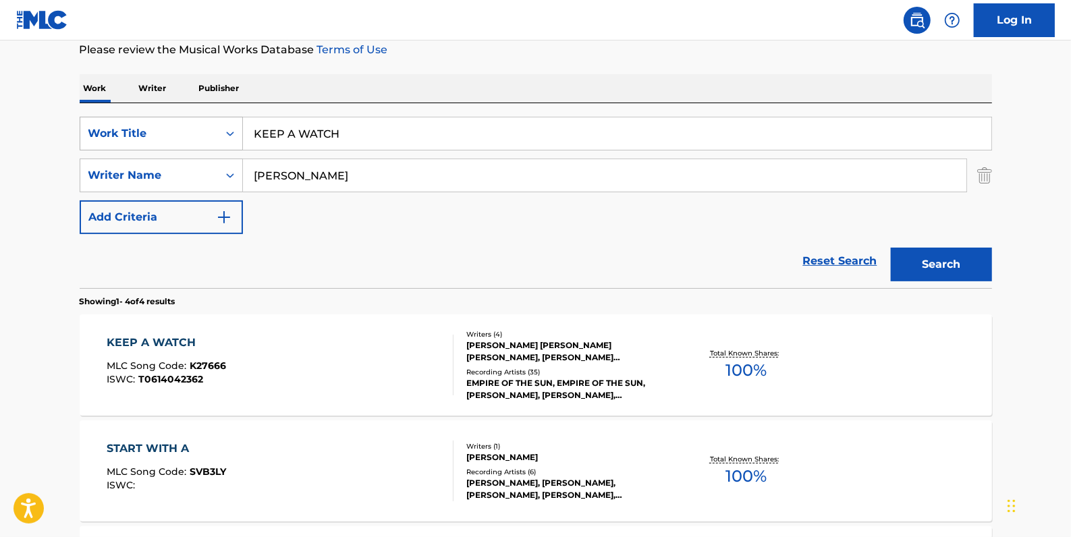
drag, startPoint x: 347, startPoint y: 131, endPoint x: 212, endPoint y: 124, distance: 135.1
click at [212, 124] on div "SearchWithCriteria84c3574c-4150-4b11-91f0-8491e5fcbdc7 Work Title KEEP A WATCH" at bounding box center [536, 134] width 912 height 34
paste input "YES AND KNOW"
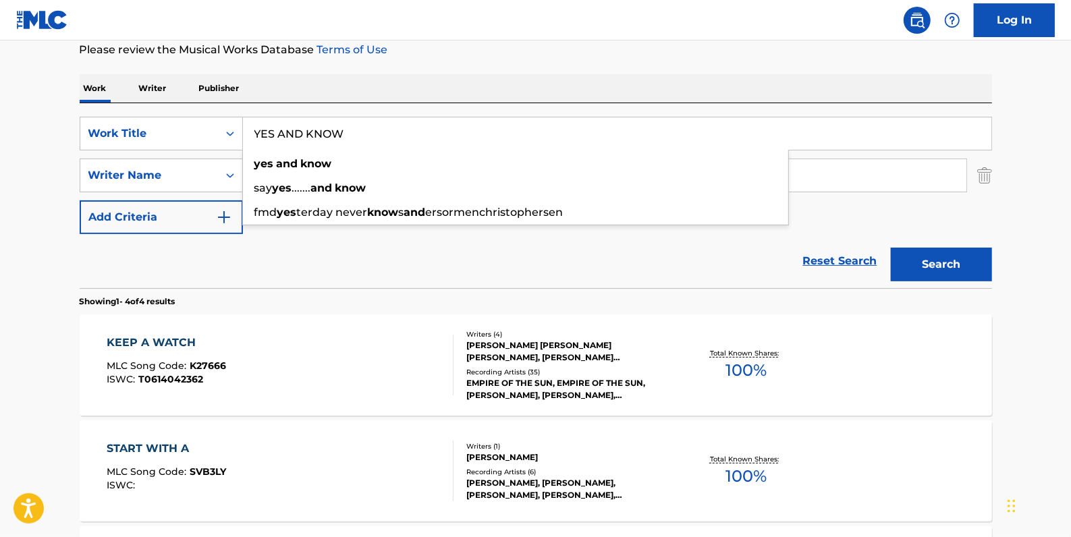
type input "YES AND KNOW"
click at [926, 261] on button "Search" at bounding box center [941, 265] width 101 height 34
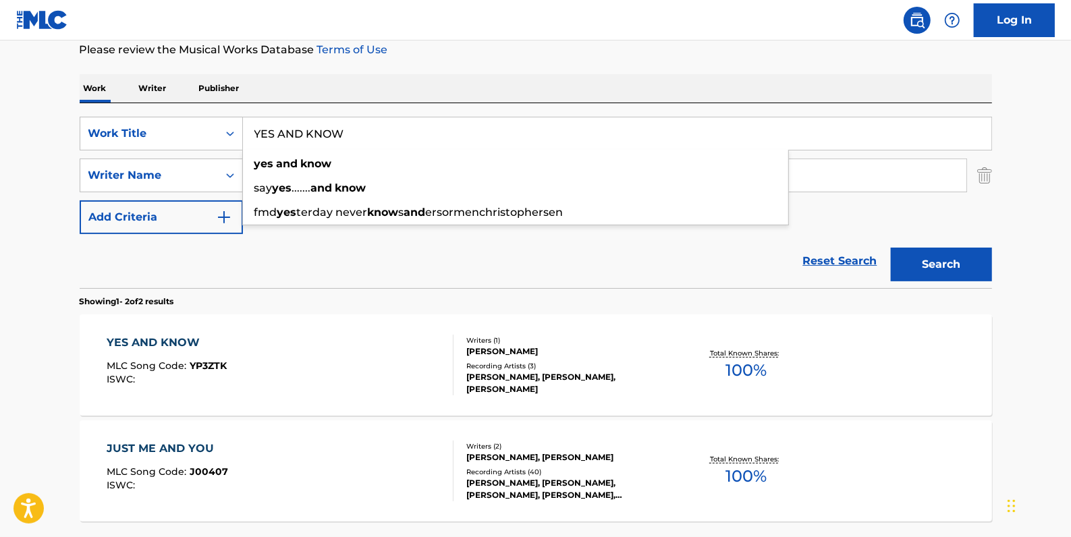
drag, startPoint x: 358, startPoint y: 138, endPoint x: 248, endPoint y: 135, distance: 109.4
click at [248, 135] on input "YES AND KNOW" at bounding box center [617, 133] width 748 height 32
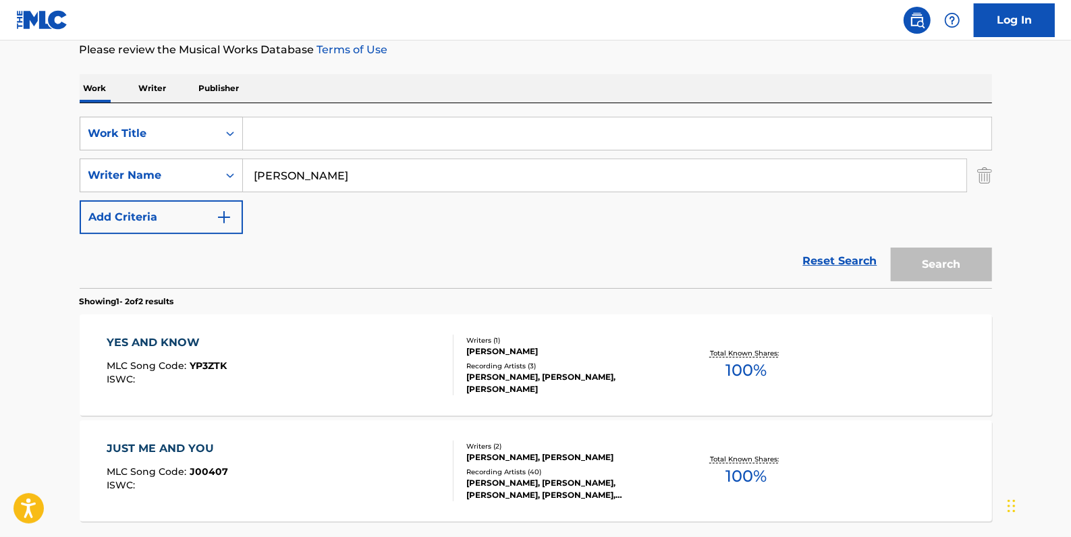
paste input "[PERSON_NAME]"
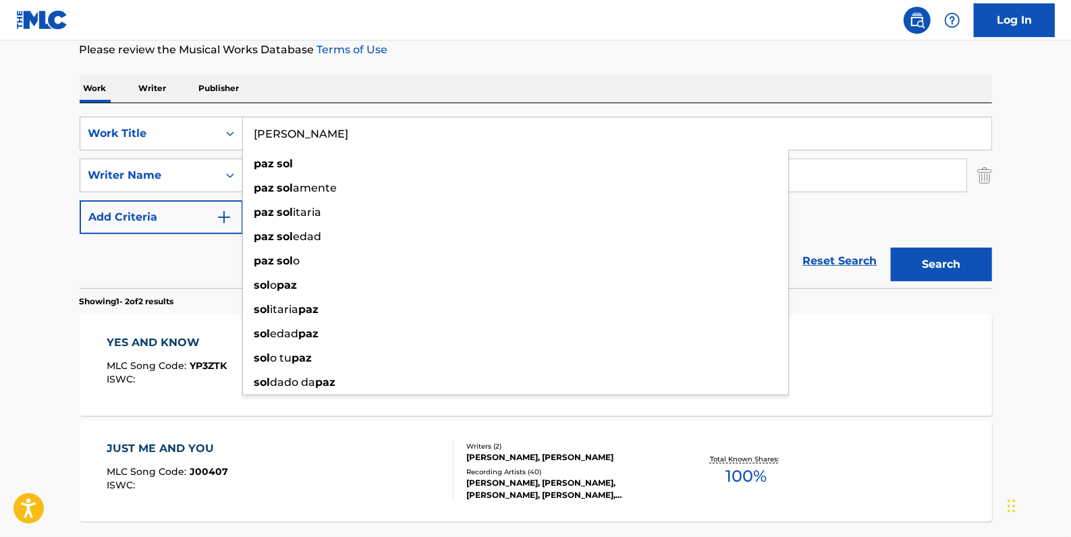
type input "[PERSON_NAME]"
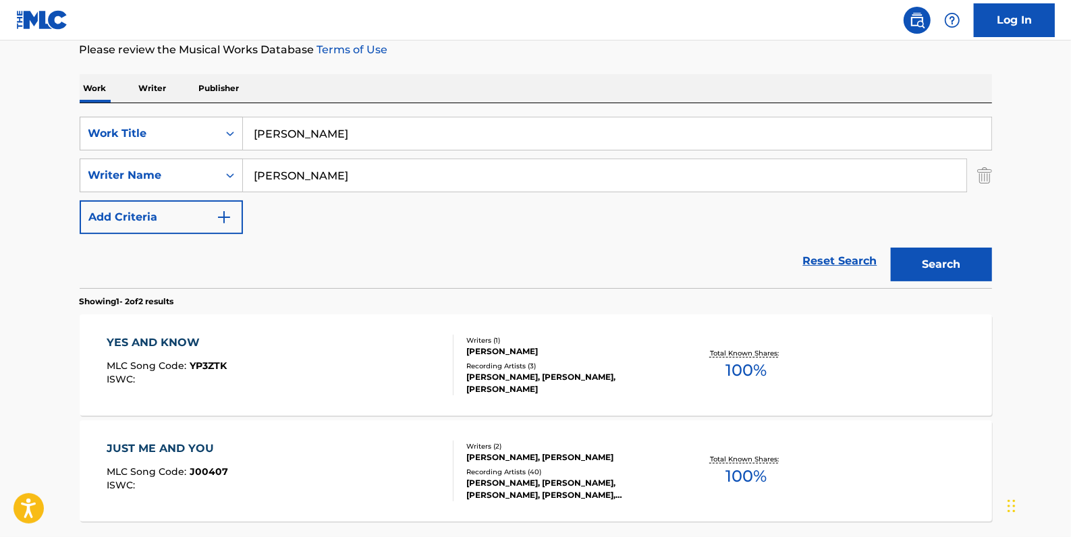
click at [916, 261] on button "Search" at bounding box center [941, 265] width 101 height 34
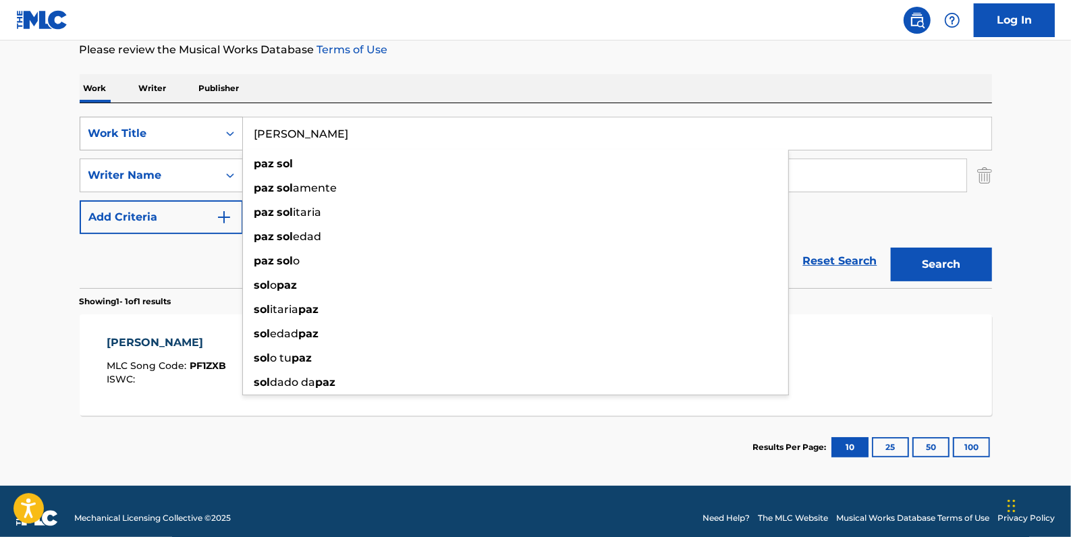
drag, startPoint x: 310, startPoint y: 136, endPoint x: 221, endPoint y: 131, distance: 89.3
click at [221, 131] on div "SearchWithCriteria84c3574c-4150-4b11-91f0-8491e5fcbdc7 Work Title PAZ [PERSON_N…" at bounding box center [536, 134] width 912 height 34
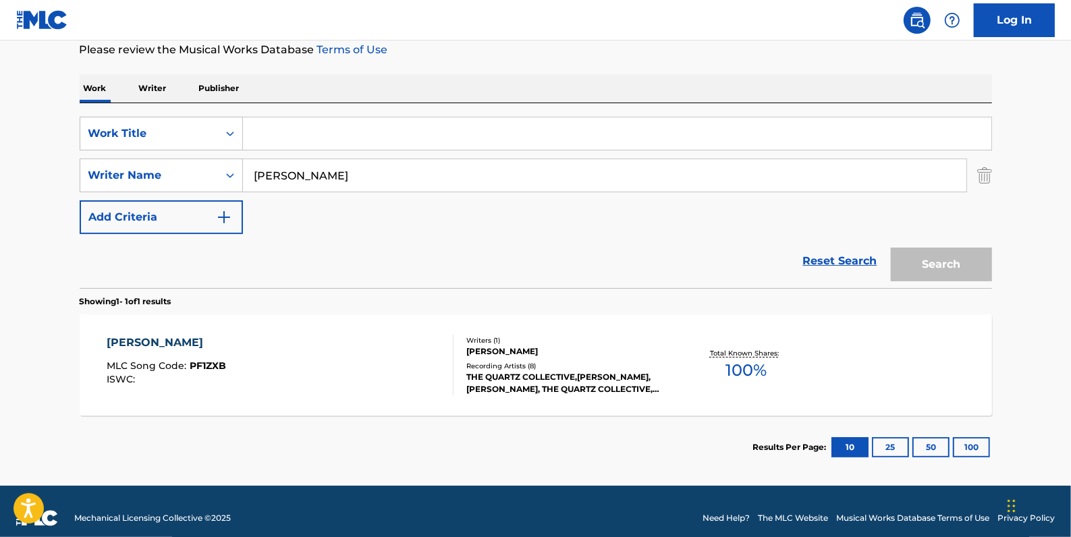
paste input "FAST BREAK"
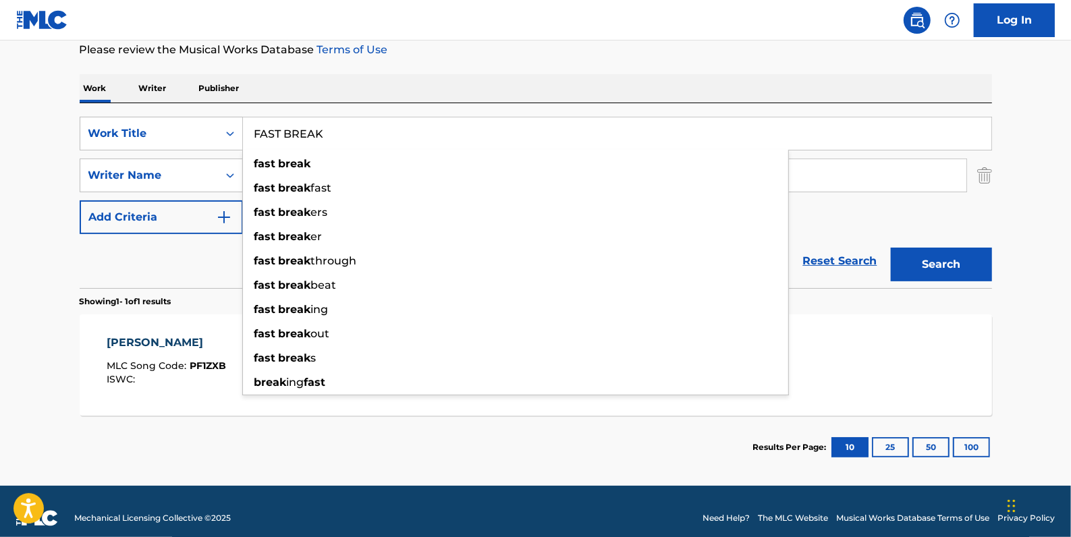
type input "FAST BREAK"
click at [917, 270] on button "Search" at bounding box center [941, 265] width 101 height 34
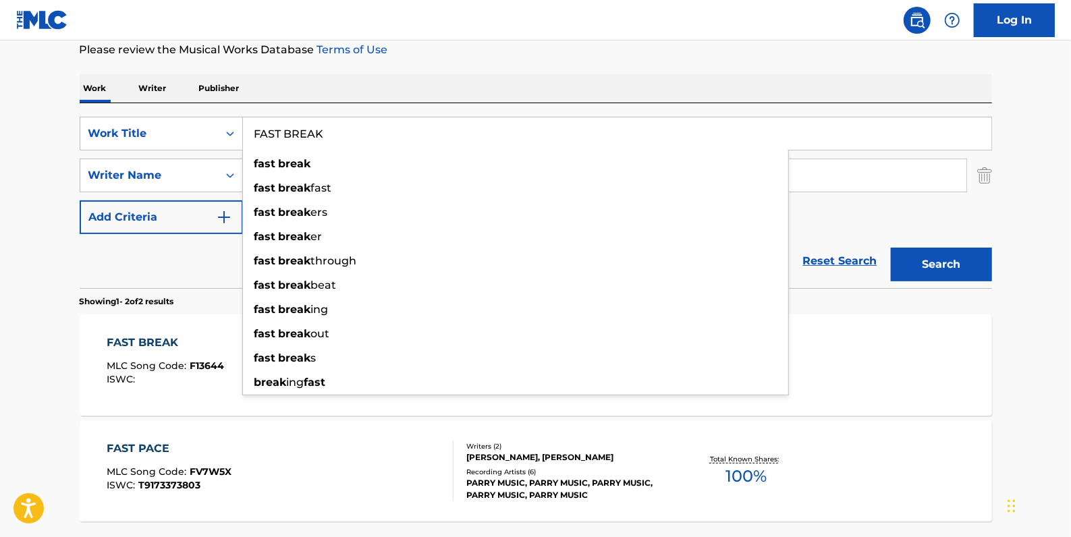
drag, startPoint x: 342, startPoint y: 130, endPoint x: 243, endPoint y: 121, distance: 98.9
click at [243, 121] on input "FAST BREAK" at bounding box center [617, 133] width 748 height 32
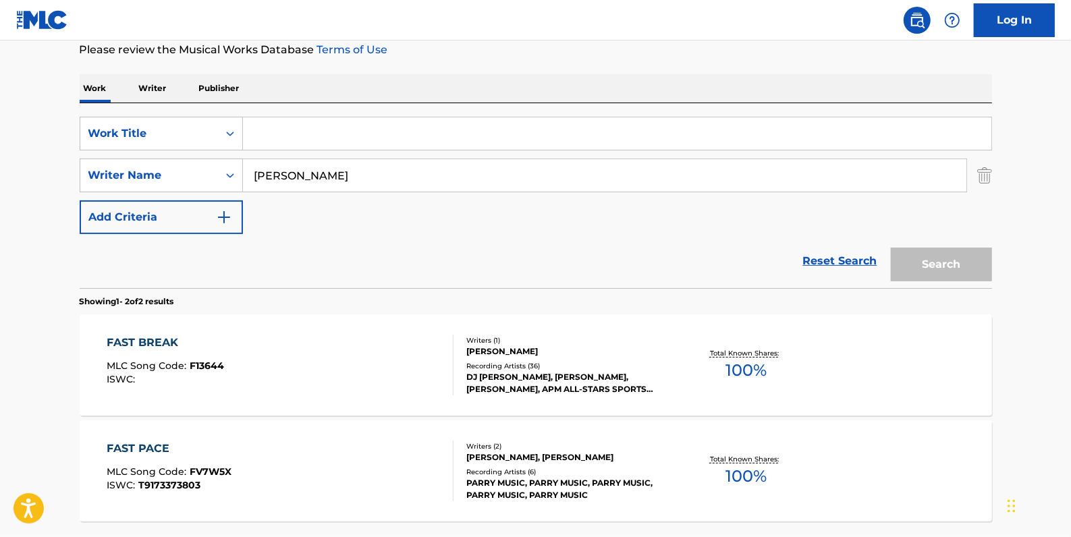
paste input "JUST ME AND YOU"
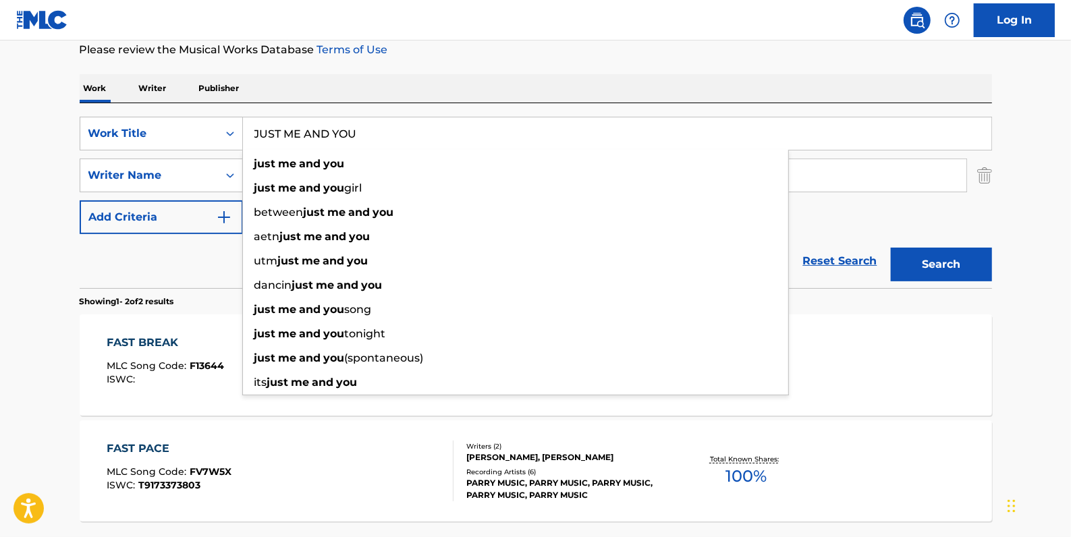
type input "JUST ME AND YOU"
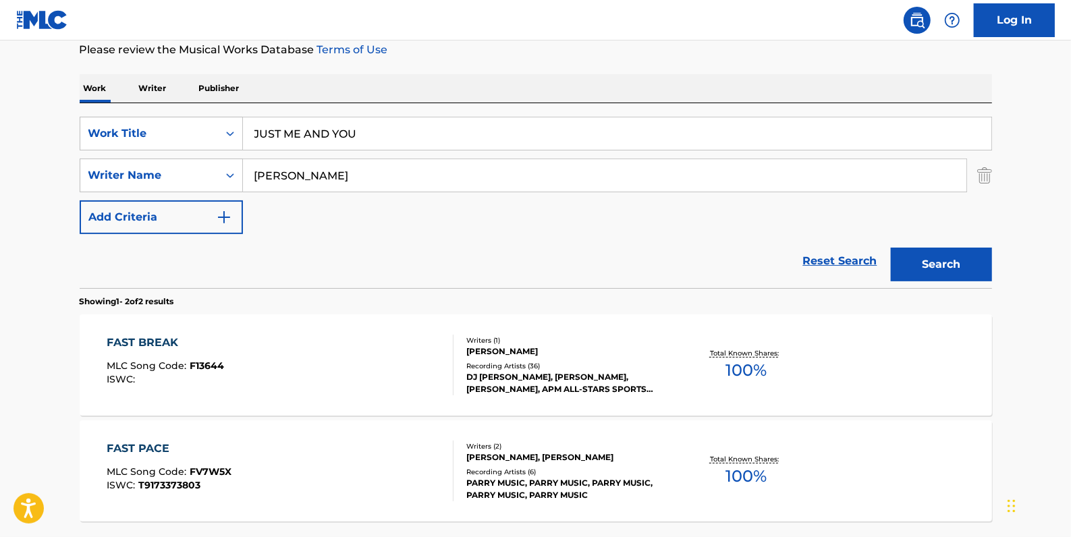
click at [930, 256] on button "Search" at bounding box center [941, 265] width 101 height 34
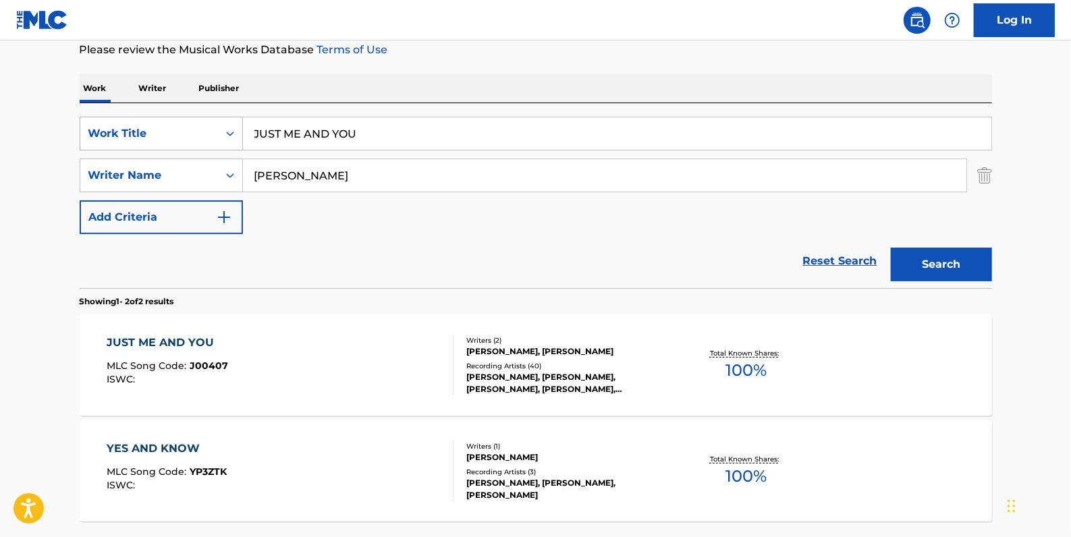
drag, startPoint x: 390, startPoint y: 128, endPoint x: 223, endPoint y: 118, distance: 167.7
click at [223, 118] on div "SearchWithCriteria84c3574c-4150-4b11-91f0-8491e5fcbdc7 Work Title JUST ME AND Y…" at bounding box center [536, 134] width 912 height 34
paste input "ALIVE-LOFI VERSION"
type input "ALIVE-LOFI VERSION"
click at [912, 260] on button "Search" at bounding box center [941, 265] width 101 height 34
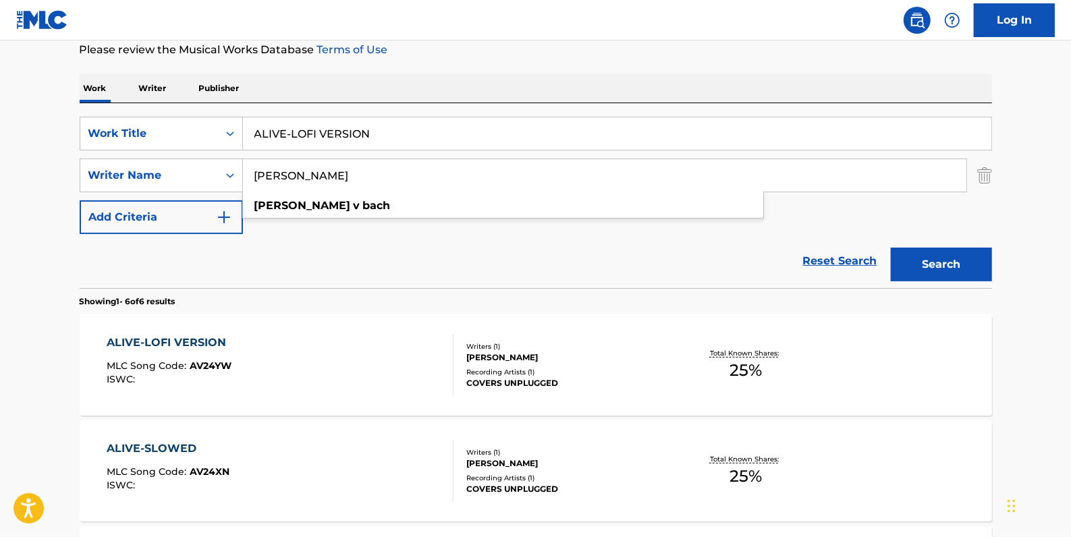
drag, startPoint x: 337, startPoint y: 175, endPoint x: 246, endPoint y: 174, distance: 90.4
click at [246, 174] on input "[PERSON_NAME]" at bounding box center [604, 175] width 723 height 32
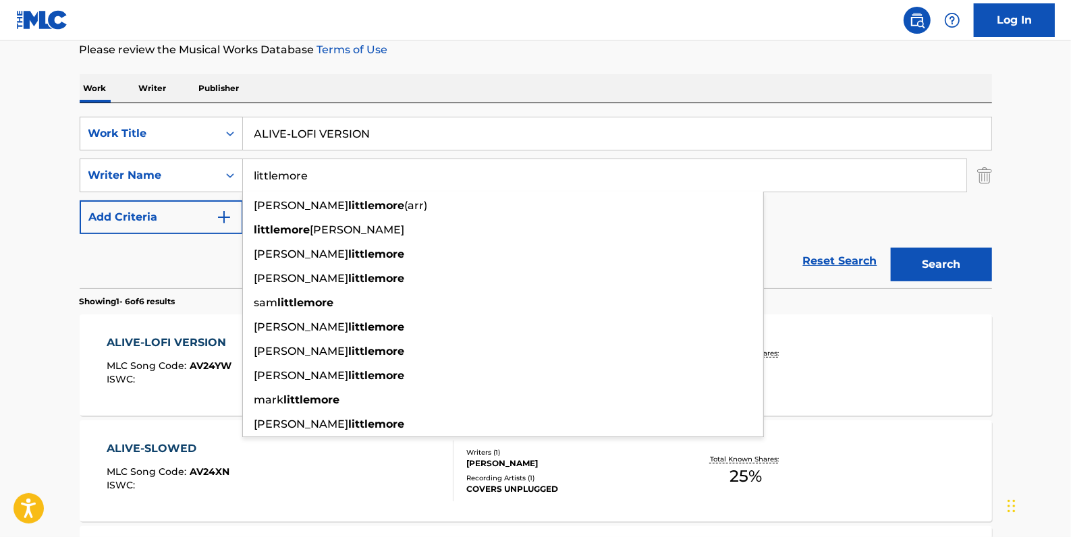
click at [927, 252] on button "Search" at bounding box center [941, 265] width 101 height 34
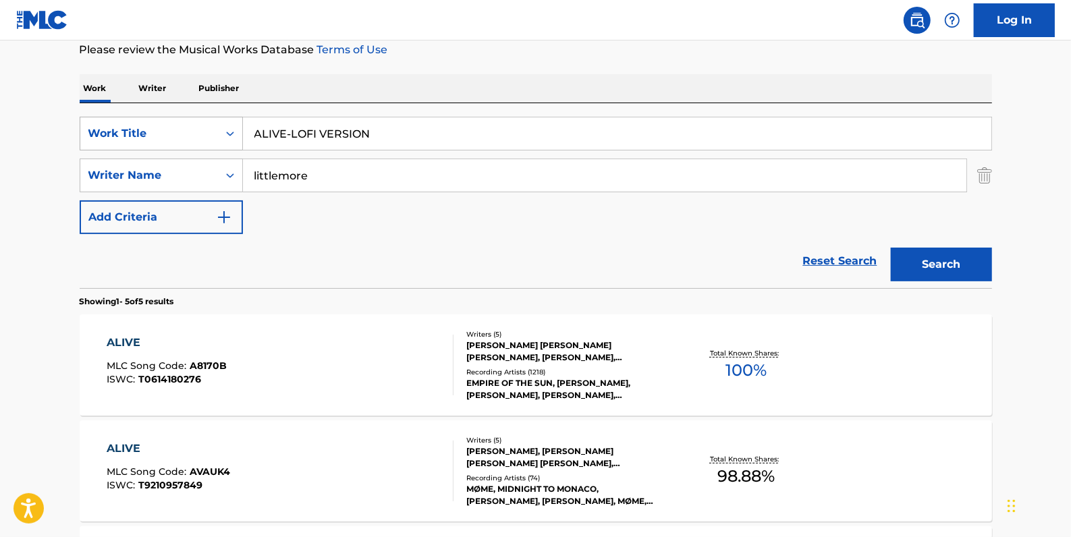
drag, startPoint x: 402, startPoint y: 128, endPoint x: 202, endPoint y: 126, distance: 199.8
click at [202, 126] on div "SearchWithCriteria84c3574c-4150-4b11-91f0-8491e5fcbdc7 Work Title ALIVE-LOFI VE…" at bounding box center [536, 134] width 912 height 34
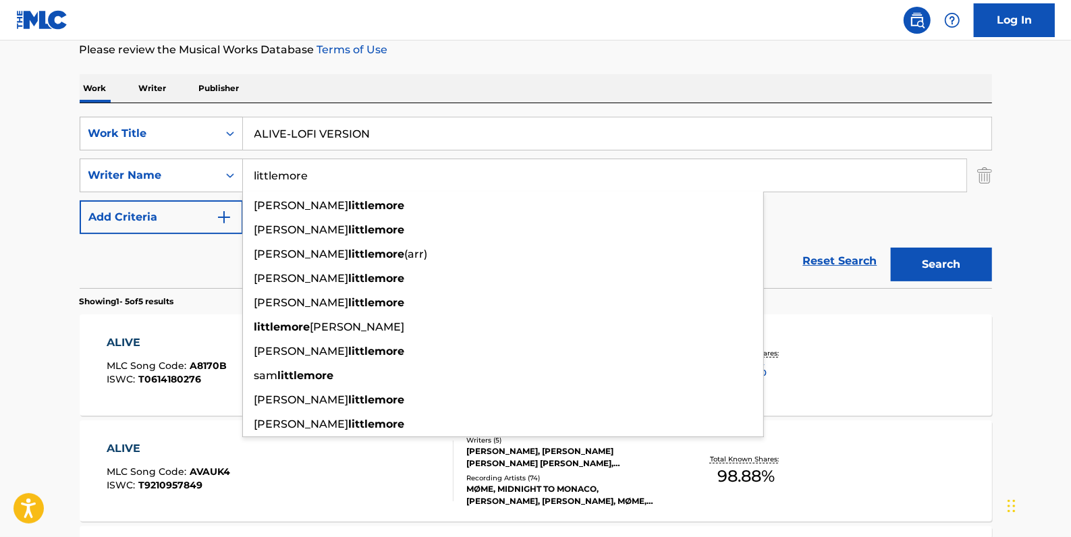
drag, startPoint x: 328, startPoint y: 171, endPoint x: 658, endPoint y: 173, distance: 330.0
click at [243, 175] on input "littlemore" at bounding box center [604, 175] width 723 height 32
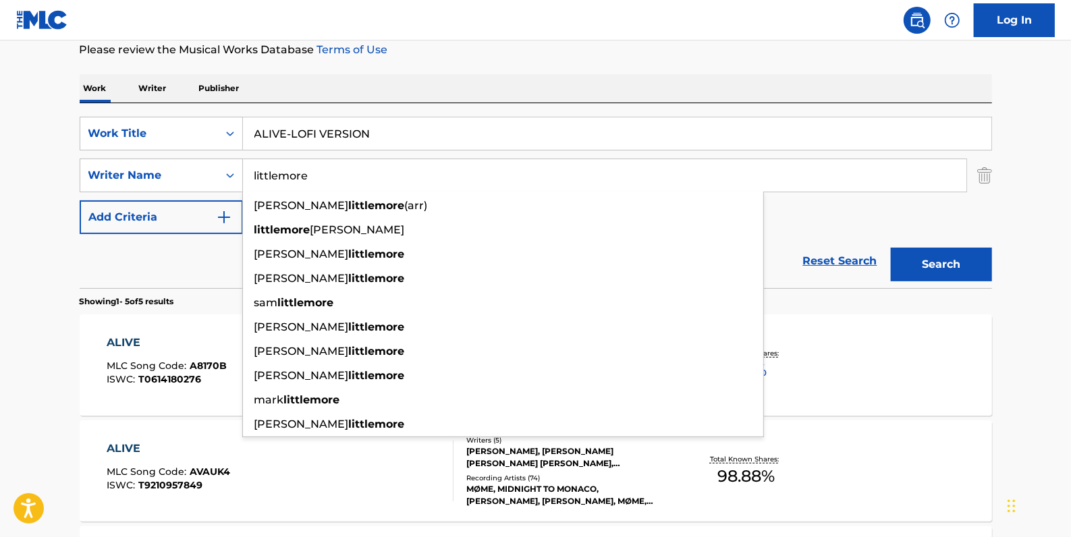
drag, startPoint x: 319, startPoint y: 174, endPoint x: 256, endPoint y: 174, distance: 62.8
click at [256, 174] on input "littlemore" at bounding box center [604, 175] width 723 height 32
type input "l"
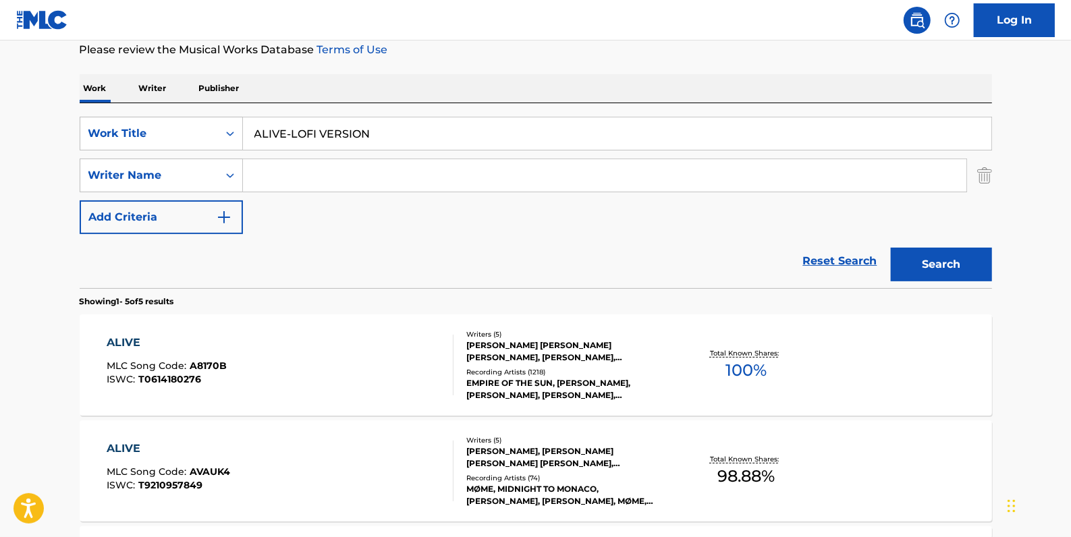
paste input "[PERSON_NAME]"
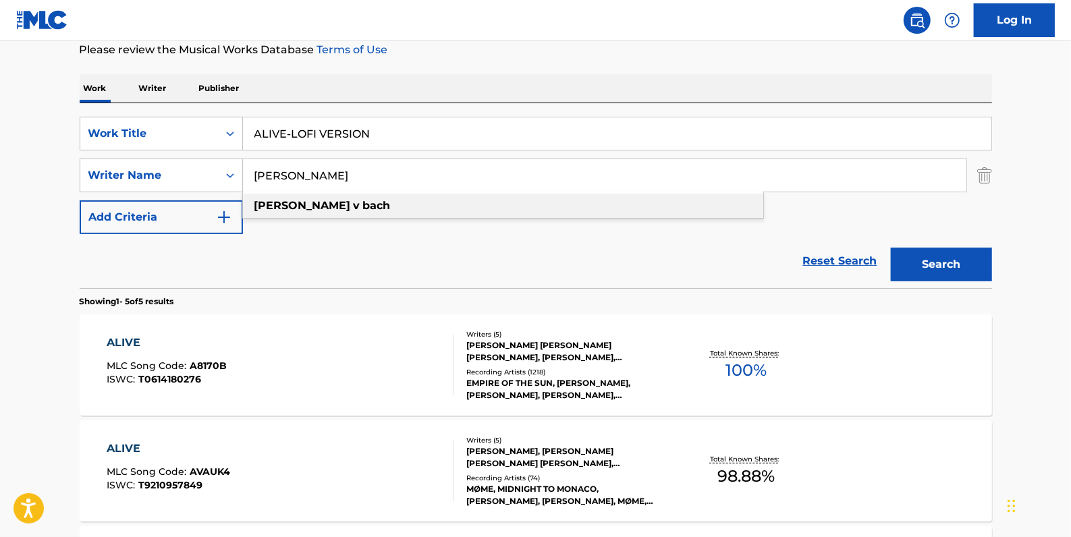
click at [383, 209] on div "[PERSON_NAME]" at bounding box center [503, 206] width 520 height 24
type input "[PERSON_NAME]"
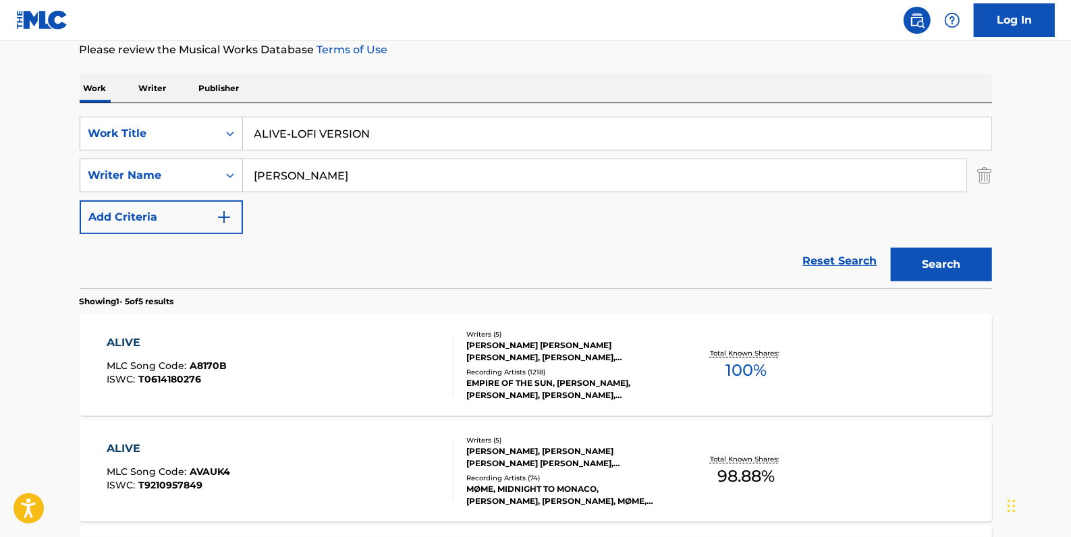
click at [927, 264] on button "Search" at bounding box center [941, 265] width 101 height 34
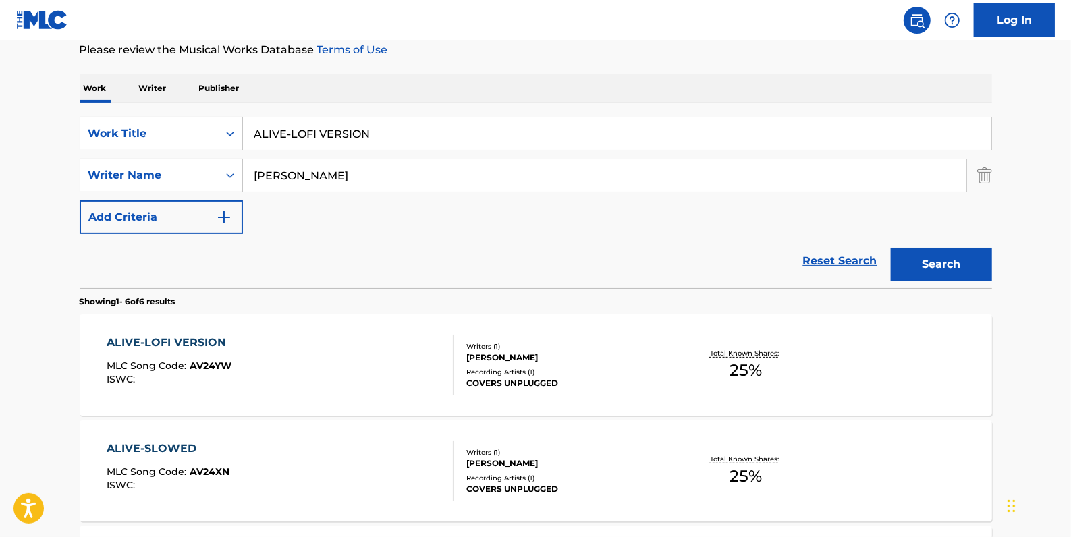
drag, startPoint x: 389, startPoint y: 130, endPoint x: 286, endPoint y: 133, distance: 103.3
click at [286, 133] on input "ALIVE-LOFI VERSION" at bounding box center [617, 133] width 748 height 32
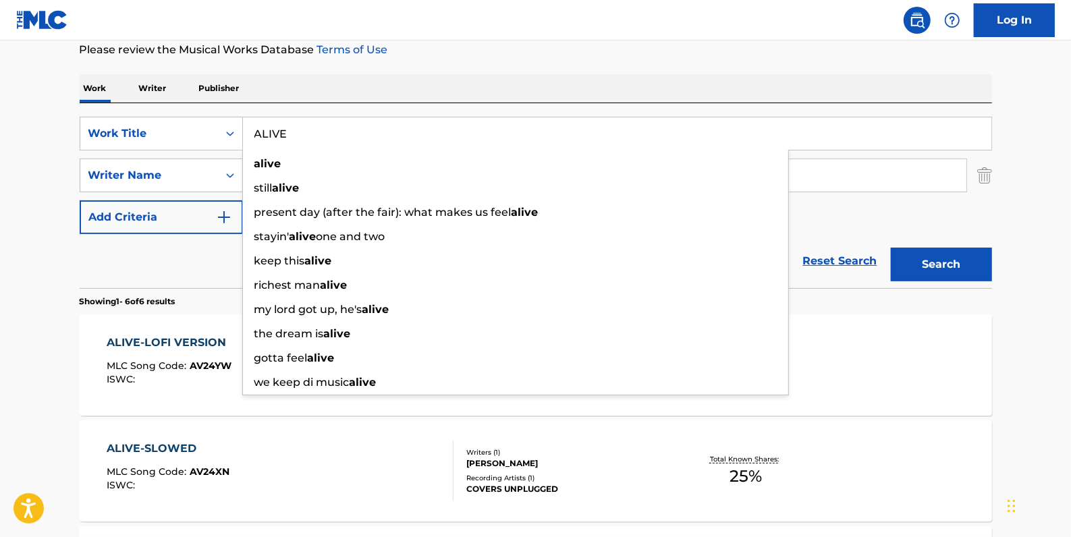
type input "ALIVE"
click at [929, 270] on button "Search" at bounding box center [941, 265] width 101 height 34
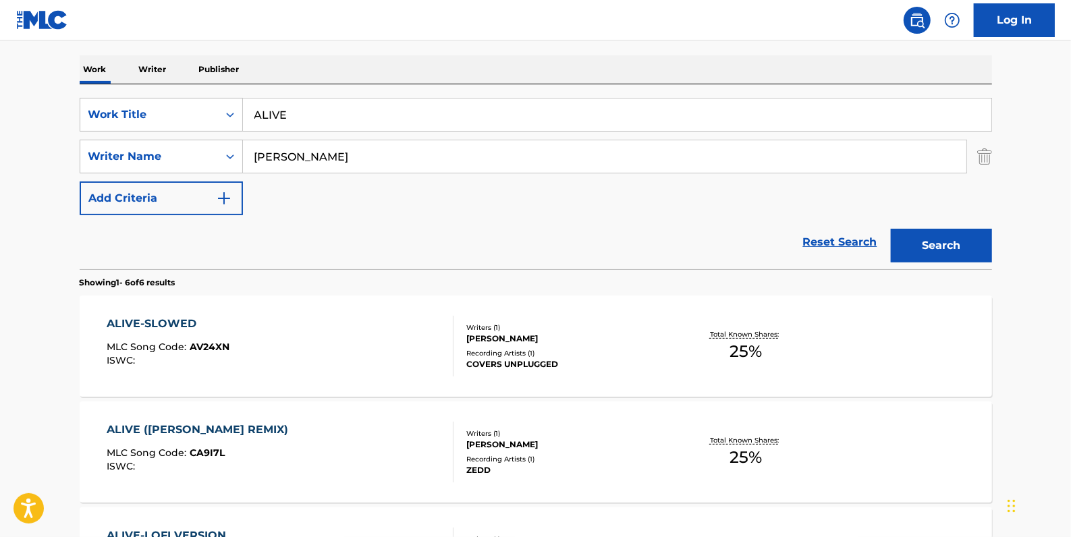
scroll to position [174, 0]
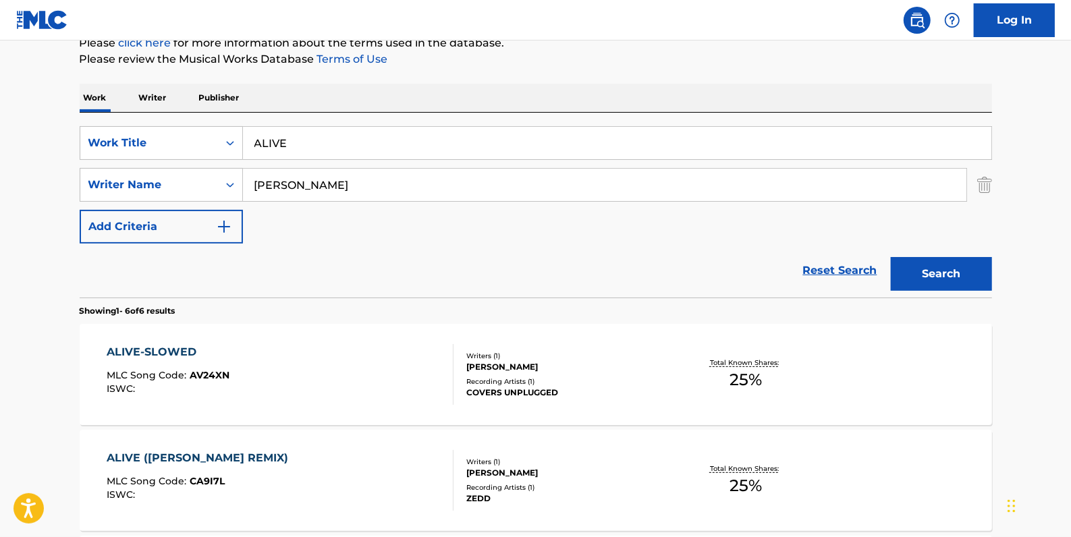
click at [305, 186] on input "[PERSON_NAME]" at bounding box center [604, 185] width 723 height 32
click at [923, 269] on button "Search" at bounding box center [941, 274] width 101 height 34
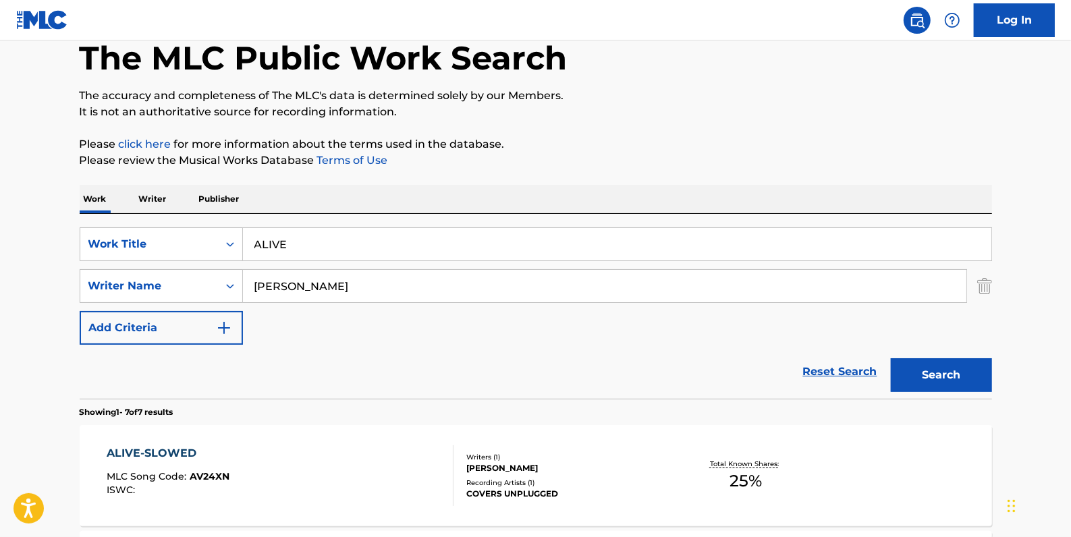
scroll to position [0, 0]
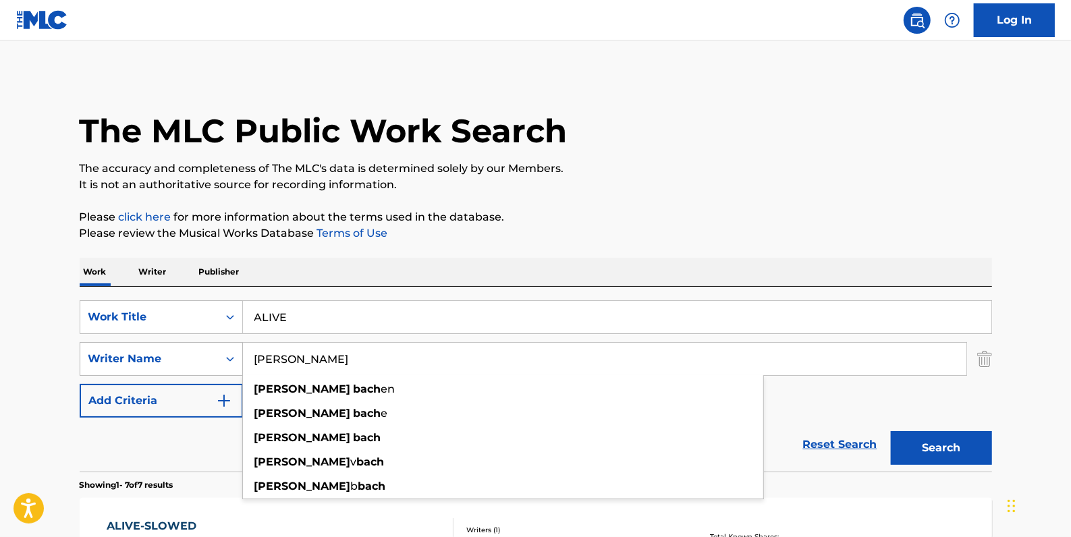
drag, startPoint x: 354, startPoint y: 360, endPoint x: 240, endPoint y: 359, distance: 114.7
click at [240, 359] on div "SearchWithCriteria273b25e1-386f-46bd-a47e-da4b5c3cc6a5 Writer Name [PERSON_NAME…" at bounding box center [536, 359] width 912 height 34
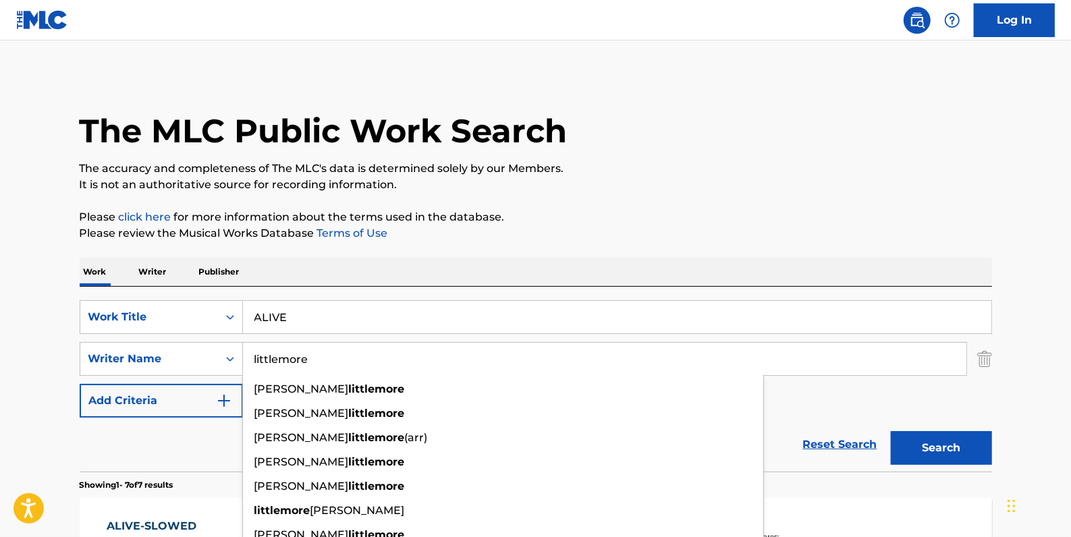
type input "littlemore"
click at [938, 437] on button "Search" at bounding box center [941, 448] width 101 height 34
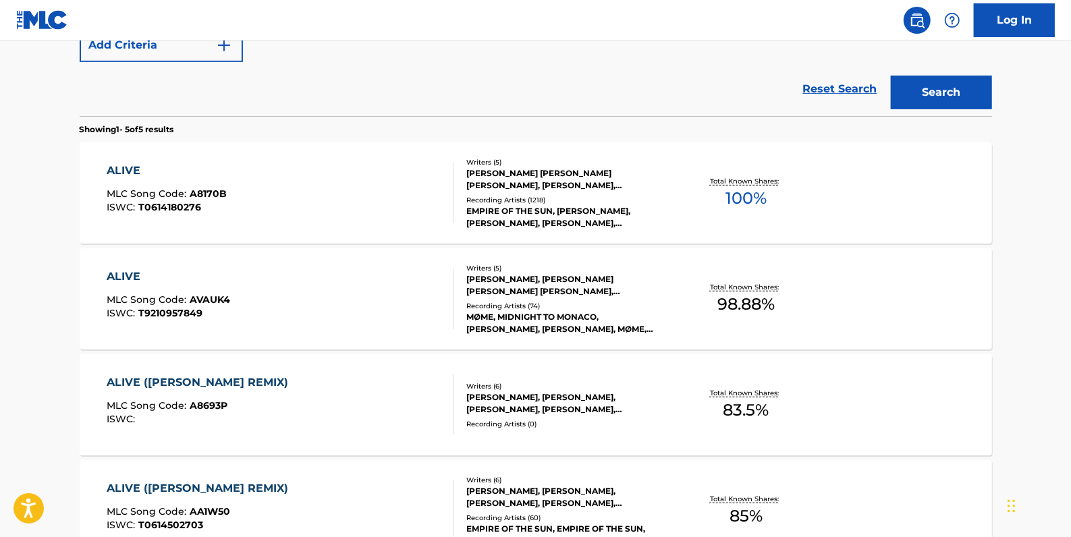
scroll to position [368, 0]
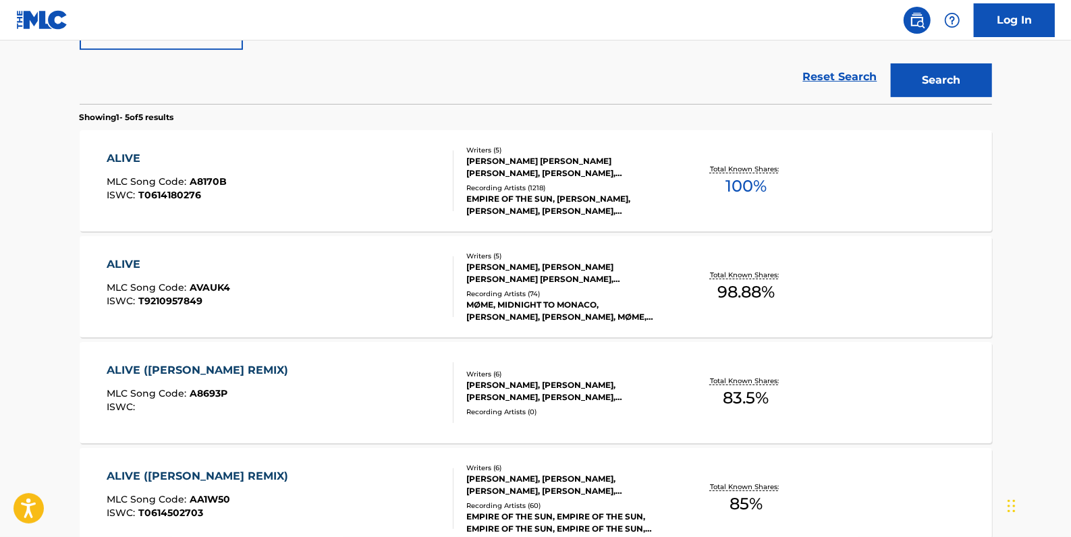
click at [374, 270] on div "ALIVE MLC Song Code : AVAUK4 ISWC : T9210957849" at bounding box center [280, 286] width 347 height 61
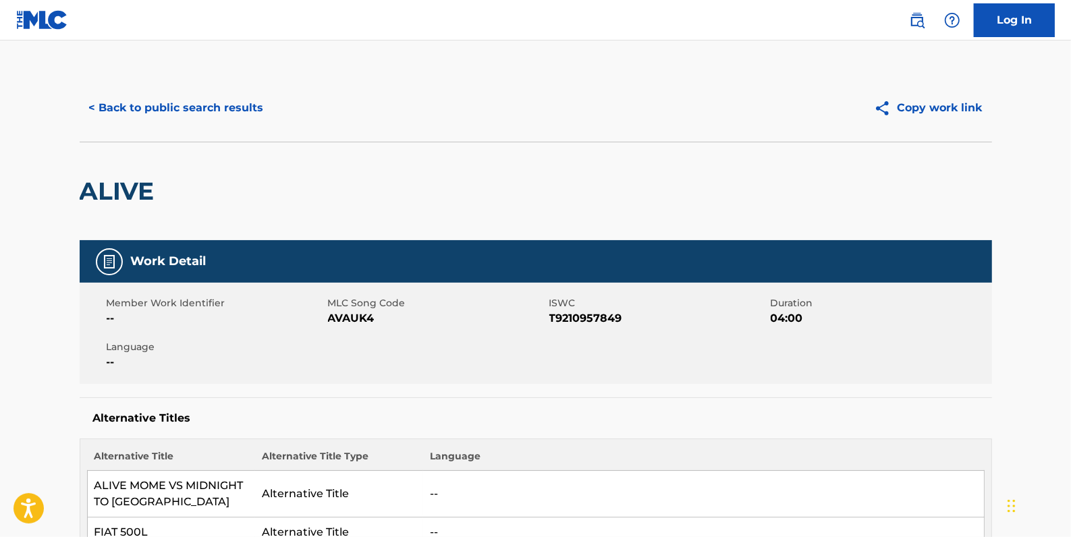
click at [154, 98] on button "< Back to public search results" at bounding box center [177, 108] width 194 height 34
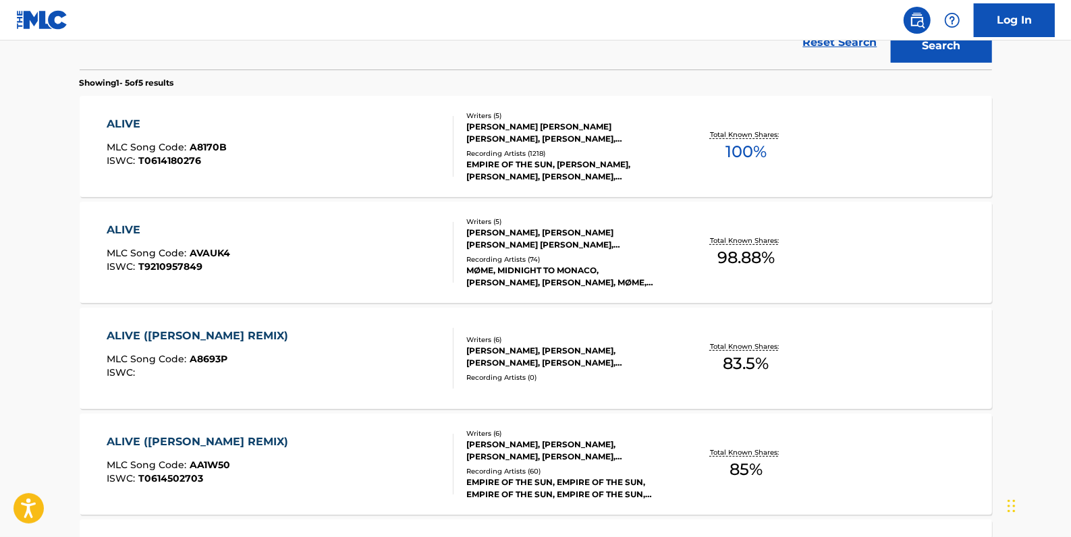
scroll to position [383, 0]
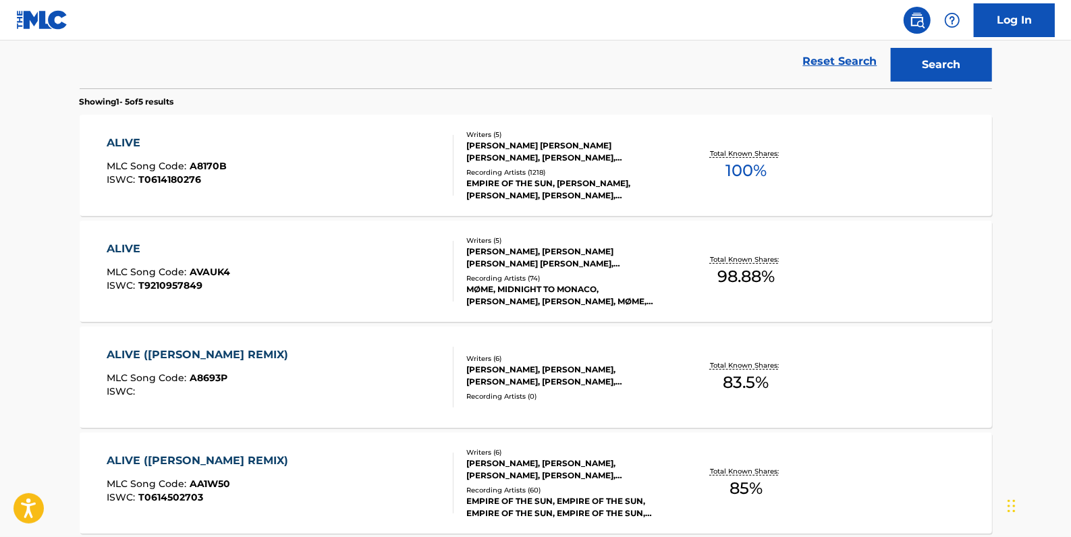
click at [335, 173] on div "ALIVE MLC Song Code : A8170B ISWC : T0614180276" at bounding box center [280, 165] width 347 height 61
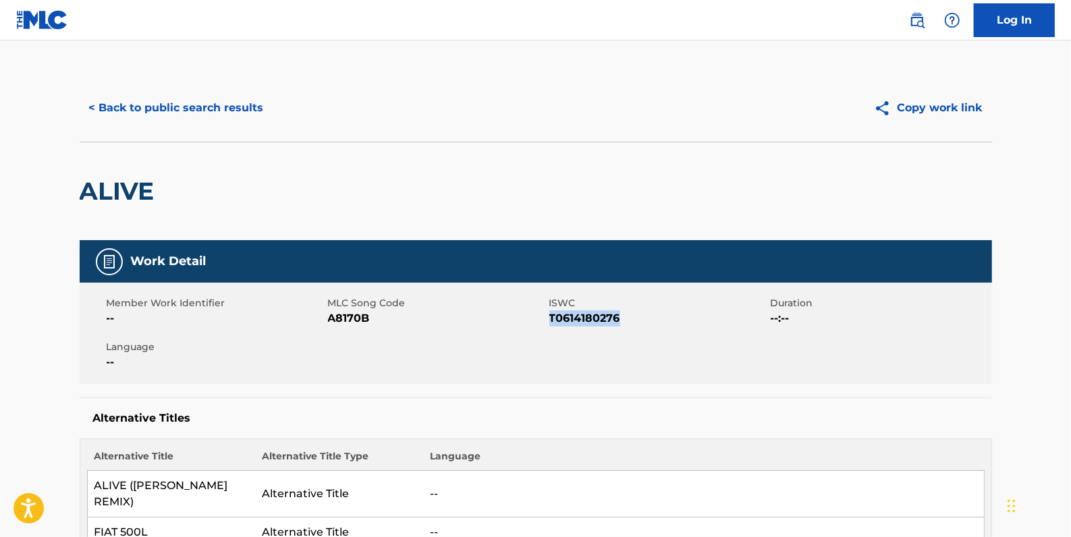
drag, startPoint x: 627, startPoint y: 317, endPoint x: 550, endPoint y: 310, distance: 77.2
click at [550, 310] on span "T0614180276" at bounding box center [658, 318] width 218 height 16
drag, startPoint x: 550, startPoint y: 310, endPoint x: 571, endPoint y: 316, distance: 21.6
copy span "T0614180276"
click at [238, 104] on button "< Back to public search results" at bounding box center [177, 108] width 194 height 34
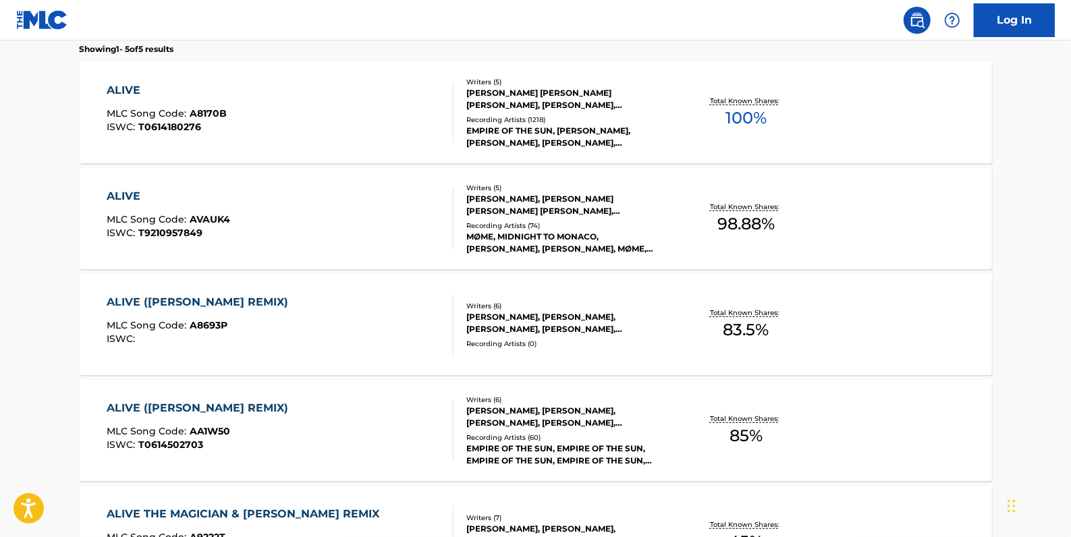
scroll to position [375, 0]
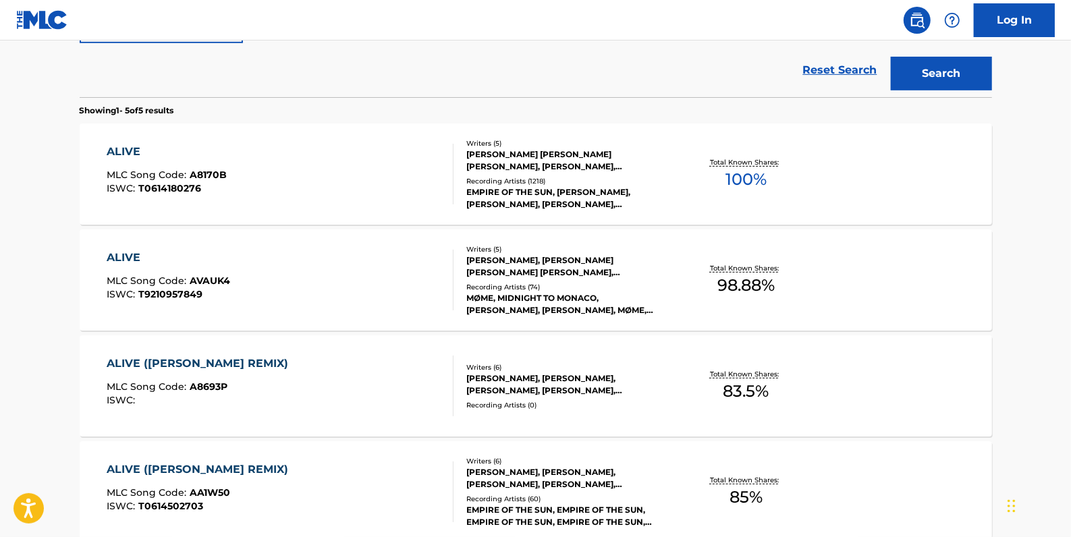
click at [290, 172] on div "ALIVE MLC Song Code : A8170B ISWC : T0614180276" at bounding box center [280, 174] width 347 height 61
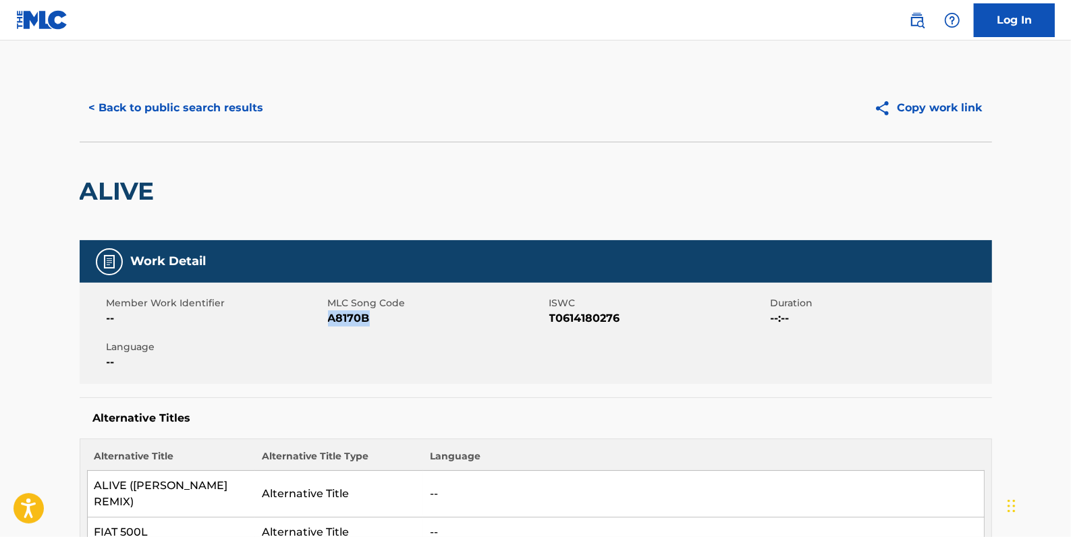
drag, startPoint x: 381, startPoint y: 319, endPoint x: 335, endPoint y: 317, distance: 45.9
click at [335, 317] on span "A8170B" at bounding box center [437, 318] width 218 height 16
drag, startPoint x: 335, startPoint y: 317, endPoint x: 396, endPoint y: 321, distance: 60.9
click at [396, 321] on span "A8170B" at bounding box center [437, 318] width 218 height 16
drag, startPoint x: 379, startPoint y: 319, endPoint x: 330, endPoint y: 317, distance: 49.3
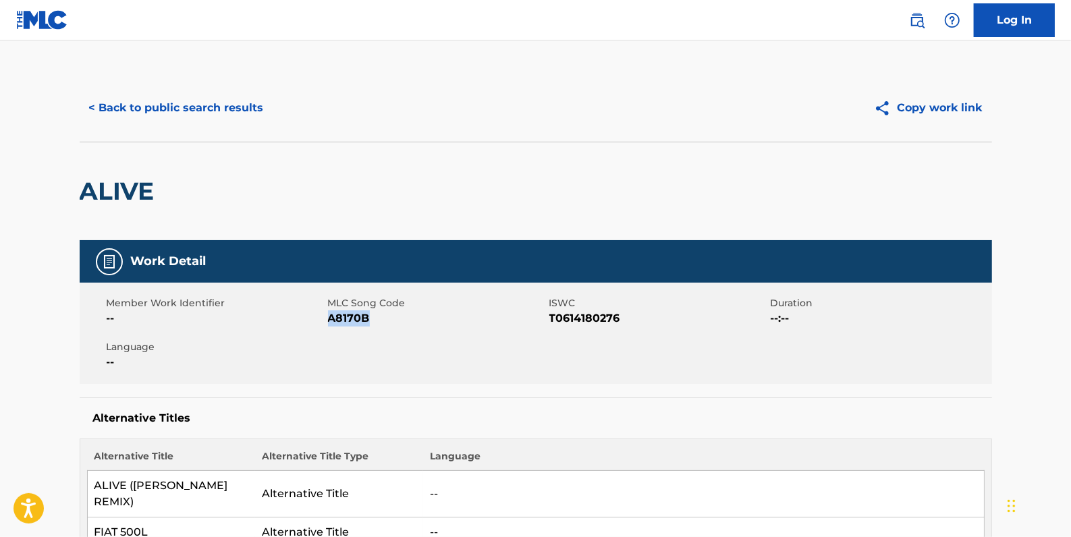
click at [330, 317] on span "A8170B" at bounding box center [437, 318] width 218 height 16
drag, startPoint x: 330, startPoint y: 317, endPoint x: 341, endPoint y: 322, distance: 12.1
copy span "A8170B"
click at [154, 106] on button "< Back to public search results" at bounding box center [177, 108] width 194 height 34
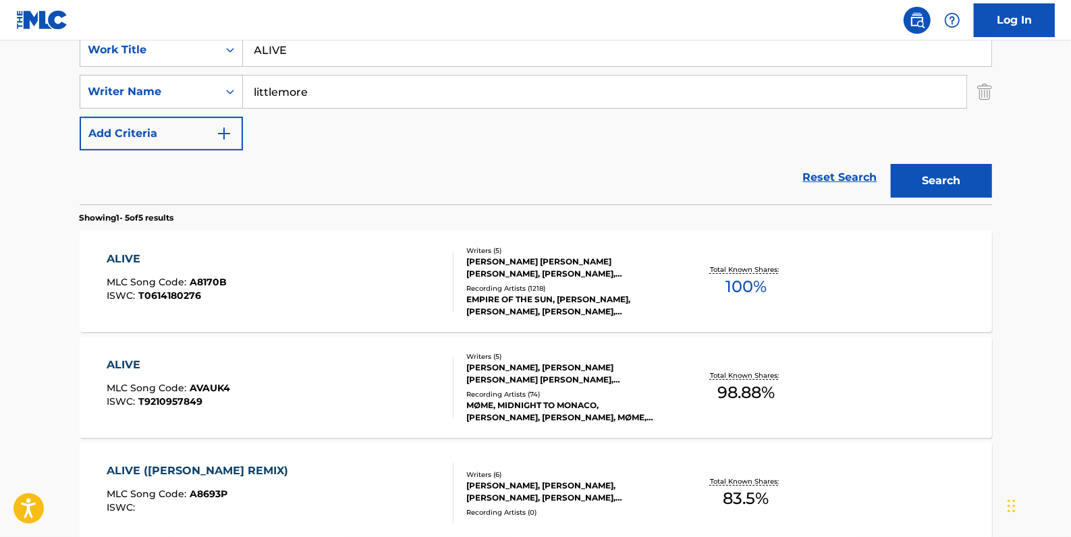
scroll to position [206, 0]
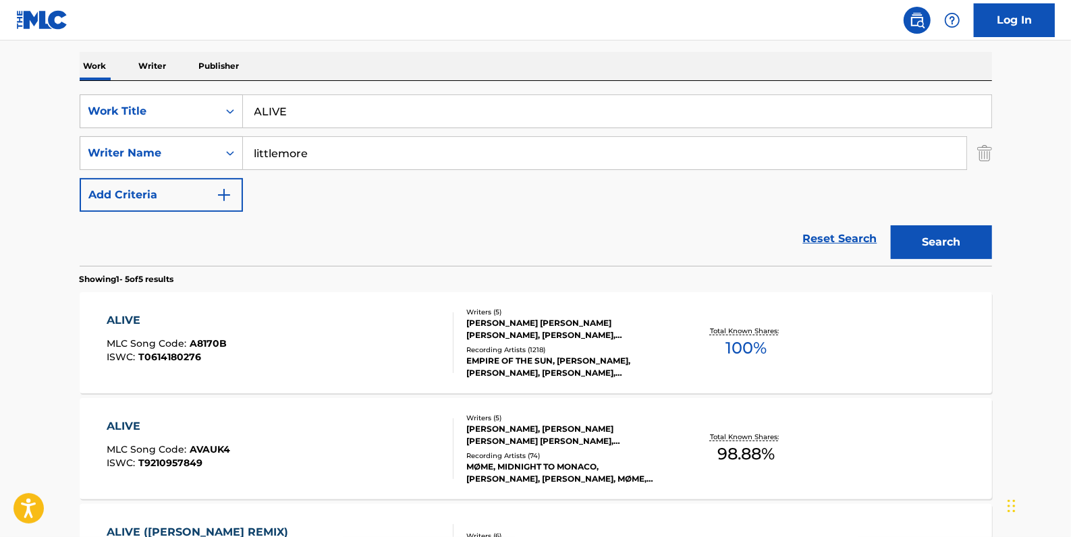
drag, startPoint x: 839, startPoint y: 229, endPoint x: 751, endPoint y: 212, distance: 89.5
click at [838, 230] on link "Reset Search" at bounding box center [840, 239] width 88 height 30
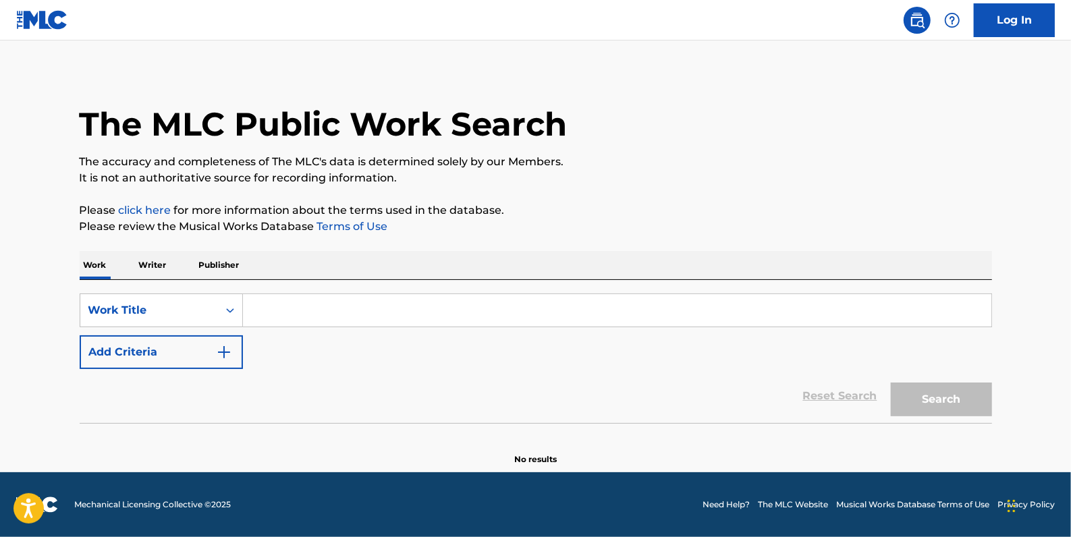
scroll to position [0, 0]
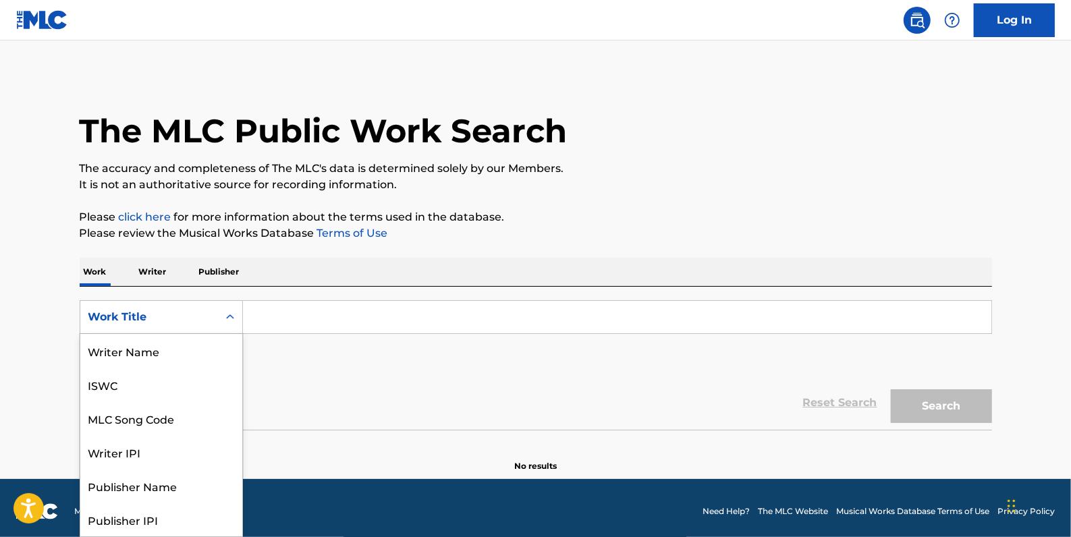
click at [228, 317] on icon "Search Form" at bounding box center [230, 317] width 8 height 5
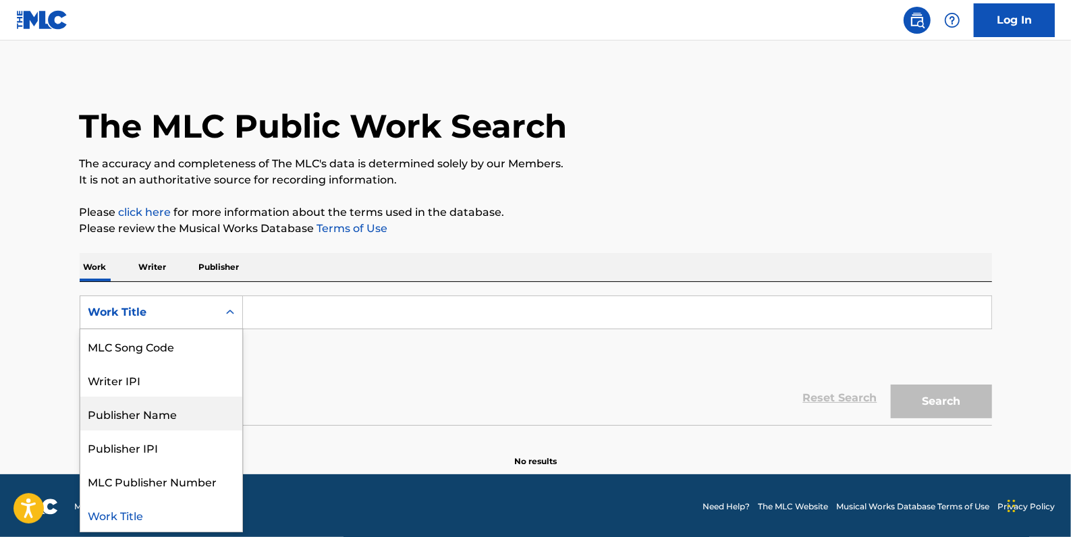
scroll to position [6, 0]
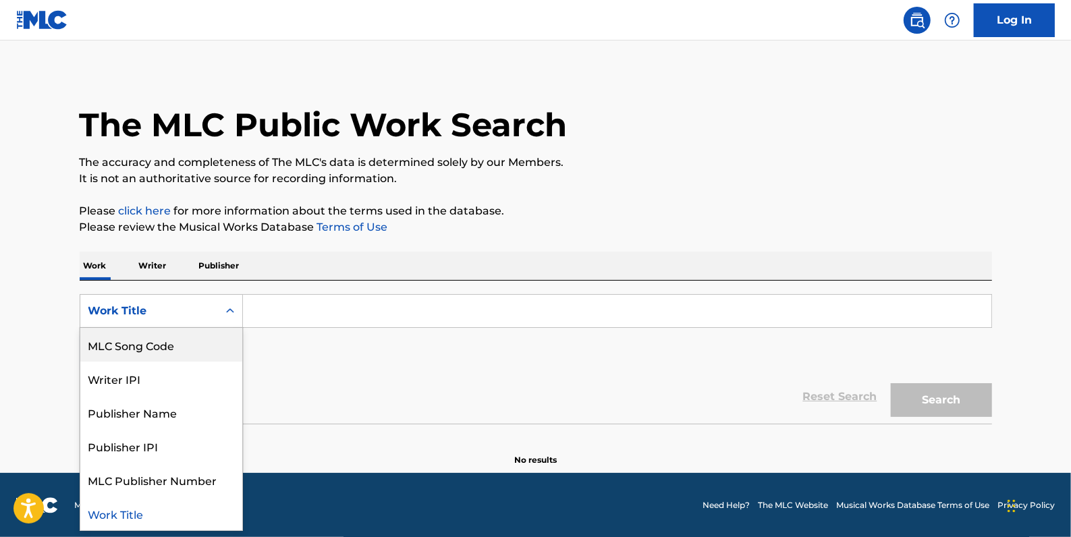
click at [152, 346] on div "MLC Song Code" at bounding box center [161, 345] width 162 height 34
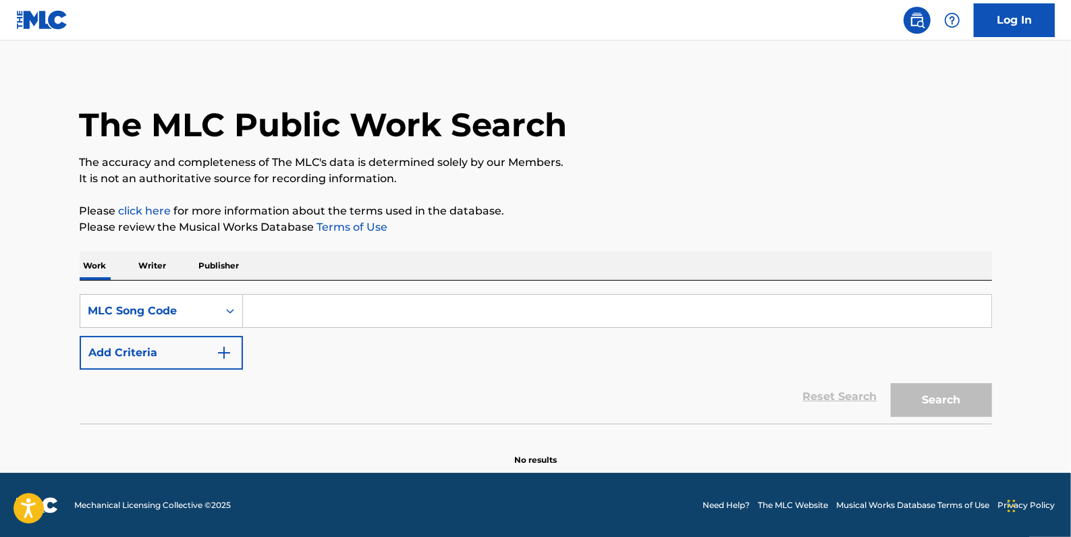
paste input "T9149729419"
type input "T9149729419"
click at [947, 391] on button "Search" at bounding box center [941, 400] width 101 height 34
click at [223, 310] on icon "Search Form" at bounding box center [229, 310] width 13 height 13
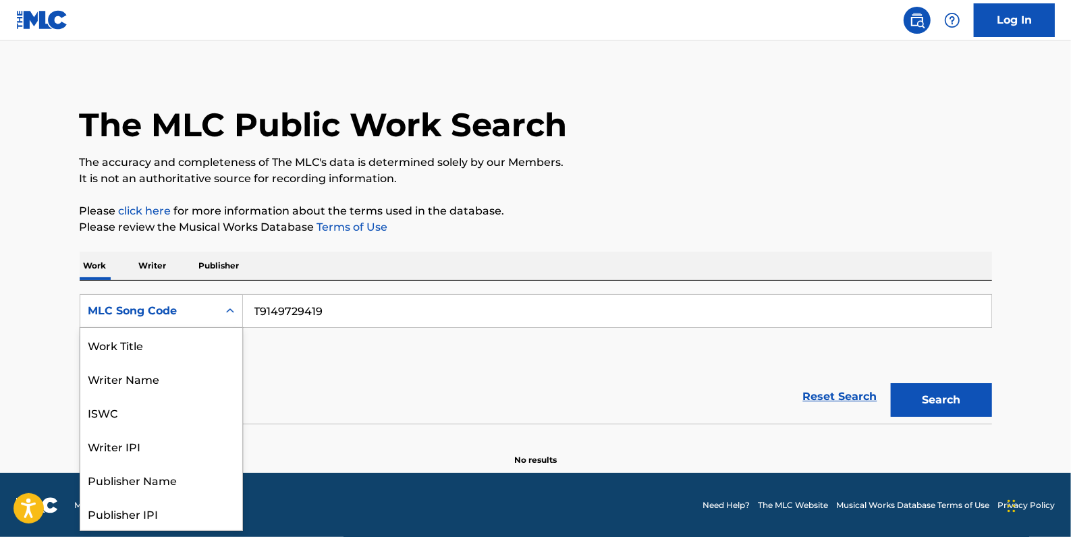
scroll to position [67, 0]
click at [138, 346] on div "ISWC" at bounding box center [161, 345] width 162 height 34
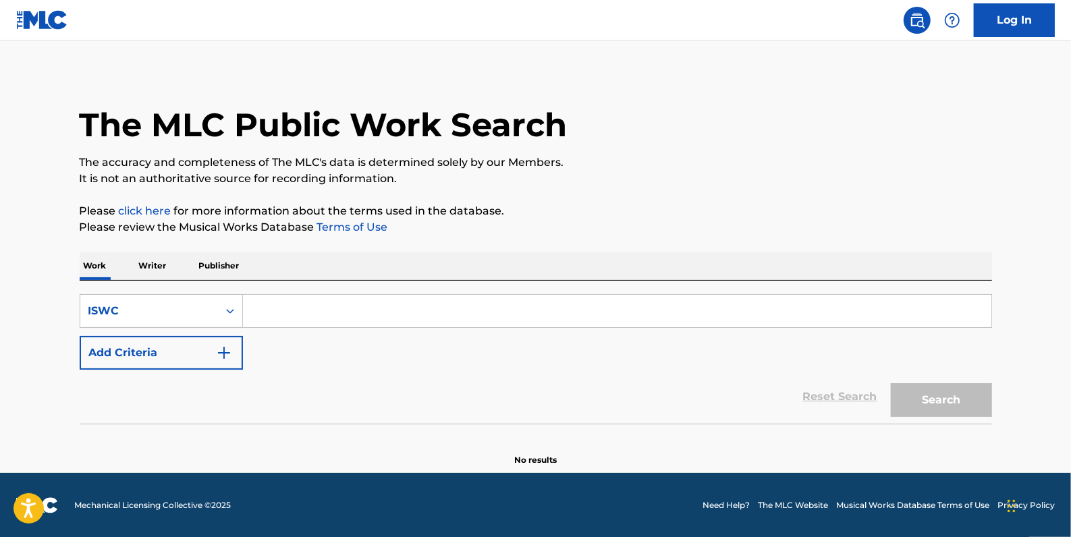
paste input "T9149729419"
type input "T9149729419"
click at [930, 395] on button "Search" at bounding box center [941, 400] width 101 height 34
click at [225, 308] on icon "Search Form" at bounding box center [229, 310] width 13 height 13
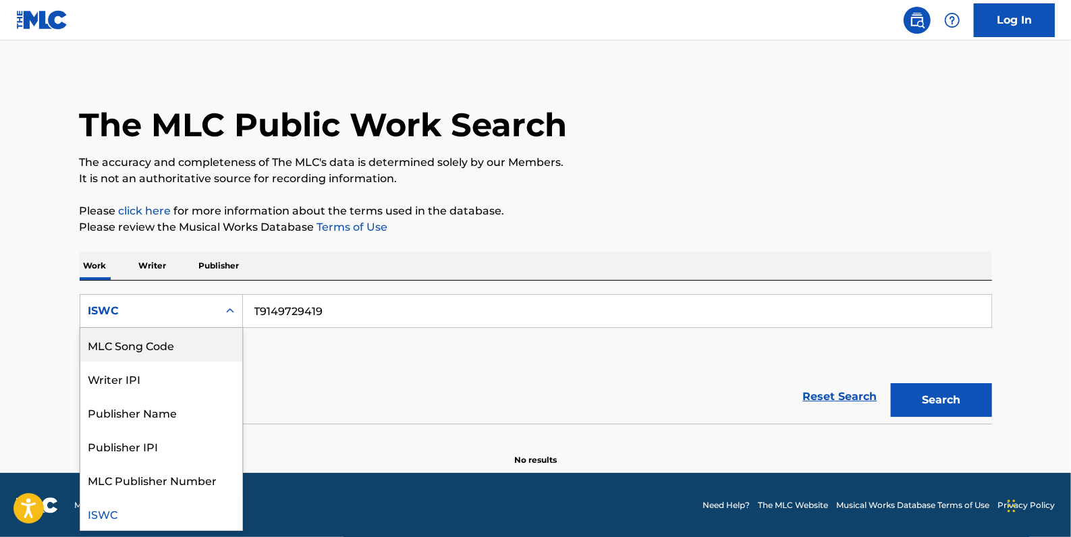
click at [204, 338] on div "MLC Song Code" at bounding box center [161, 345] width 162 height 34
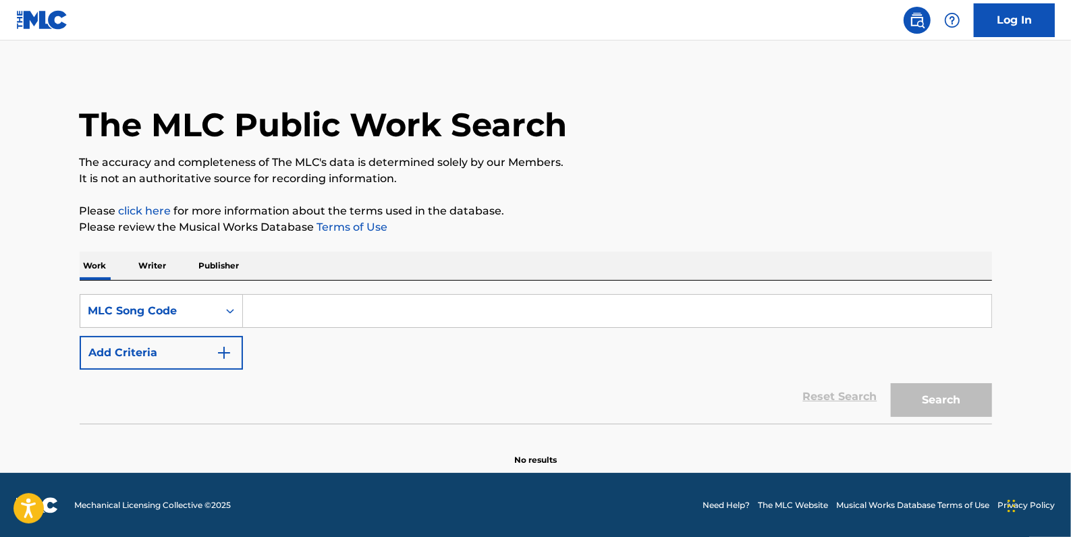
paste input "ALIVE M4SONIC REMIX"
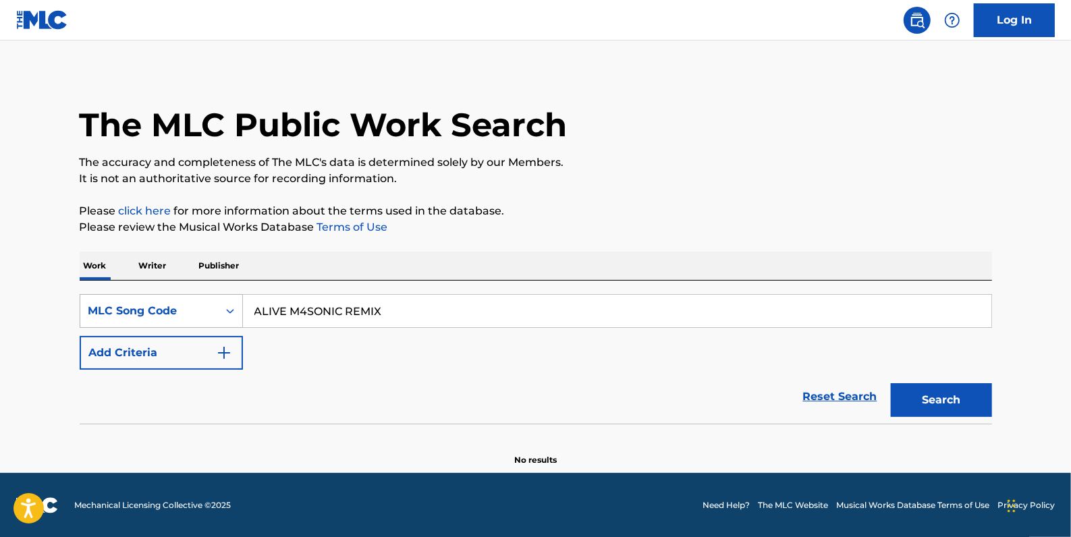
type input "ALIVE M4SONIC REMIX"
click at [223, 307] on icon "Search Form" at bounding box center [229, 310] width 13 height 13
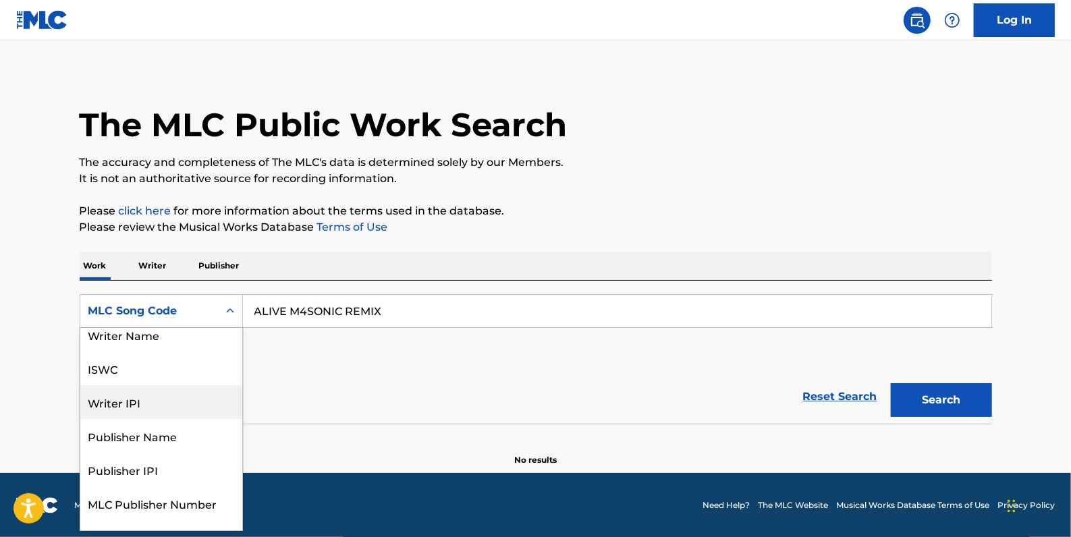
scroll to position [0, 0]
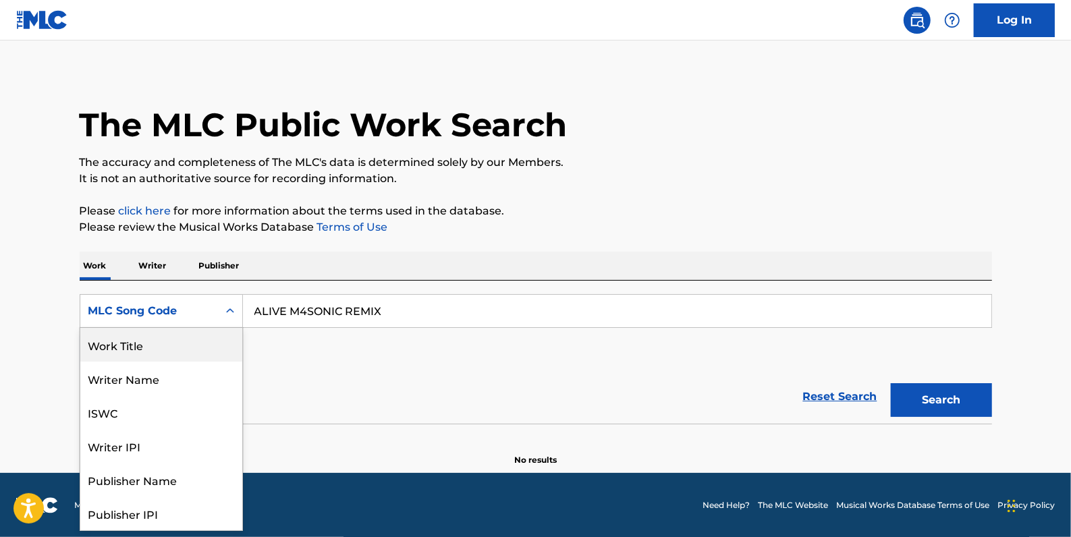
click at [142, 340] on div "Work Title" at bounding box center [161, 345] width 162 height 34
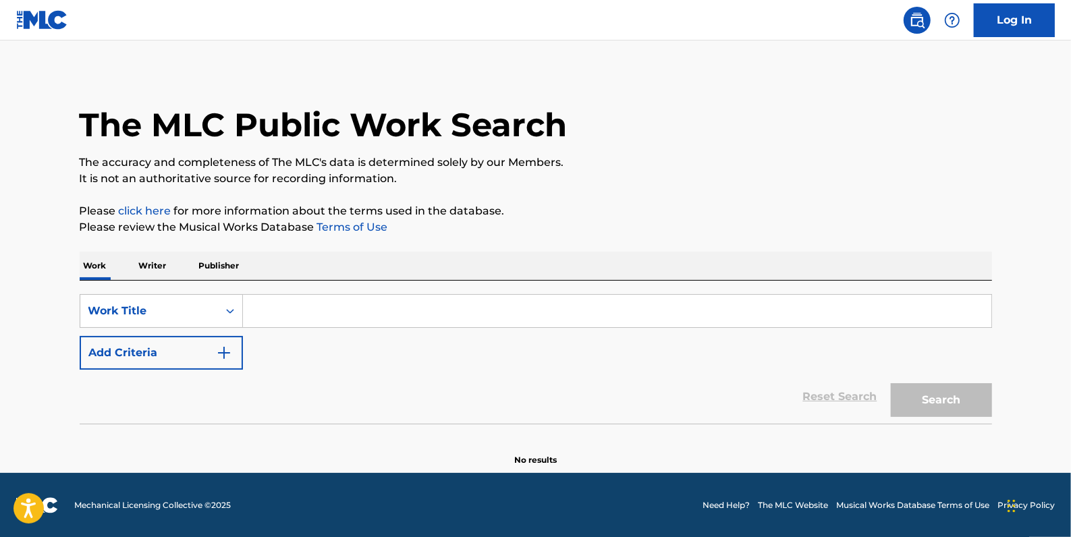
paste input "ALIVE M4SONIC REMIX"
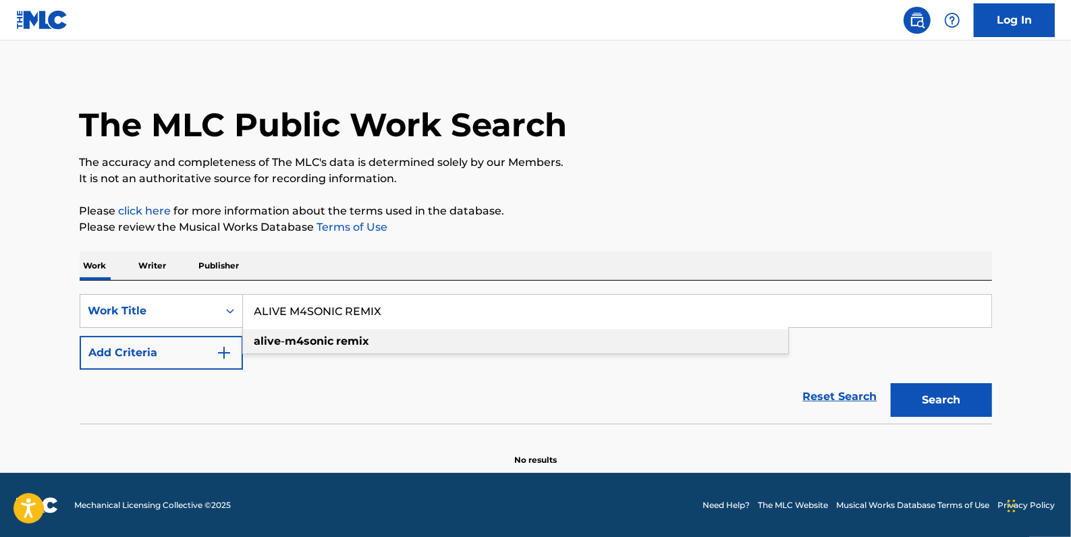
click at [285, 344] on strong "m4sonic" at bounding box center [309, 341] width 49 height 13
click at [941, 402] on button "Search" at bounding box center [941, 400] width 101 height 34
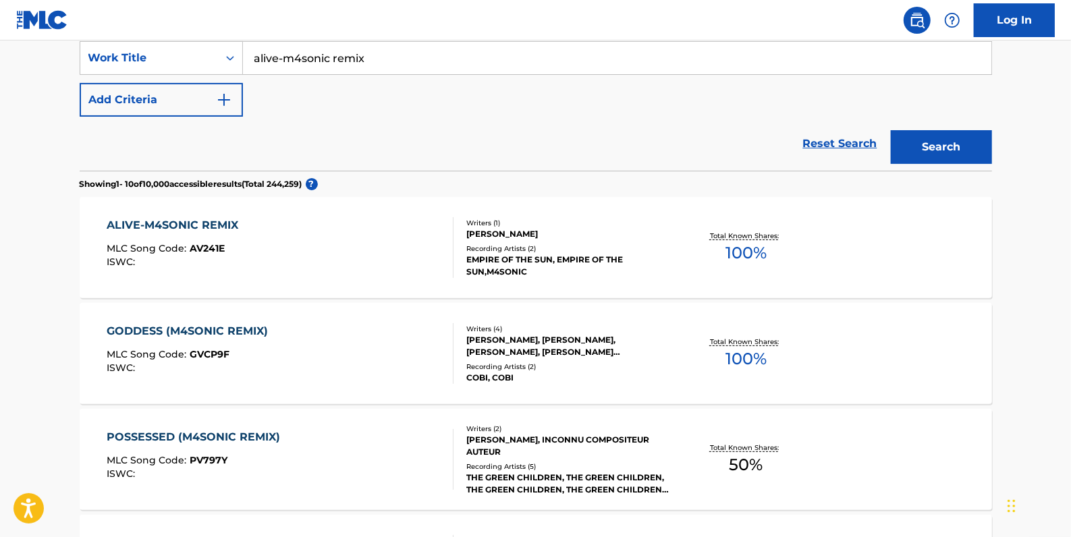
scroll to position [190, 0]
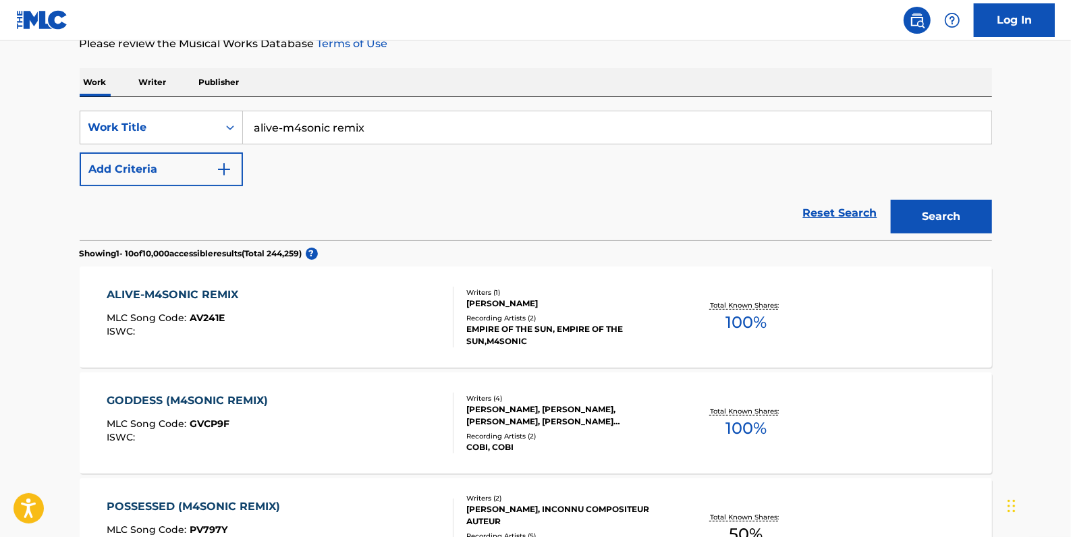
click at [283, 134] on input "alive-m4sonic remix" at bounding box center [617, 127] width 748 height 32
type input "alive m4sonic remix"
click at [964, 212] on button "Search" at bounding box center [941, 217] width 101 height 34
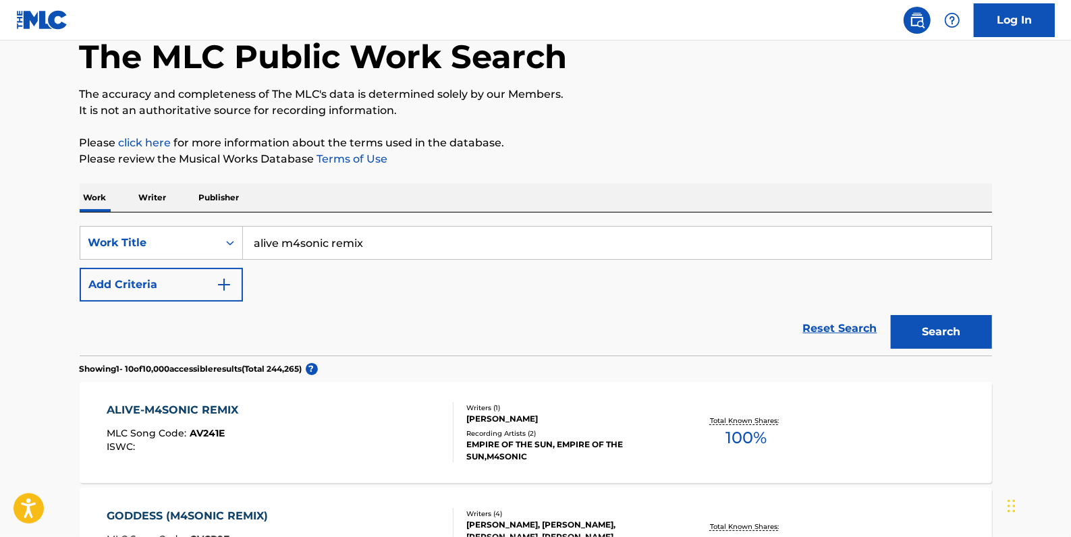
scroll to position [67, 0]
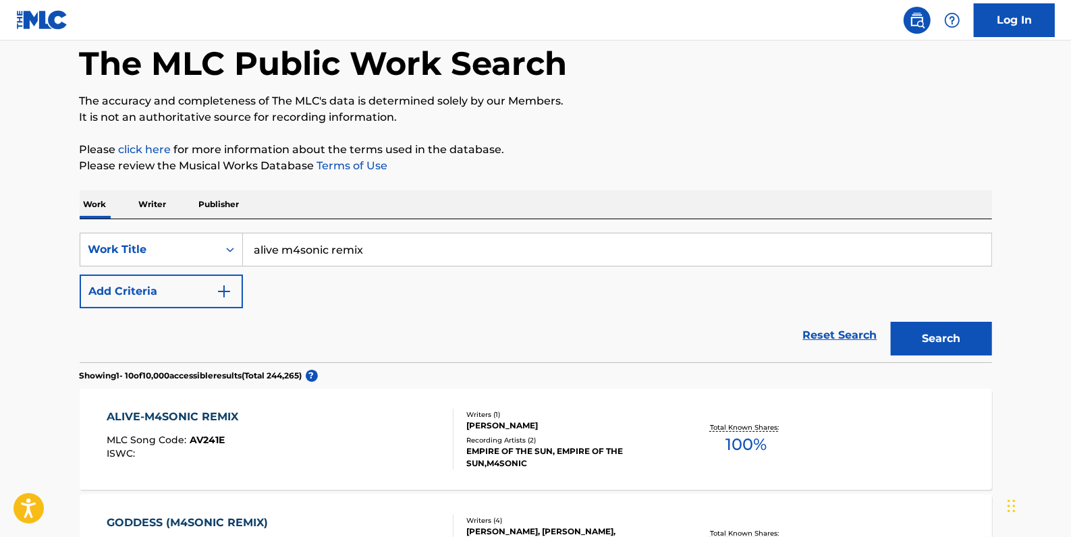
click at [182, 290] on button "Add Criteria" at bounding box center [161, 292] width 163 height 34
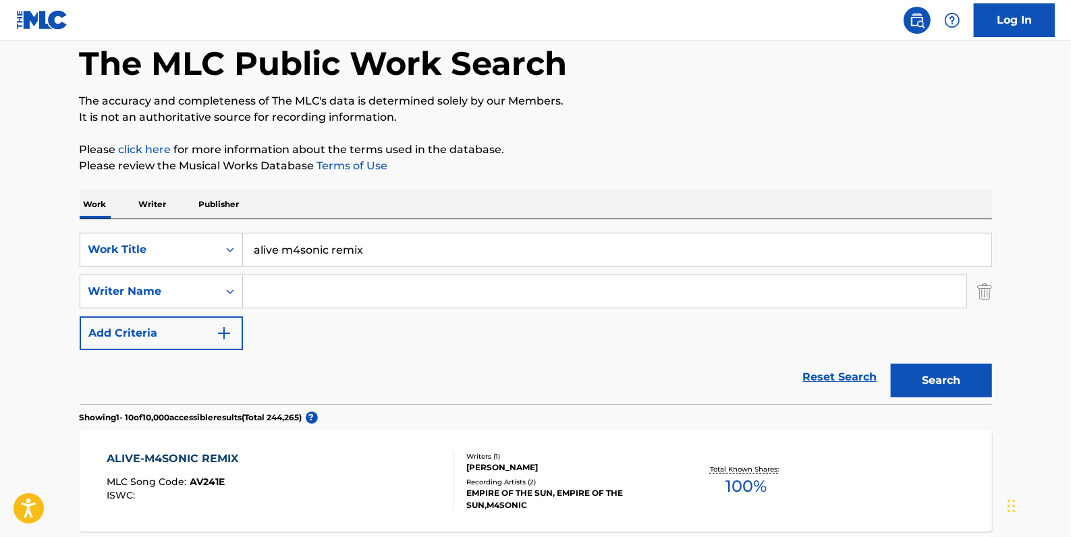
click at [266, 287] on input "Search Form" at bounding box center [604, 291] width 723 height 32
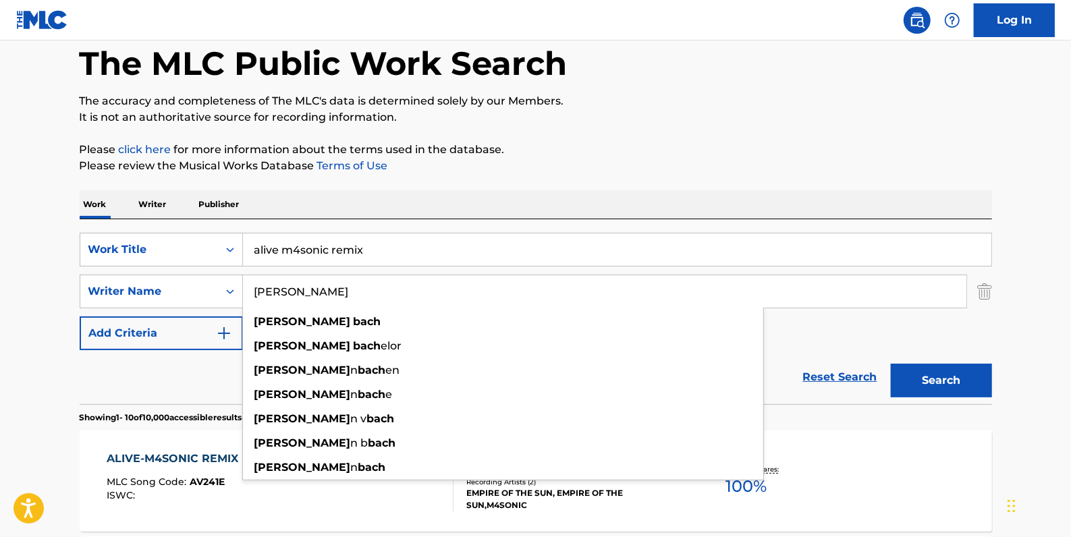
type input "[PERSON_NAME]"
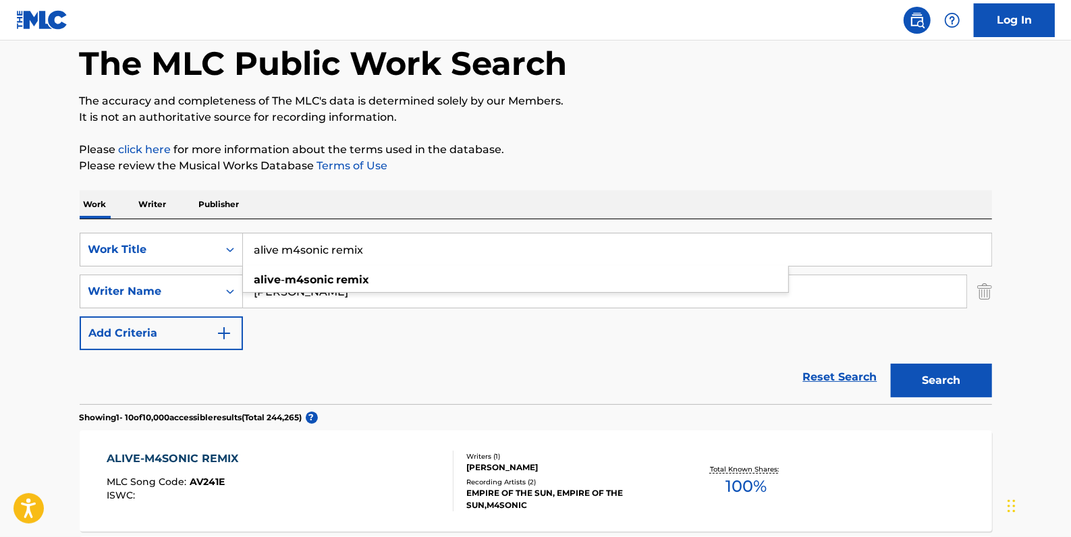
drag, startPoint x: 283, startPoint y: 248, endPoint x: 250, endPoint y: 251, distance: 33.9
click at [250, 251] on input "alive m4sonic remix" at bounding box center [617, 250] width 748 height 32
click at [920, 378] on button "Search" at bounding box center [941, 381] width 101 height 34
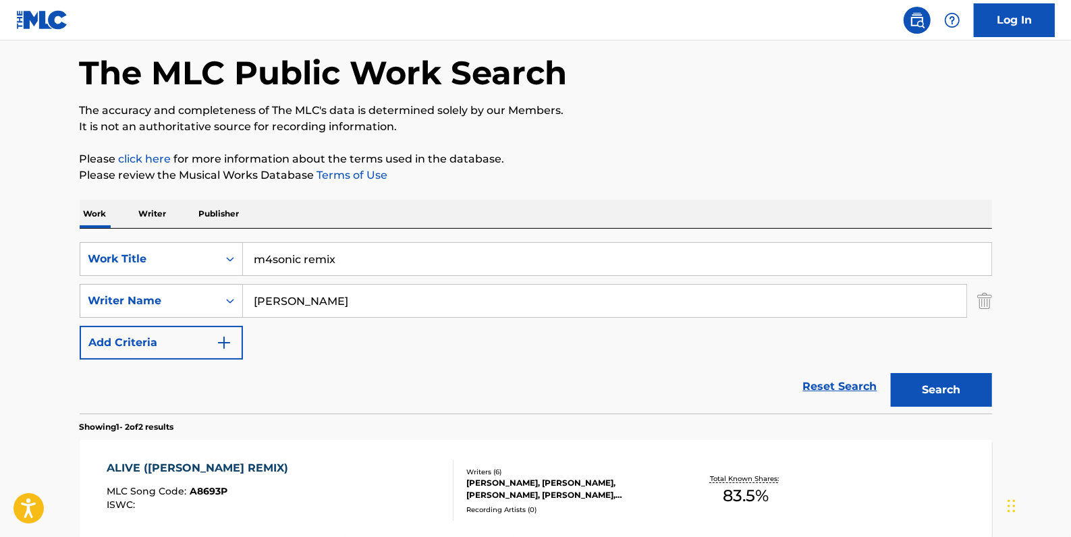
scroll to position [57, 0]
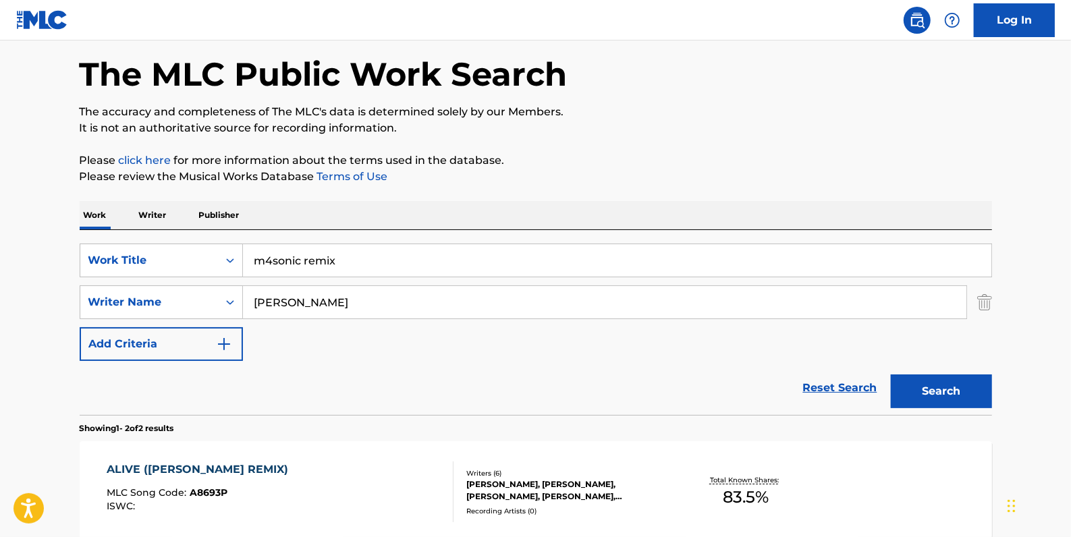
click at [252, 257] on input "m4sonic remix" at bounding box center [617, 260] width 748 height 32
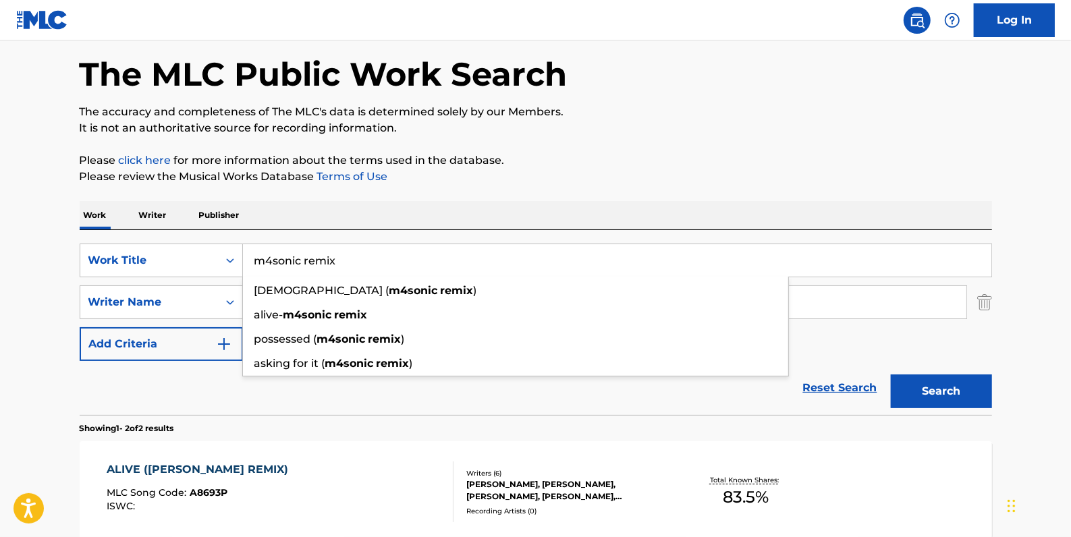
drag, startPoint x: 252, startPoint y: 257, endPoint x: 350, endPoint y: 260, distance: 97.9
click at [350, 260] on input "m4sonic remix" at bounding box center [617, 260] width 748 height 32
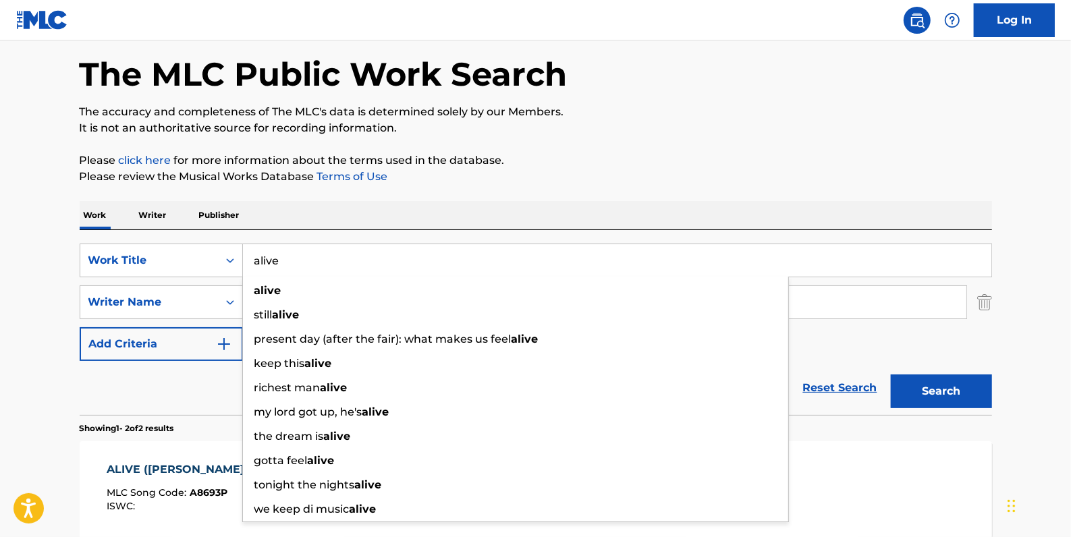
type input "alive"
click at [952, 384] on button "Search" at bounding box center [941, 392] width 101 height 34
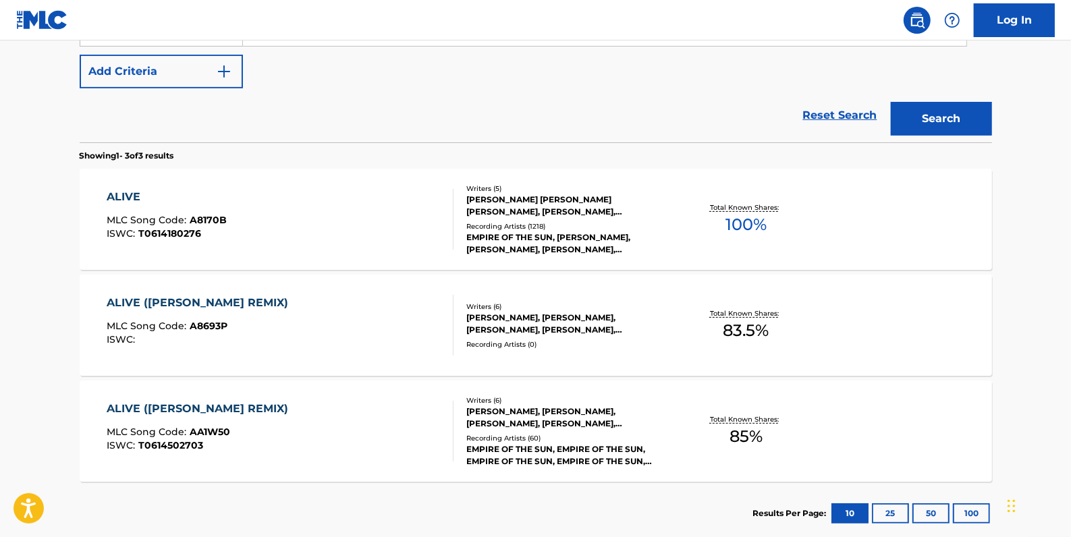
scroll to position [364, 0]
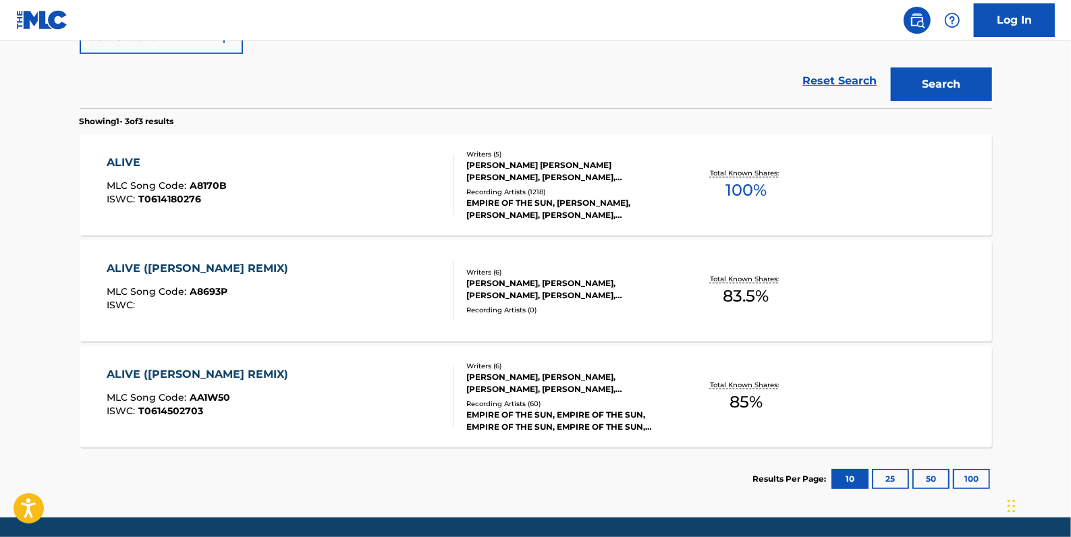
click at [264, 190] on div "ALIVE MLC Song Code : A8170B ISWC : T0614180276" at bounding box center [280, 185] width 347 height 61
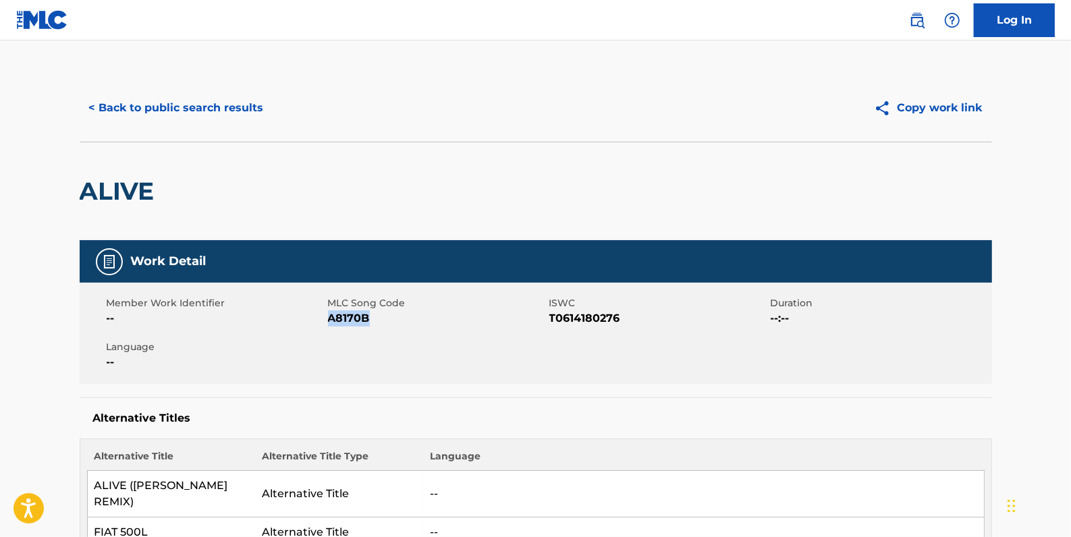
drag, startPoint x: 375, startPoint y: 317, endPoint x: 327, endPoint y: 318, distance: 47.3
click at [328, 318] on span "A8170B" at bounding box center [437, 318] width 218 height 16
drag, startPoint x: 327, startPoint y: 318, endPoint x: 337, endPoint y: 318, distance: 9.4
click at [217, 108] on button "< Back to public search results" at bounding box center [177, 108] width 194 height 34
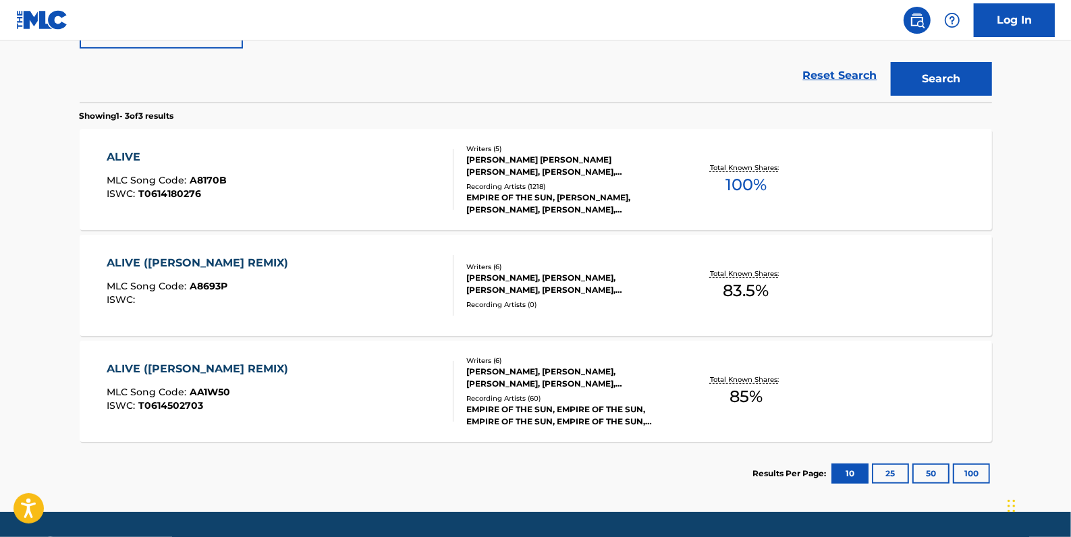
scroll to position [347, 0]
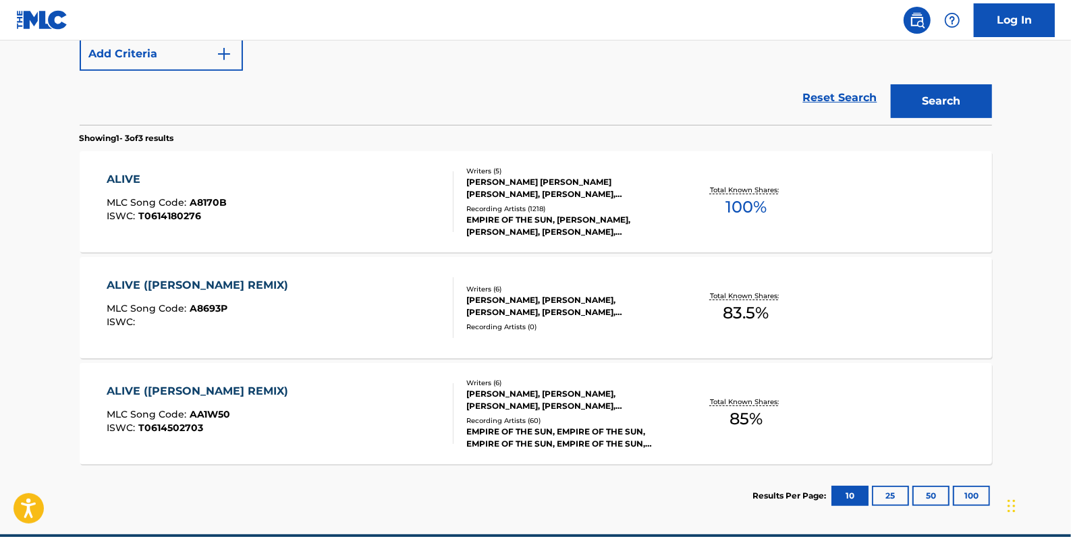
click at [175, 276] on div "ALIVE (ZEDD REMIX) MLC Song Code : A8693P ISWC : Writers ( 6 ) [PERSON_NAME], […" at bounding box center [536, 307] width 912 height 101
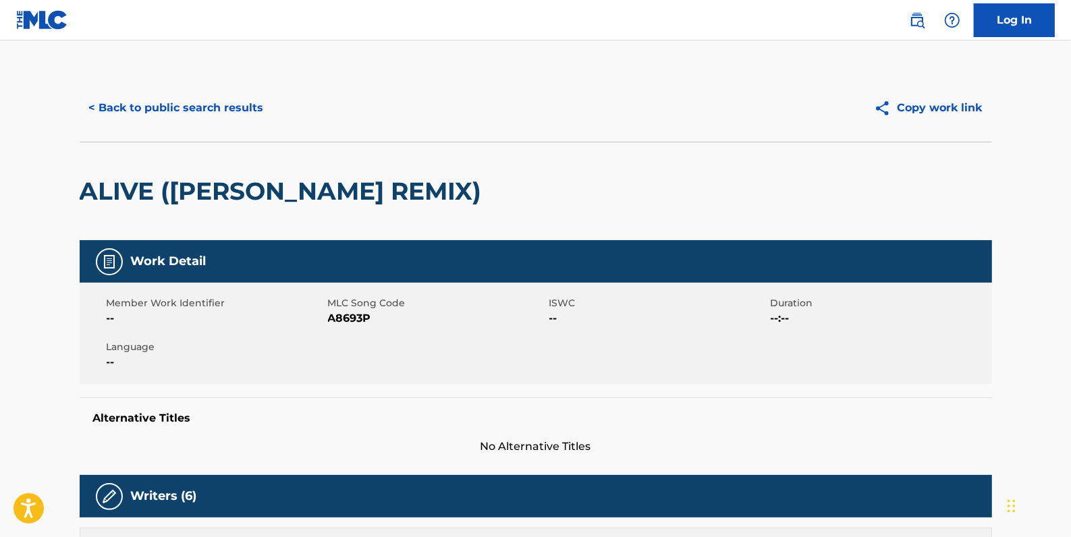
click at [196, 104] on button "< Back to public search results" at bounding box center [177, 108] width 194 height 34
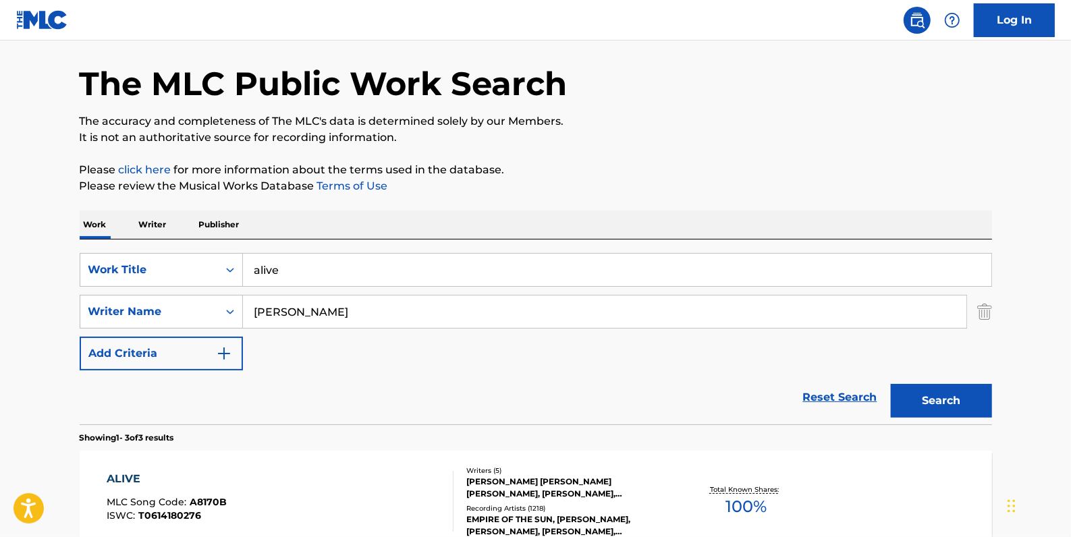
scroll to position [40, 0]
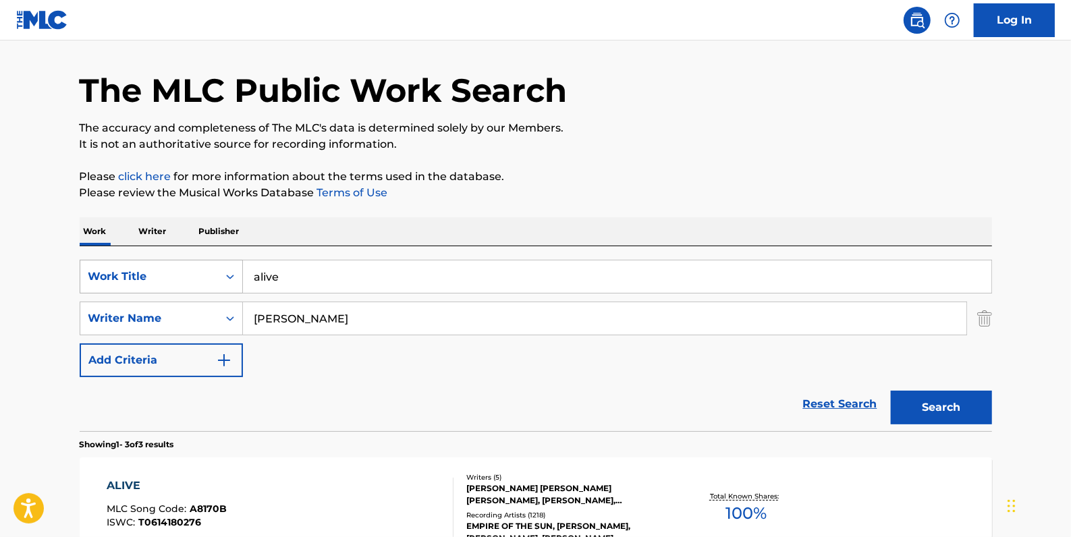
drag, startPoint x: 341, startPoint y: 275, endPoint x: 227, endPoint y: 270, distance: 114.2
click at [227, 270] on div "SearchWithCriteriac785e1cd-ae75-4eae-b6c6-b24b41cb6d2e Work Title alive" at bounding box center [536, 277] width 912 height 34
paste input "ALIVE ([PERSON_NAME] REMIX)"
type input "ALIVE ([PERSON_NAME] REMIX)"
click at [939, 410] on button "Search" at bounding box center [941, 408] width 101 height 34
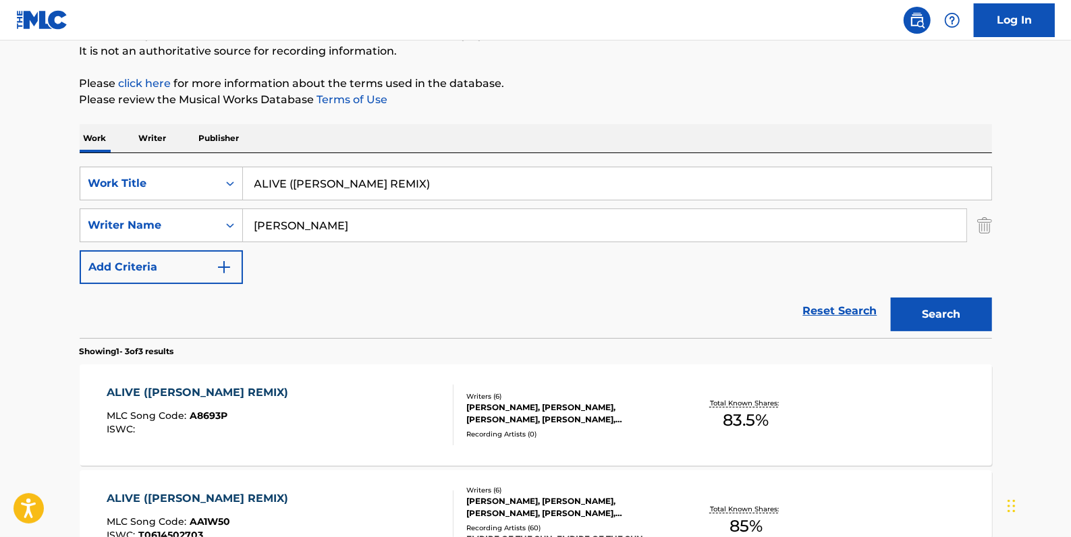
scroll to position [101, 0]
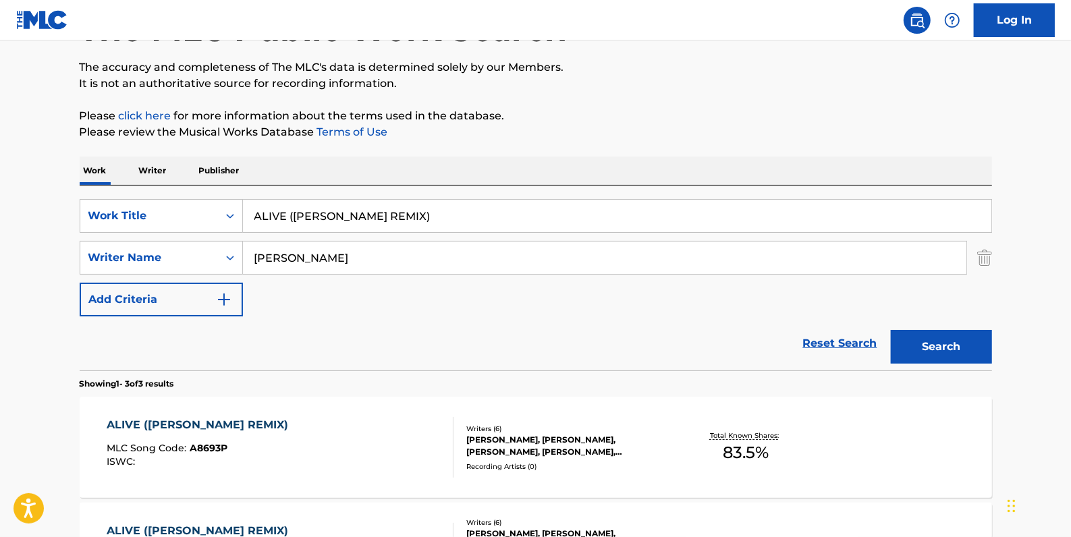
click at [987, 262] on img "Search Form" at bounding box center [984, 258] width 15 height 34
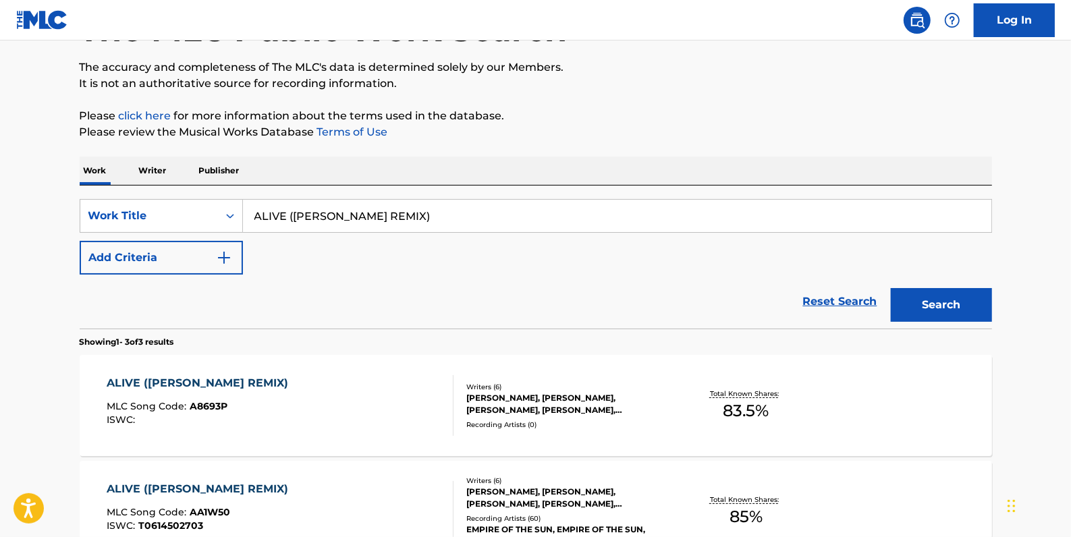
click at [940, 303] on button "Search" at bounding box center [941, 305] width 101 height 34
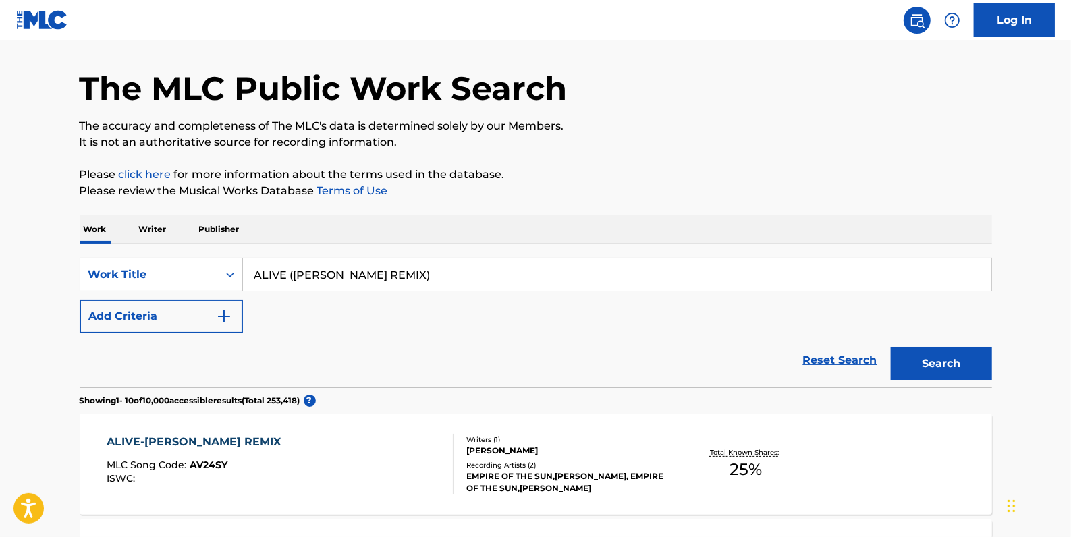
scroll to position [40, 0]
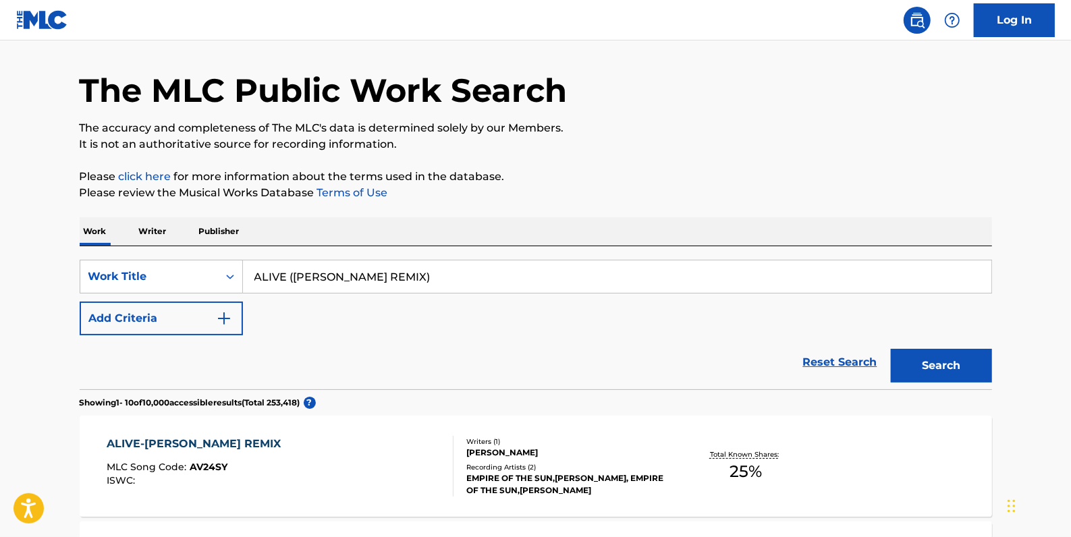
click at [142, 317] on button "Add Criteria" at bounding box center [161, 319] width 163 height 34
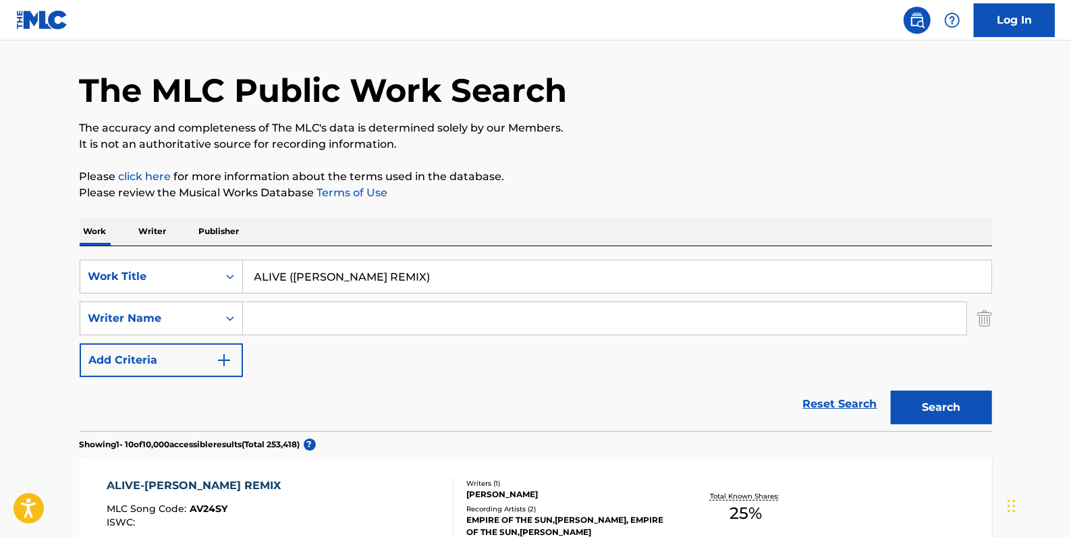
click at [310, 319] on input "Search Form" at bounding box center [604, 318] width 723 height 32
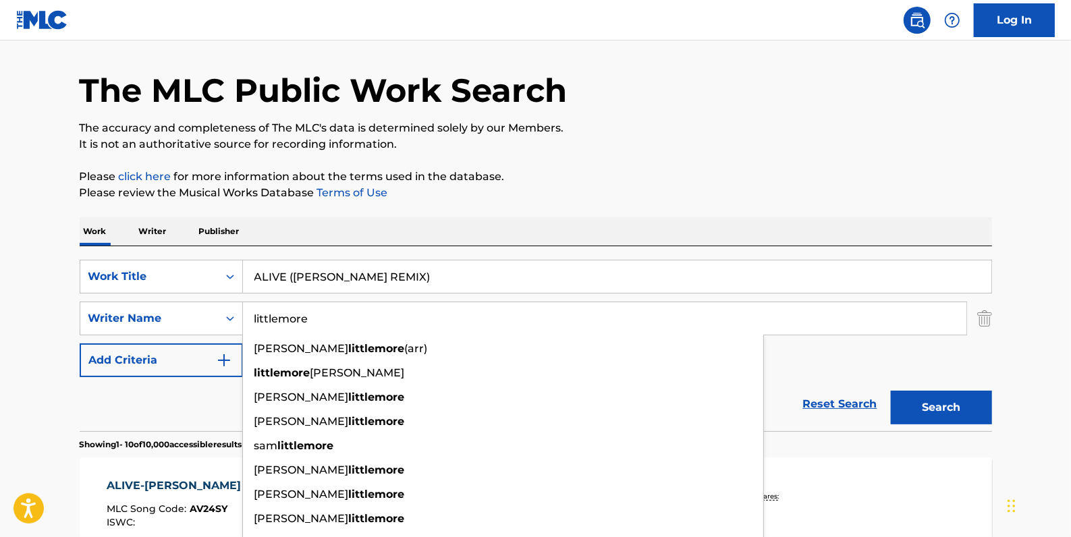
type input "littlemore"
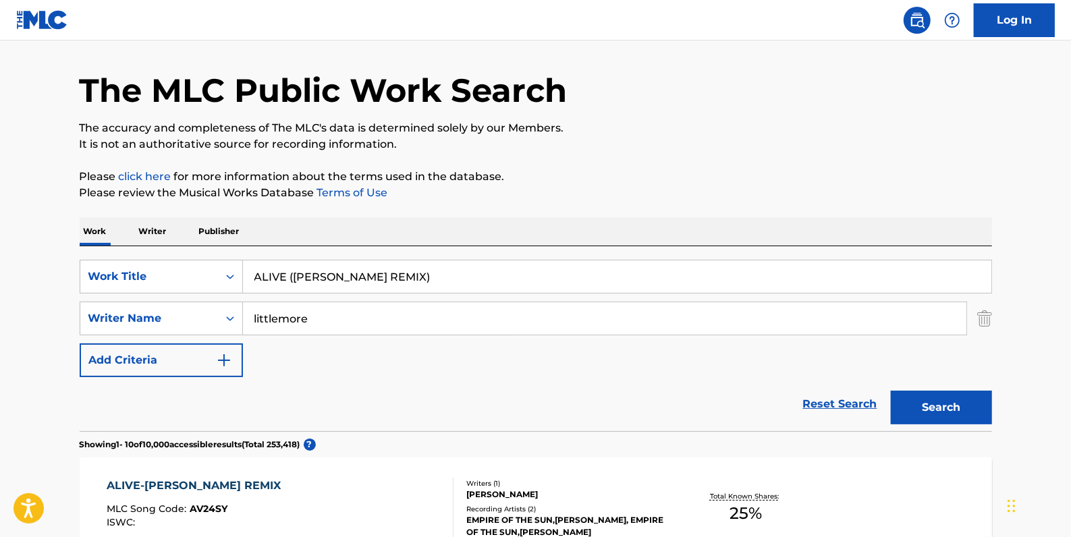
click at [943, 407] on button "Search" at bounding box center [941, 408] width 101 height 34
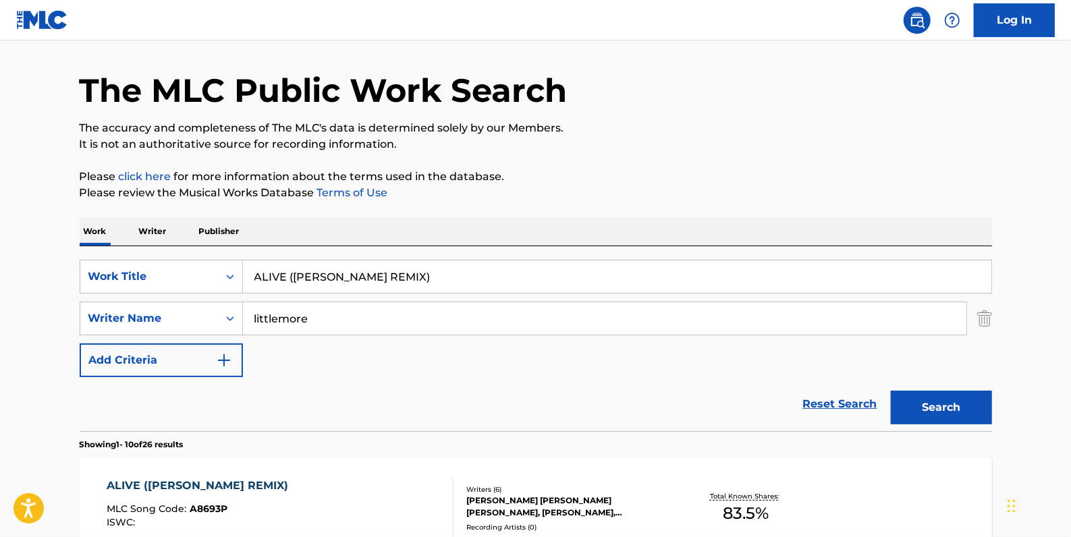
scroll to position [101, 0]
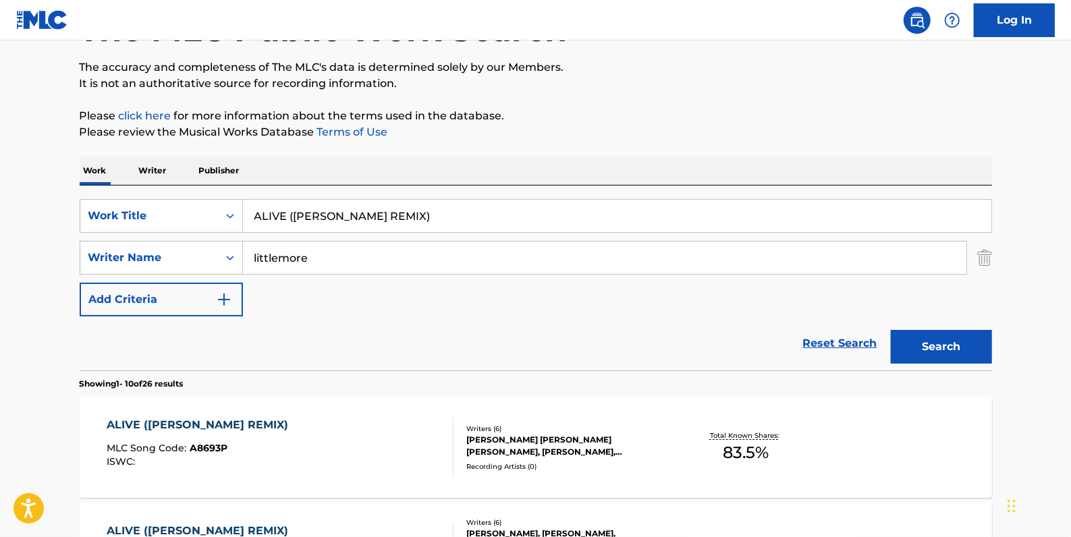
drag, startPoint x: 435, startPoint y: 214, endPoint x: 287, endPoint y: 213, distance: 147.8
click at [287, 213] on input "ALIVE ([PERSON_NAME] REMIX)" at bounding box center [617, 216] width 748 height 32
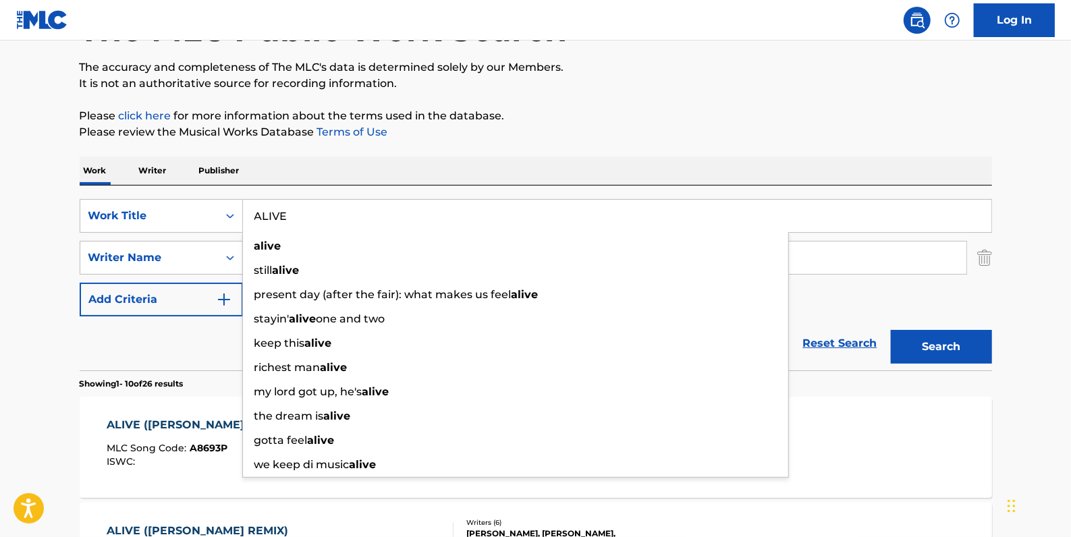
type input "ALIVE"
click at [941, 340] on button "Search" at bounding box center [941, 347] width 101 height 34
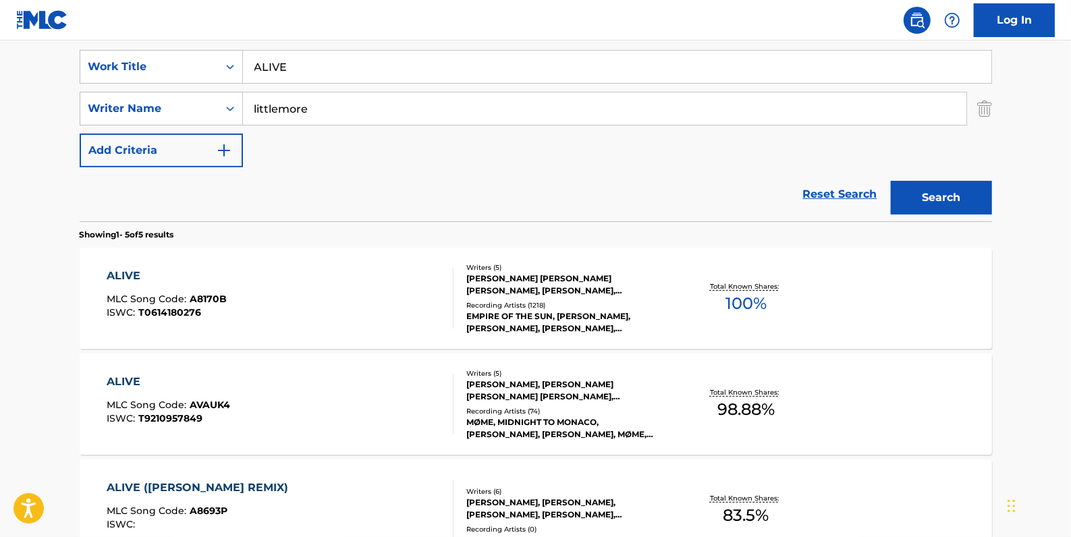
scroll to position [285, 0]
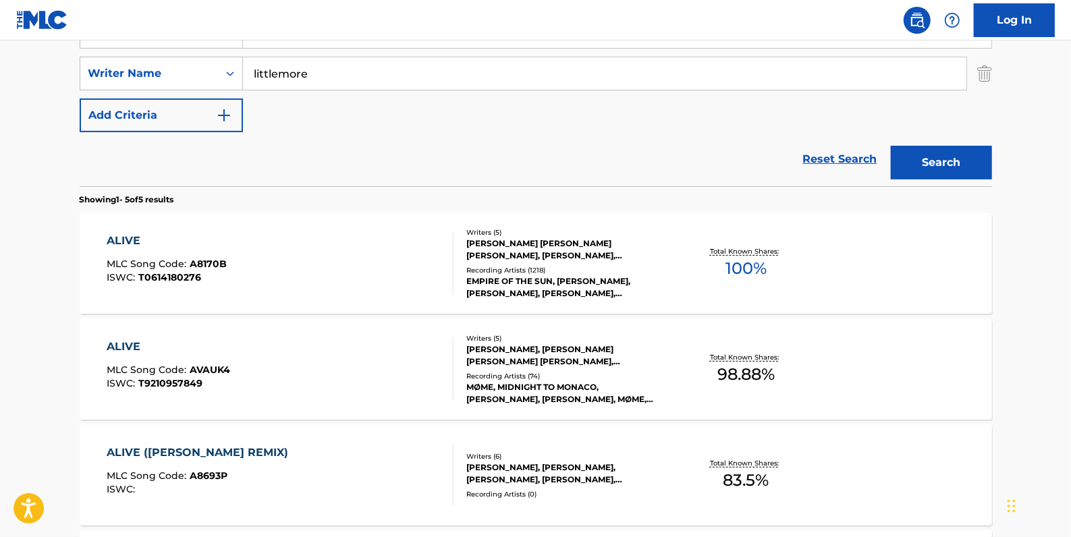
click at [347, 348] on div "ALIVE MLC Song Code : AVAUK4 ISWC : T9210957849" at bounding box center [280, 369] width 347 height 61
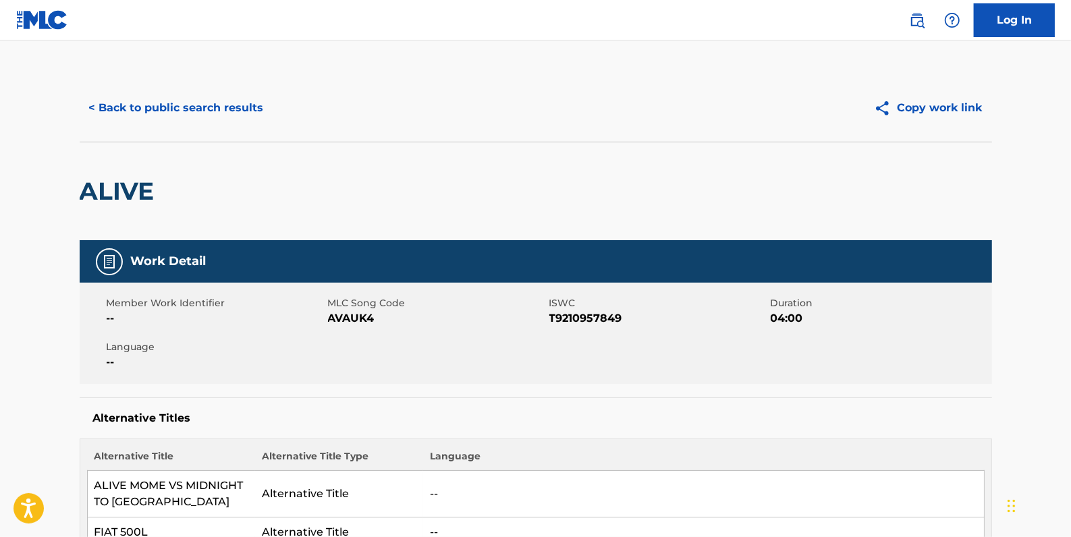
click at [177, 109] on button "< Back to public search results" at bounding box center [177, 108] width 194 height 34
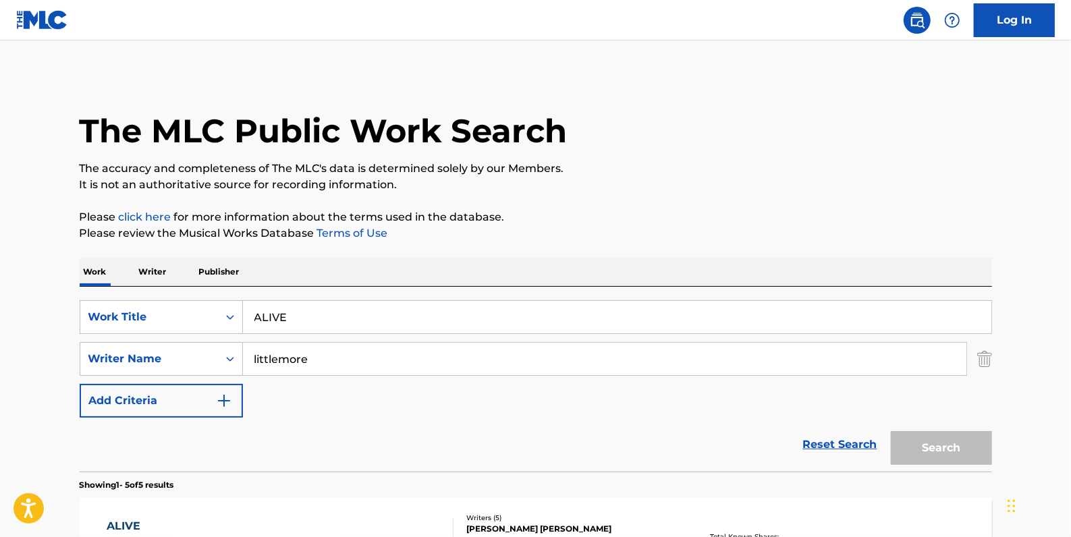
scroll to position [285, 0]
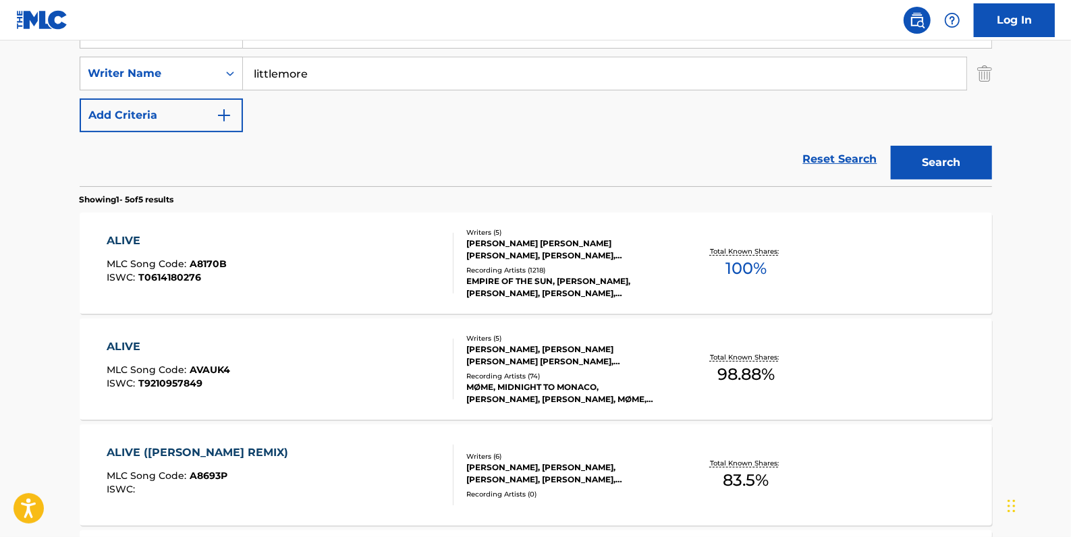
click at [287, 256] on div "ALIVE MLC Song Code : A8170B ISWC : T0614180276" at bounding box center [280, 263] width 347 height 61
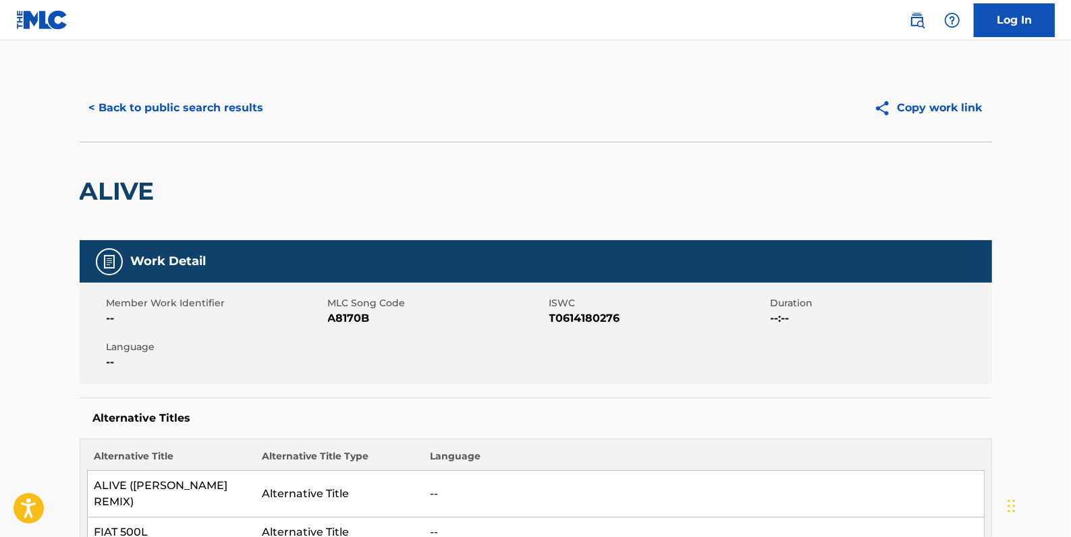
click at [212, 109] on button "< Back to public search results" at bounding box center [177, 108] width 194 height 34
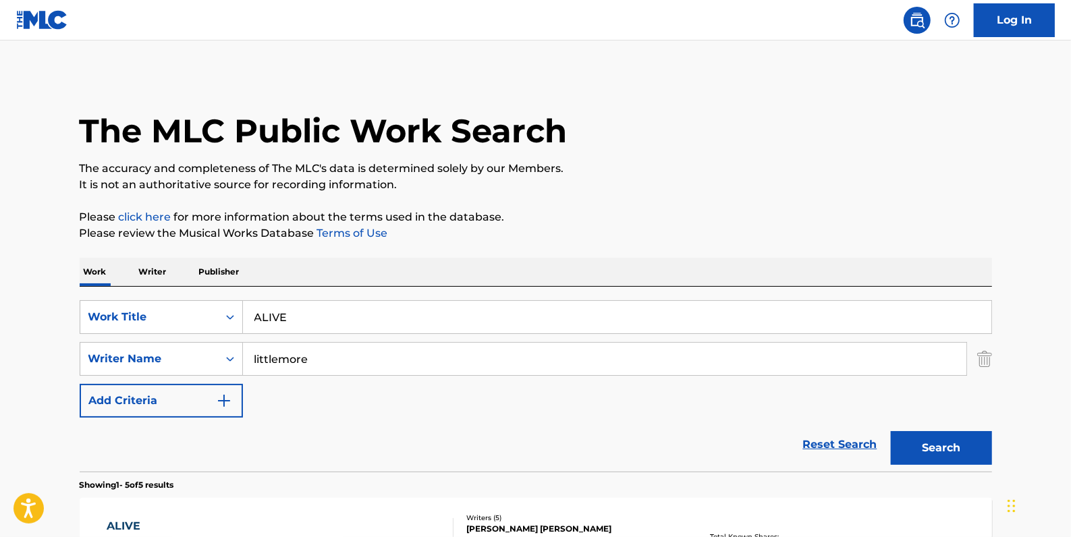
scroll to position [285, 0]
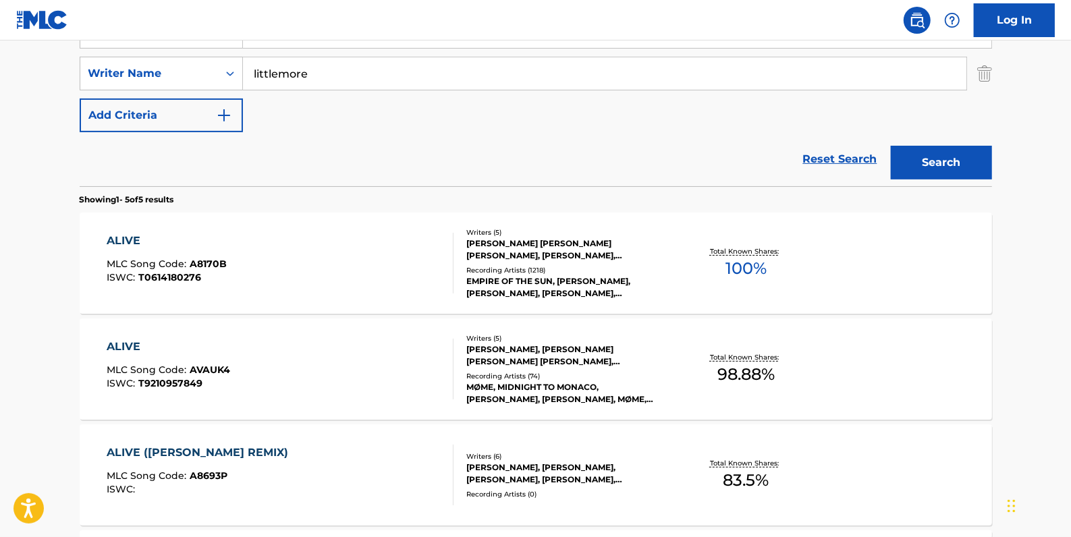
click at [405, 364] on div "ALIVE MLC Song Code : AVAUK4 ISWC : T9210957849" at bounding box center [280, 369] width 347 height 61
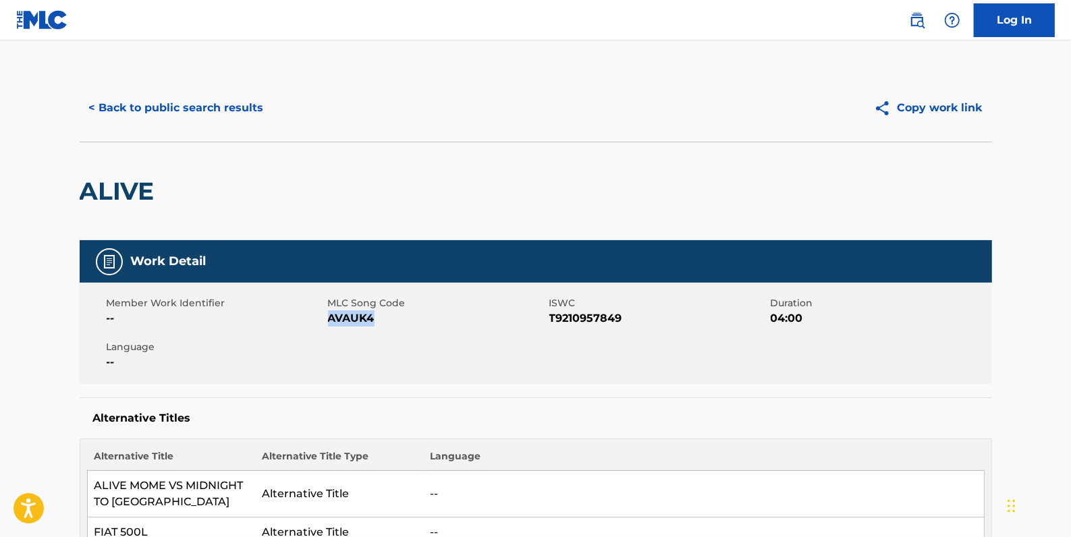
drag, startPoint x: 375, startPoint y: 321, endPoint x: 330, endPoint y: 318, distance: 44.7
click at [330, 318] on span "AVAUK4" at bounding box center [437, 318] width 218 height 16
drag, startPoint x: 330, startPoint y: 318, endPoint x: 338, endPoint y: 321, distance: 8.8
click at [157, 108] on button "< Back to public search results" at bounding box center [177, 108] width 194 height 34
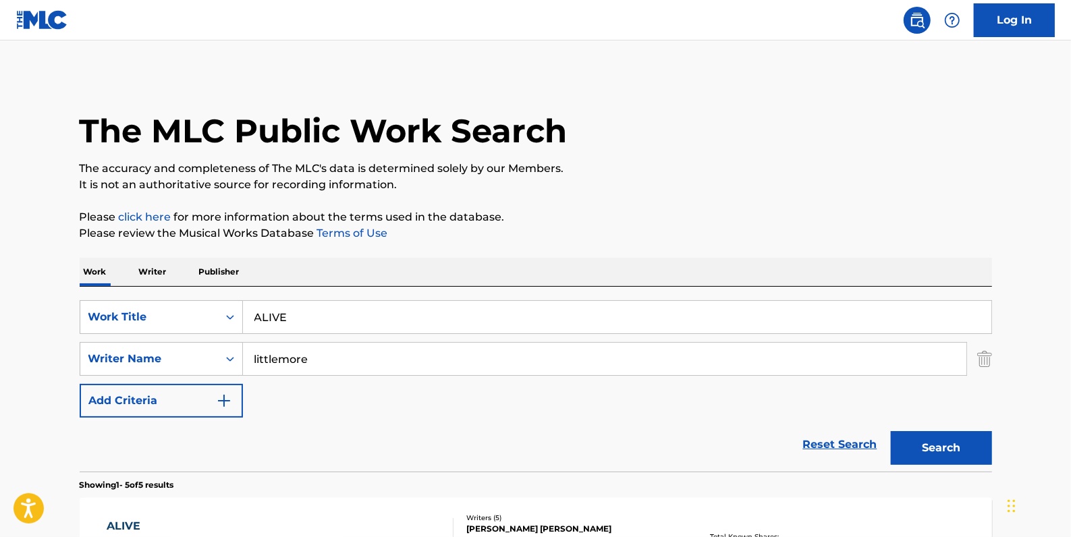
scroll to position [285, 0]
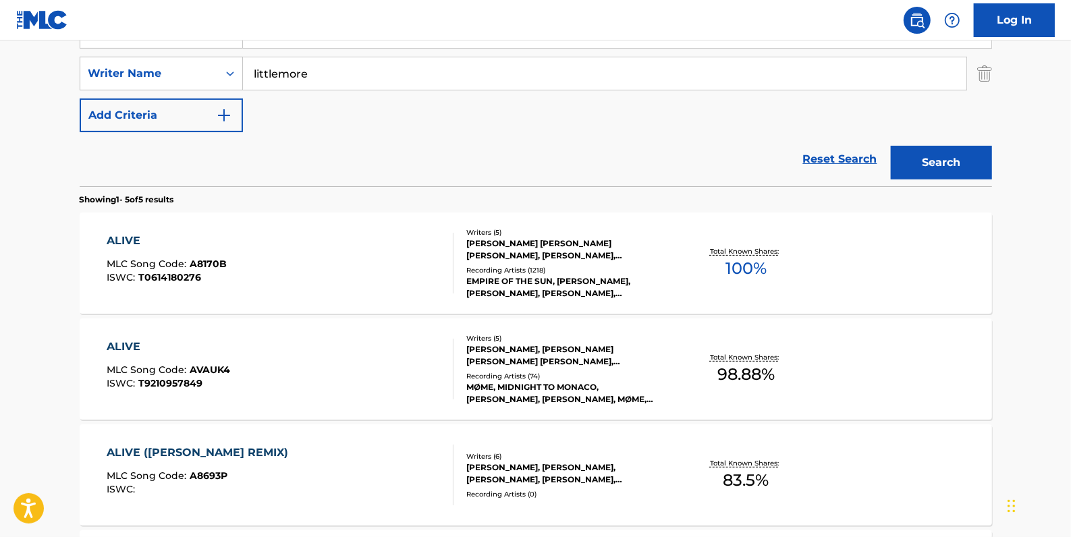
click at [396, 363] on div "ALIVE MLC Song Code : AVAUK4 ISWC : T9210957849" at bounding box center [280, 369] width 347 height 61
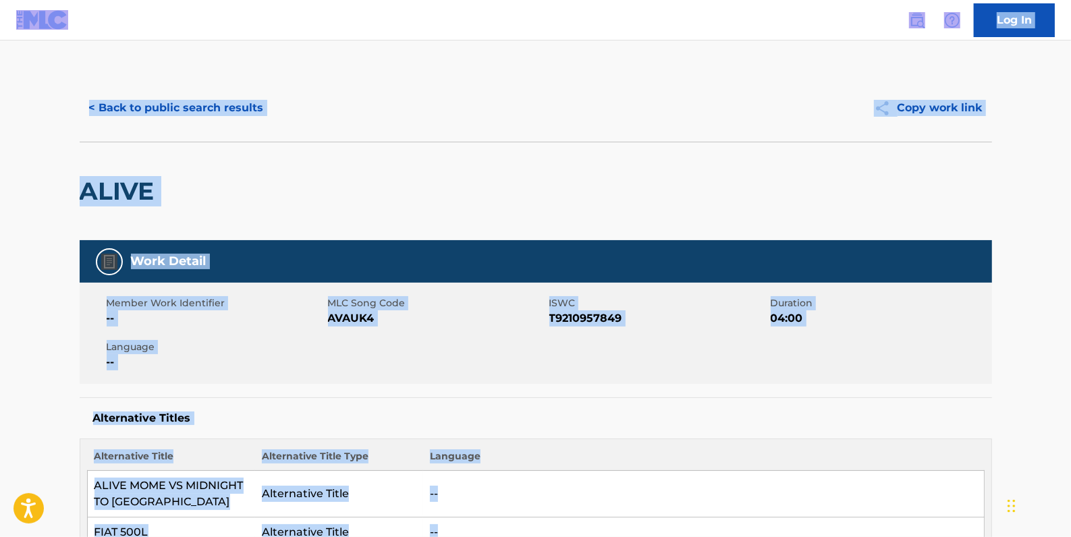
click at [176, 113] on button "< Back to public search results" at bounding box center [177, 108] width 194 height 34
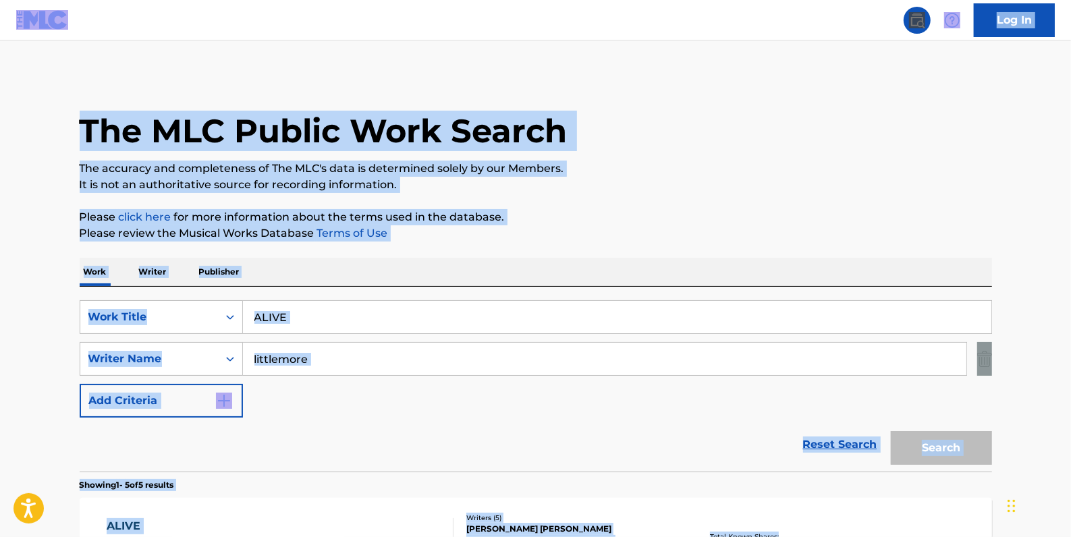
scroll to position [285, 0]
